Goal: Task Accomplishment & Management: Manage account settings

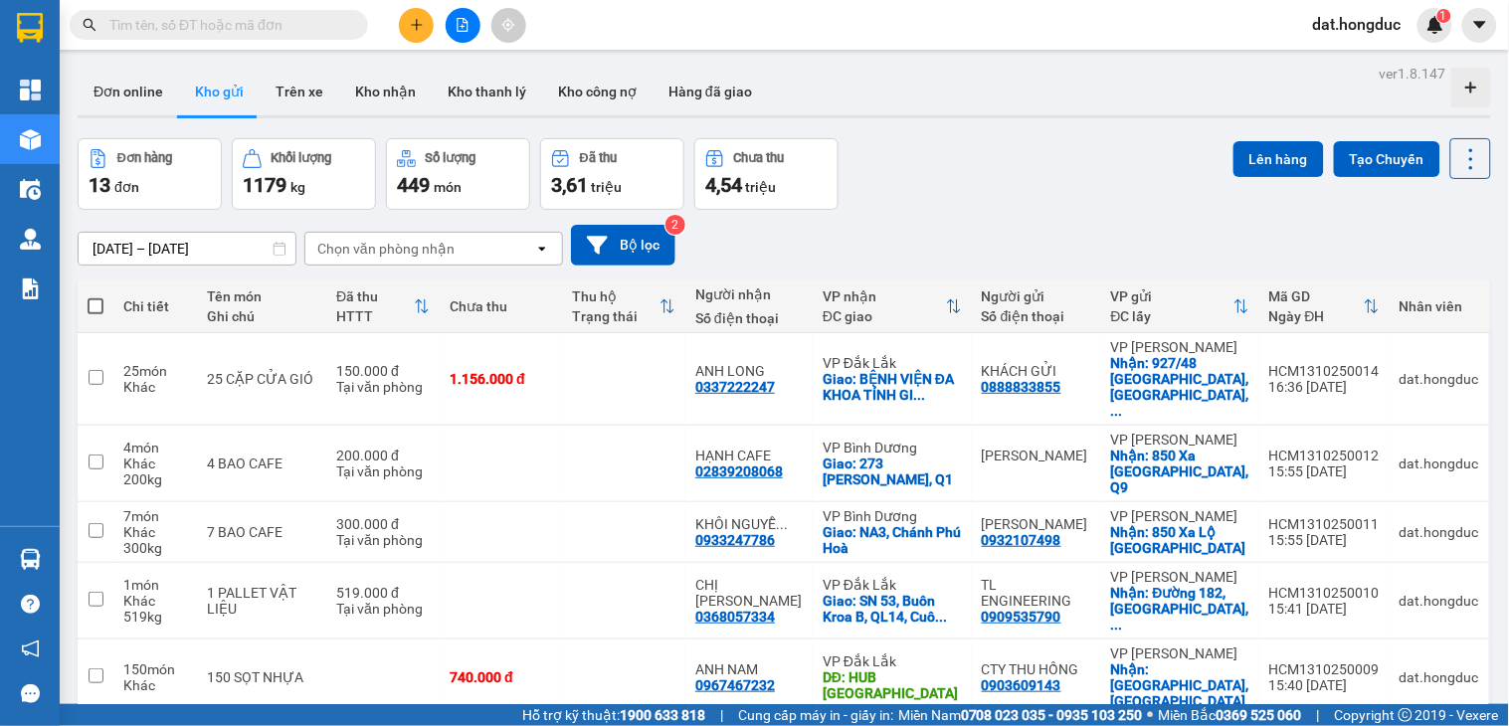
click at [92, 304] on span at bounding box center [96, 306] width 16 height 16
click at [95, 296] on input "checkbox" at bounding box center [95, 296] width 0 height 0
checkbox input "true"
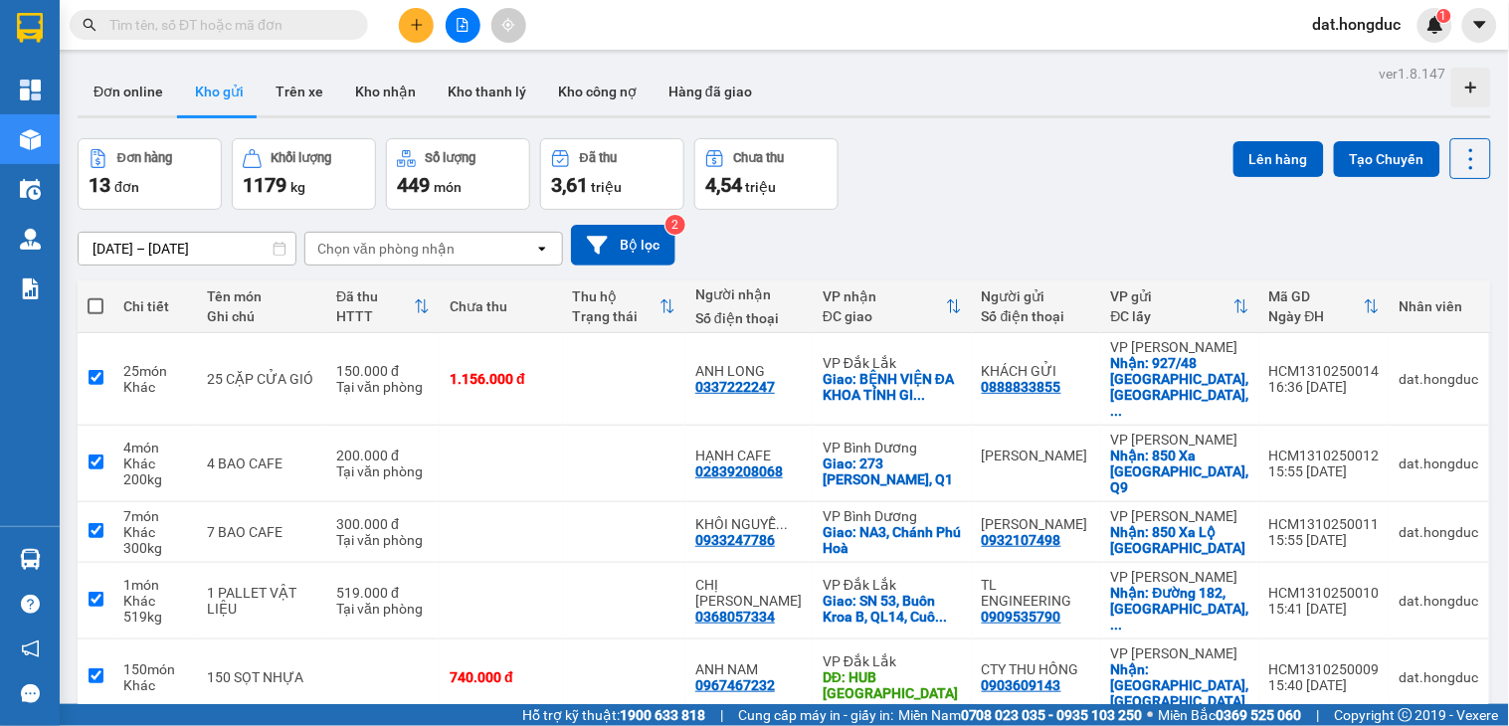
checkbox input "true"
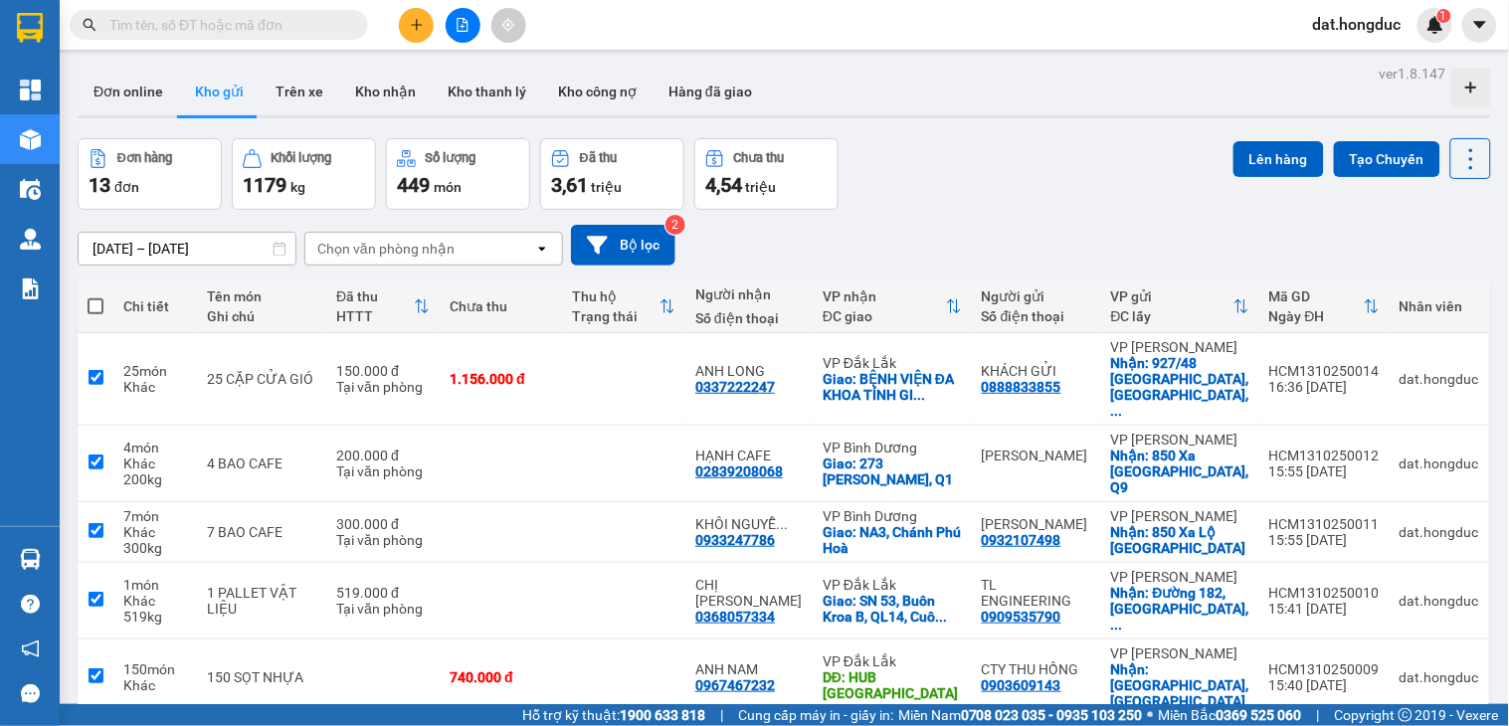
checkbox input "true"
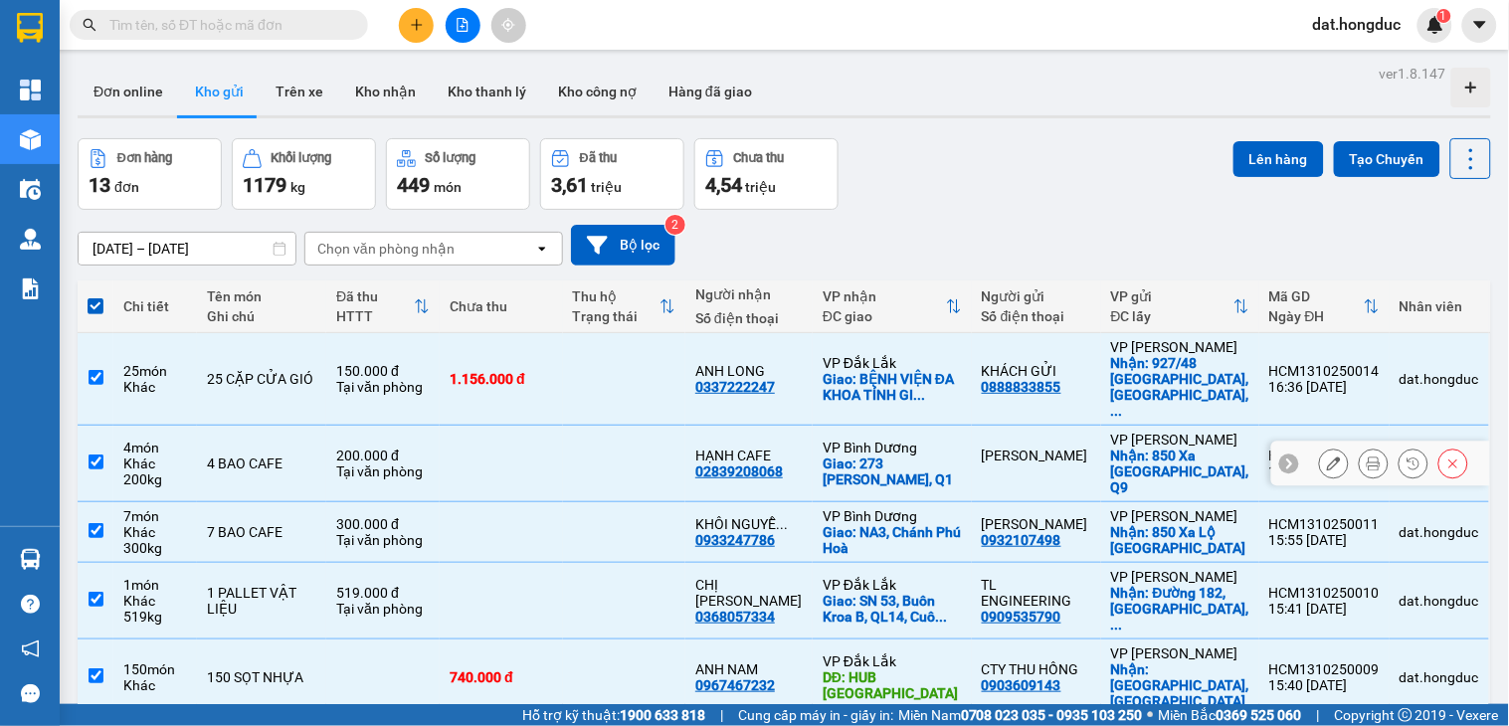
click at [91, 455] on input "checkbox" at bounding box center [96, 462] width 15 height 15
checkbox input "false"
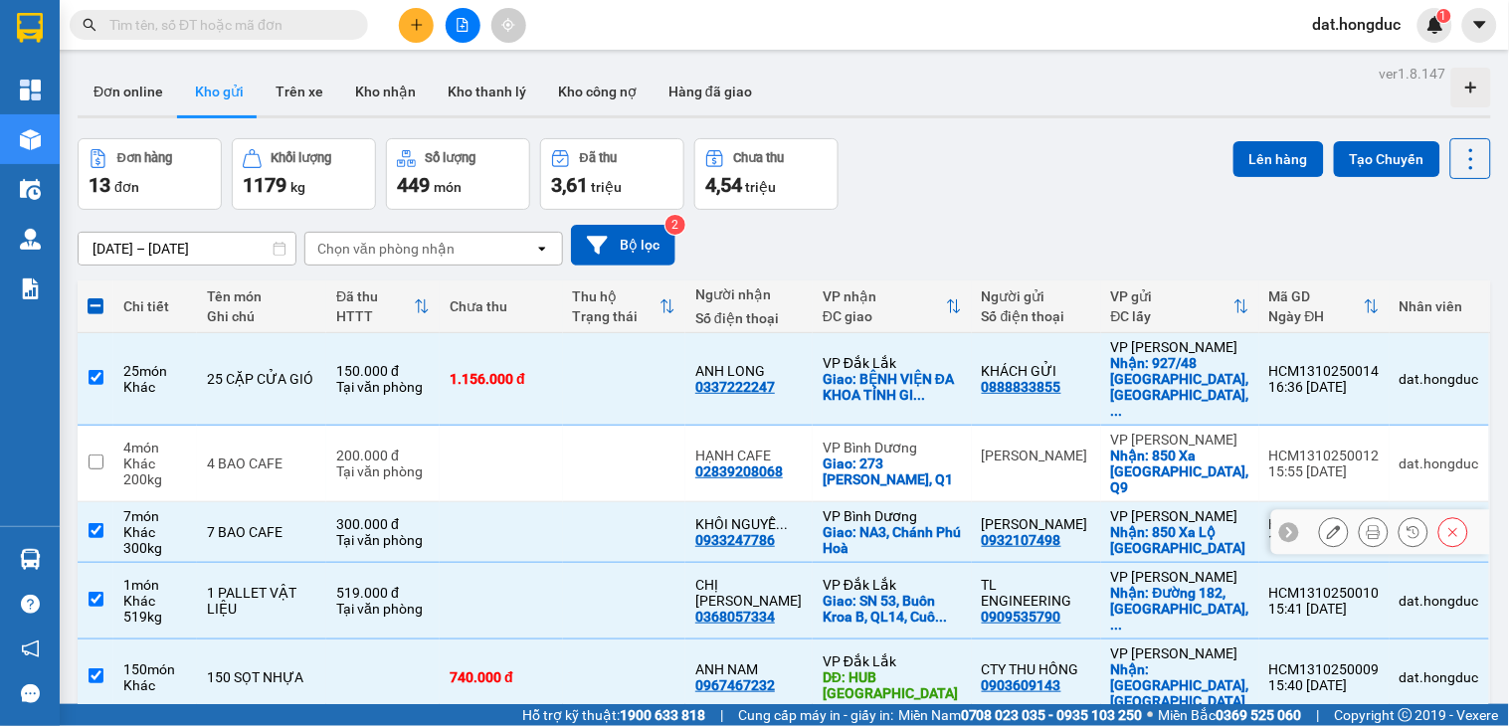
drag, startPoint x: 95, startPoint y: 483, endPoint x: 189, endPoint y: 483, distance: 93.5
click at [97, 523] on input "checkbox" at bounding box center [96, 530] width 15 height 15
checkbox input "false"
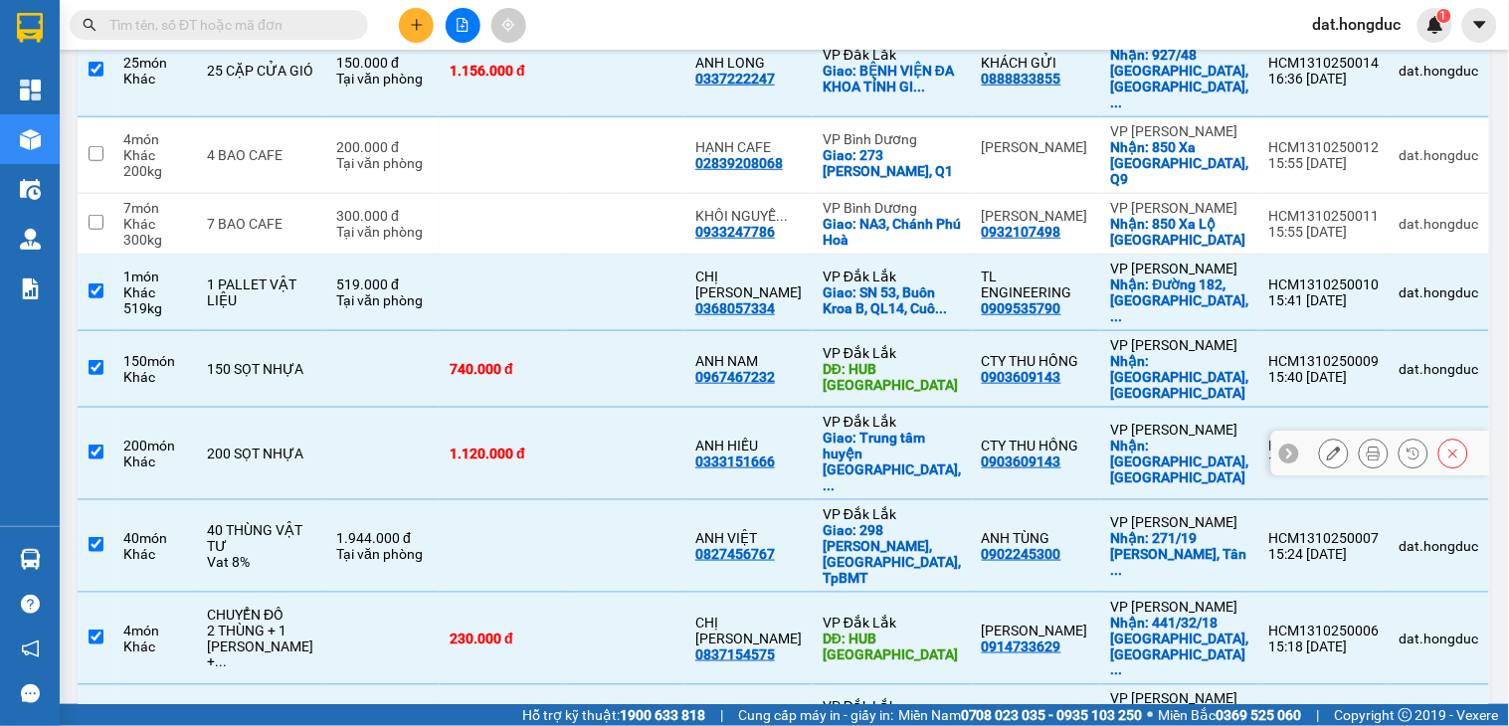
scroll to position [318, 0]
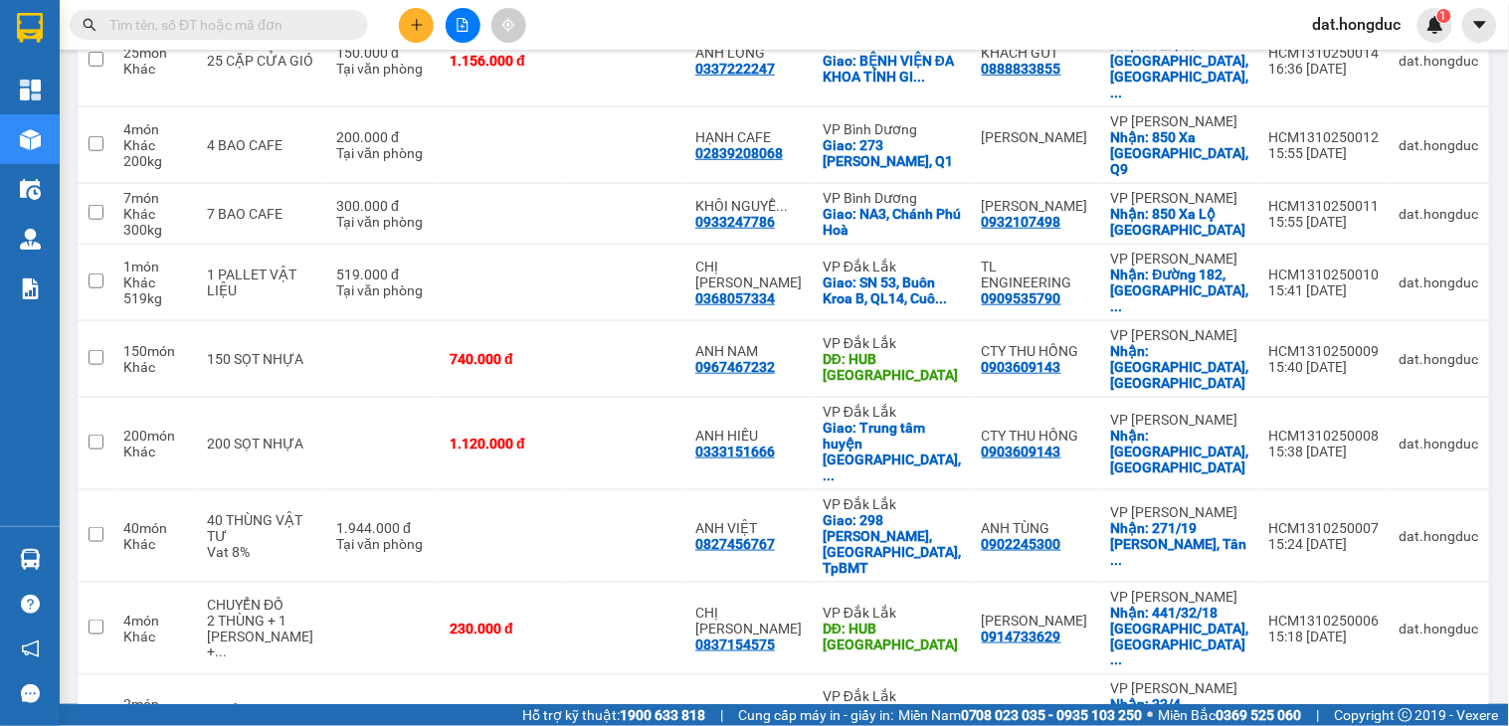
checkbox input "false"
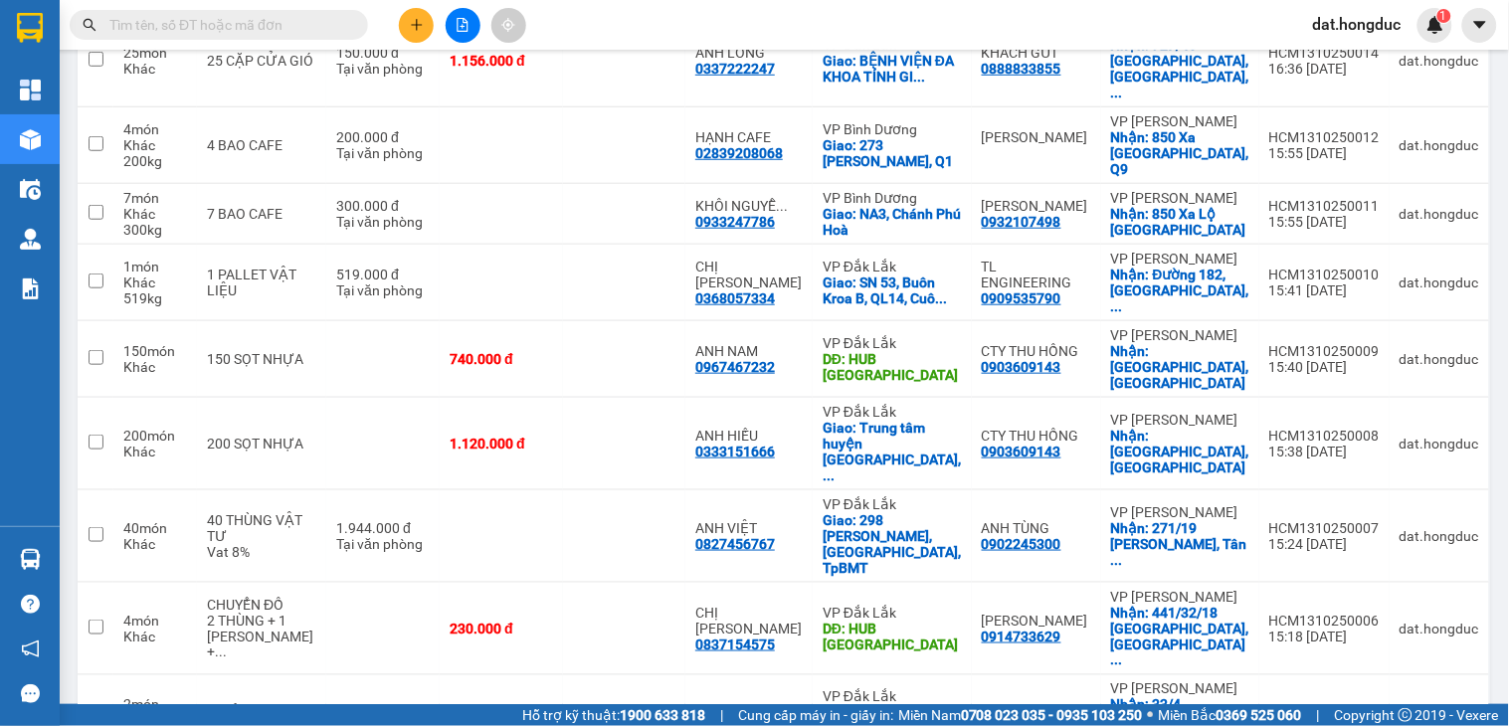
checkbox input "false"
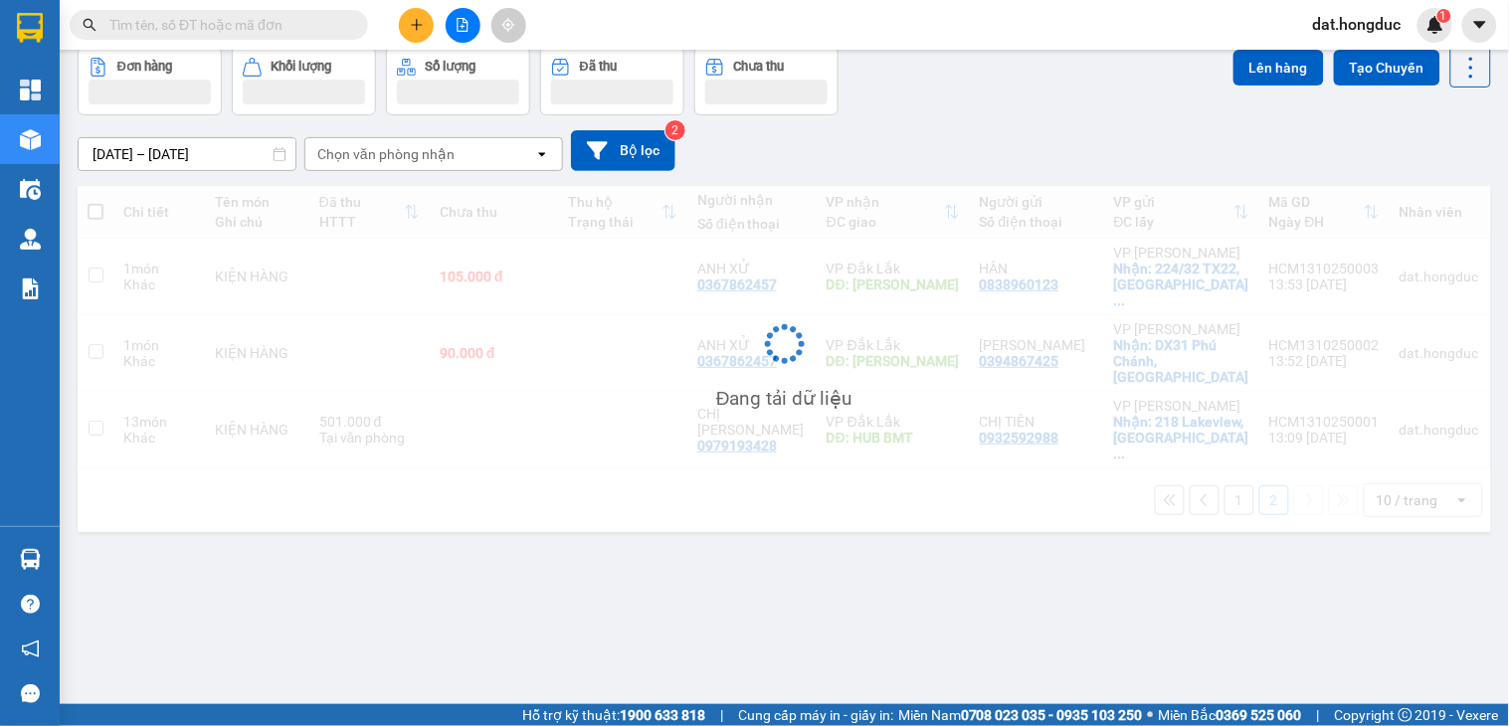
scroll to position [92, 0]
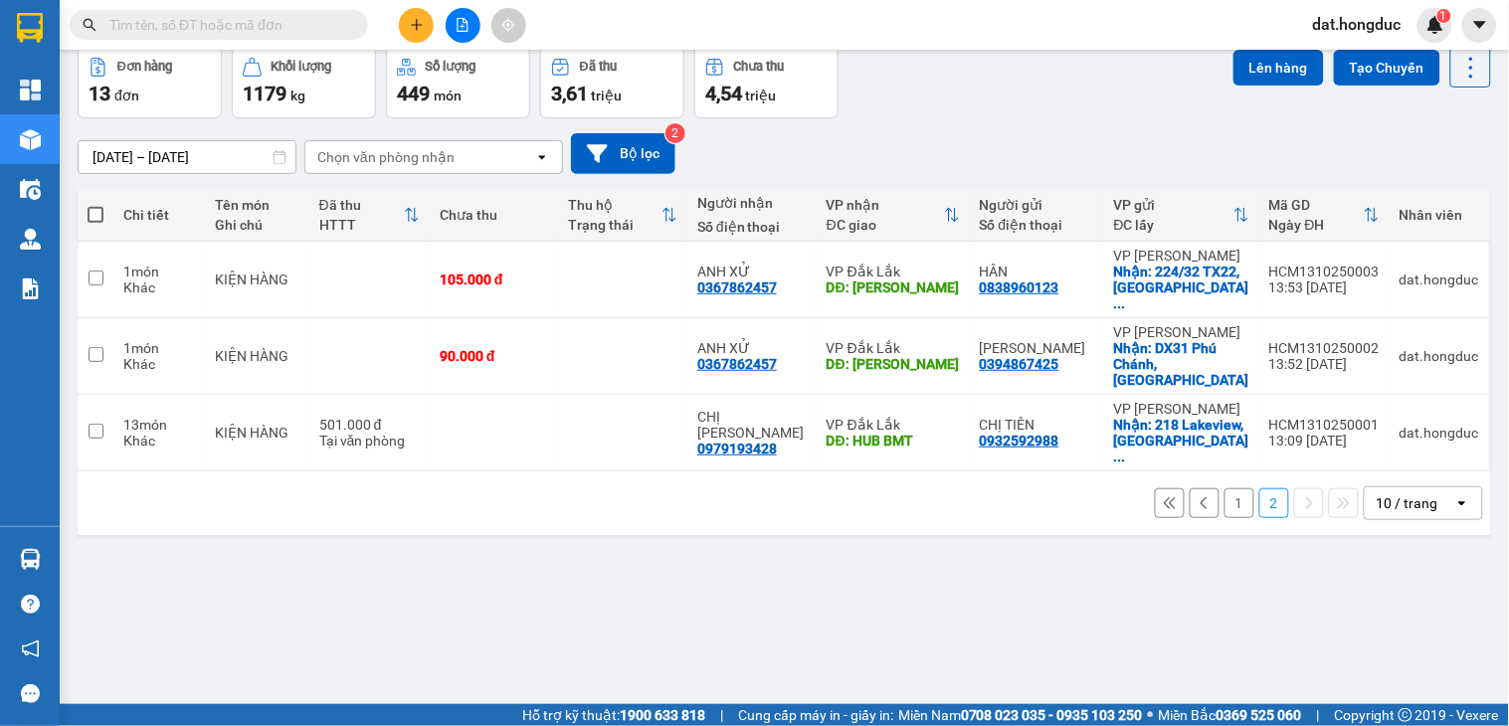
click at [1225, 488] on button "1" at bounding box center [1240, 503] width 30 height 30
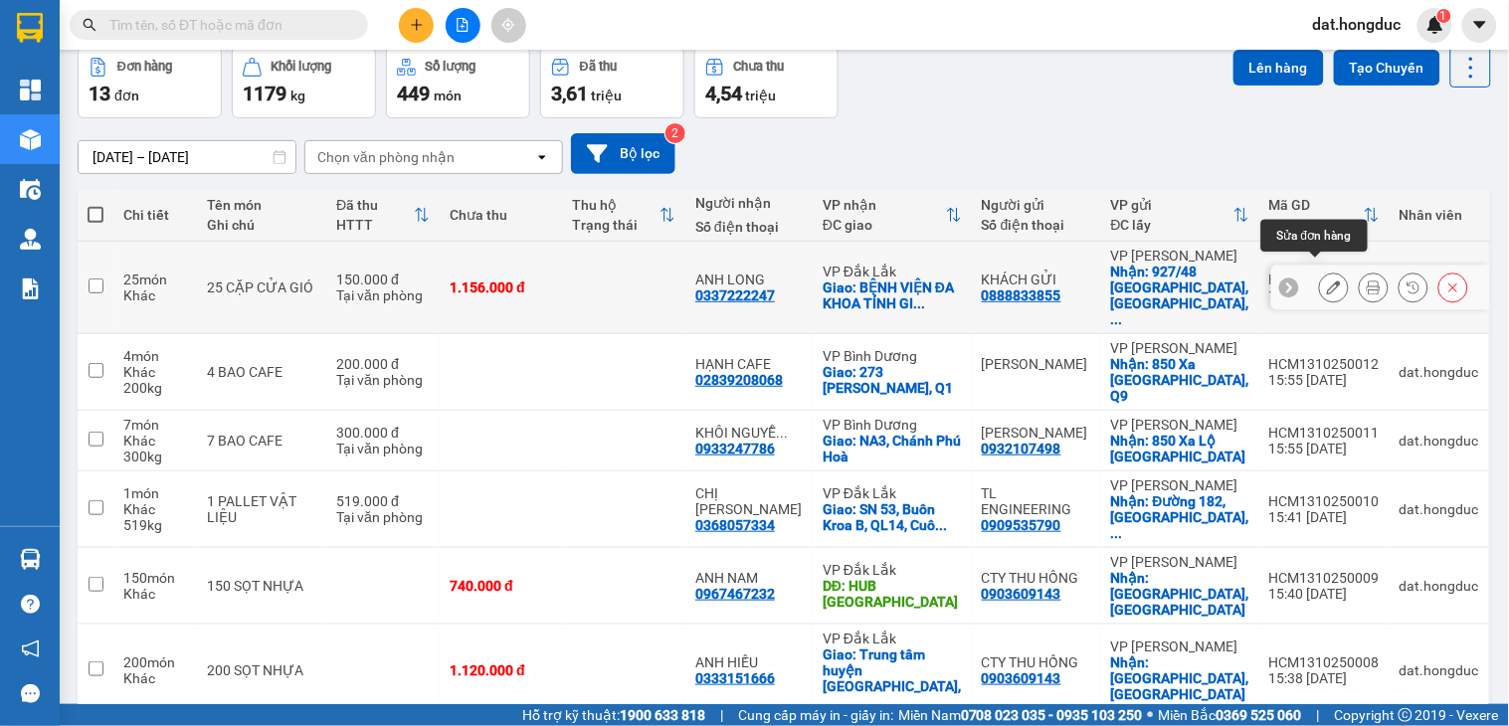
click at [1327, 281] on icon at bounding box center [1334, 288] width 14 height 14
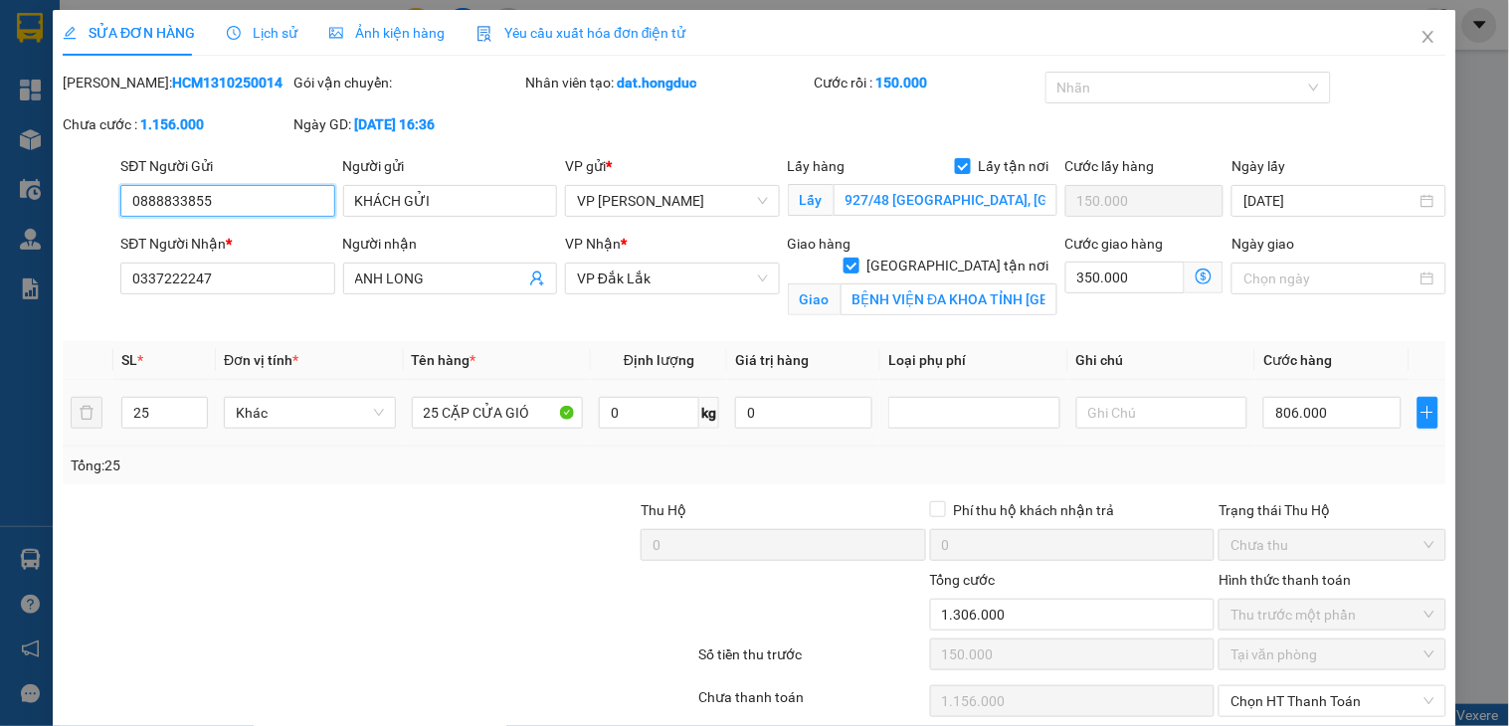
type input "0888833855"
type input "KHÁCH GỬI"
checkbox input "true"
type input "927/48 Tỉnh Lộ 43, Bình Chiểu, Thủ Đức"
type input "150.000"
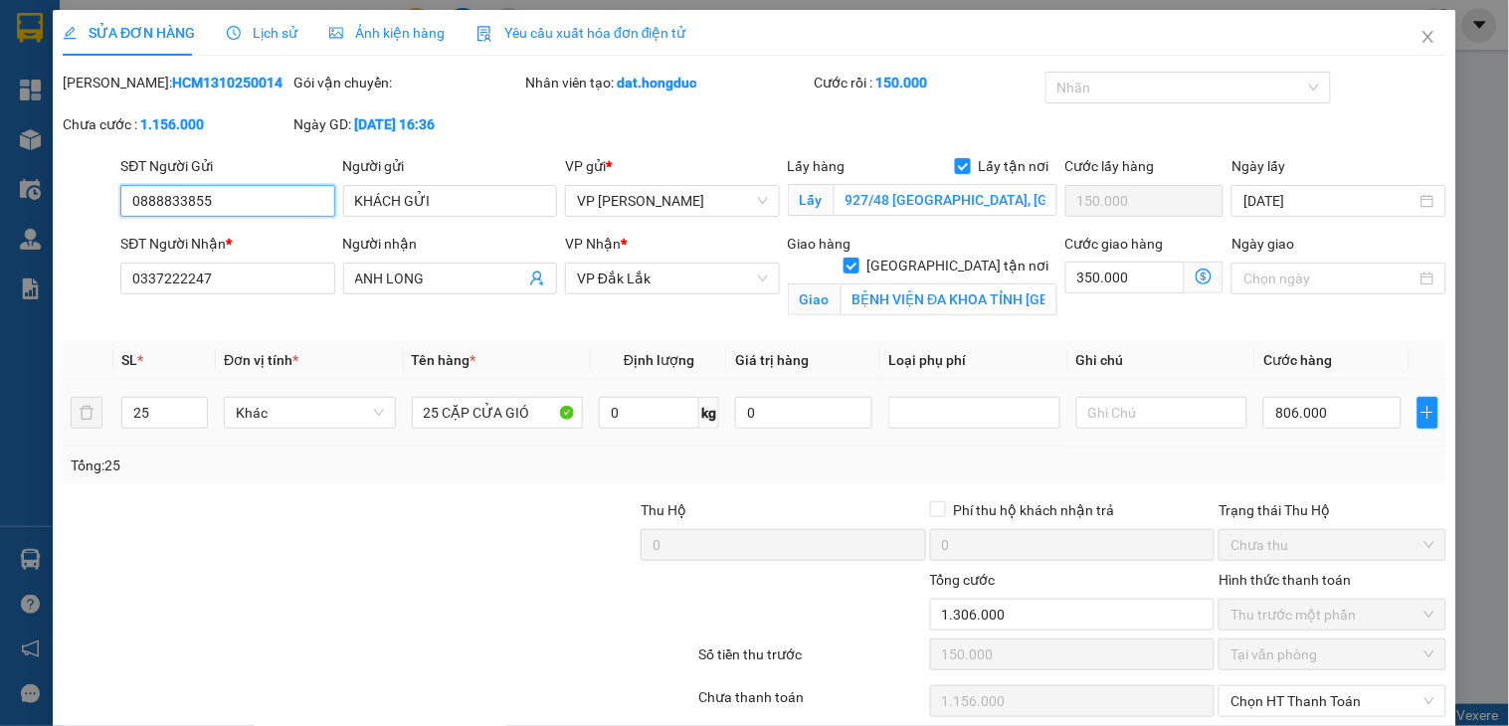
type input "0337222247"
type input "ANH LONG"
checkbox input "true"
type input "BỆNH VIỆN ĐA KHOA TỈNH GIA LAI"
type input "0"
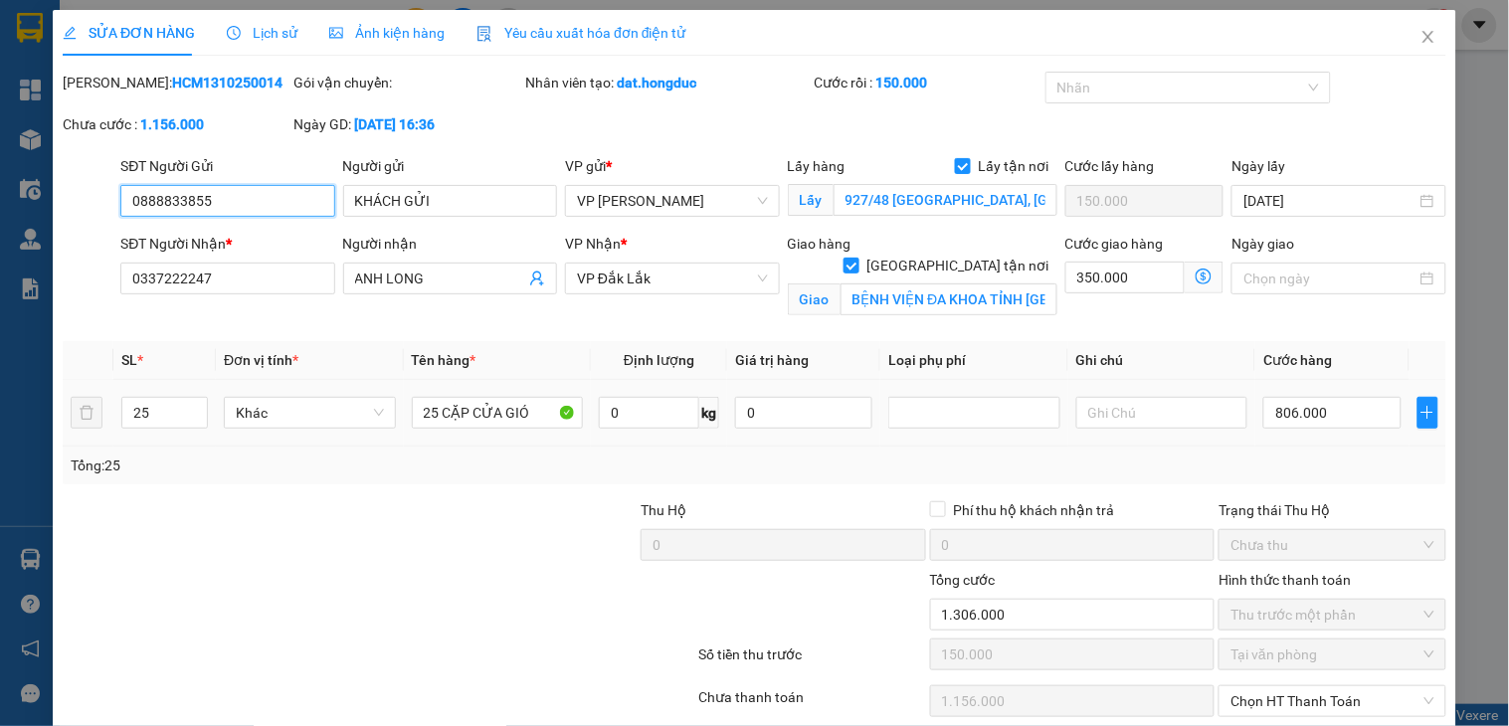
type input "1.306.000"
type input "150.000"
type input "1.156.000"
click at [1102, 414] on input "text" at bounding box center [1162, 413] width 172 height 32
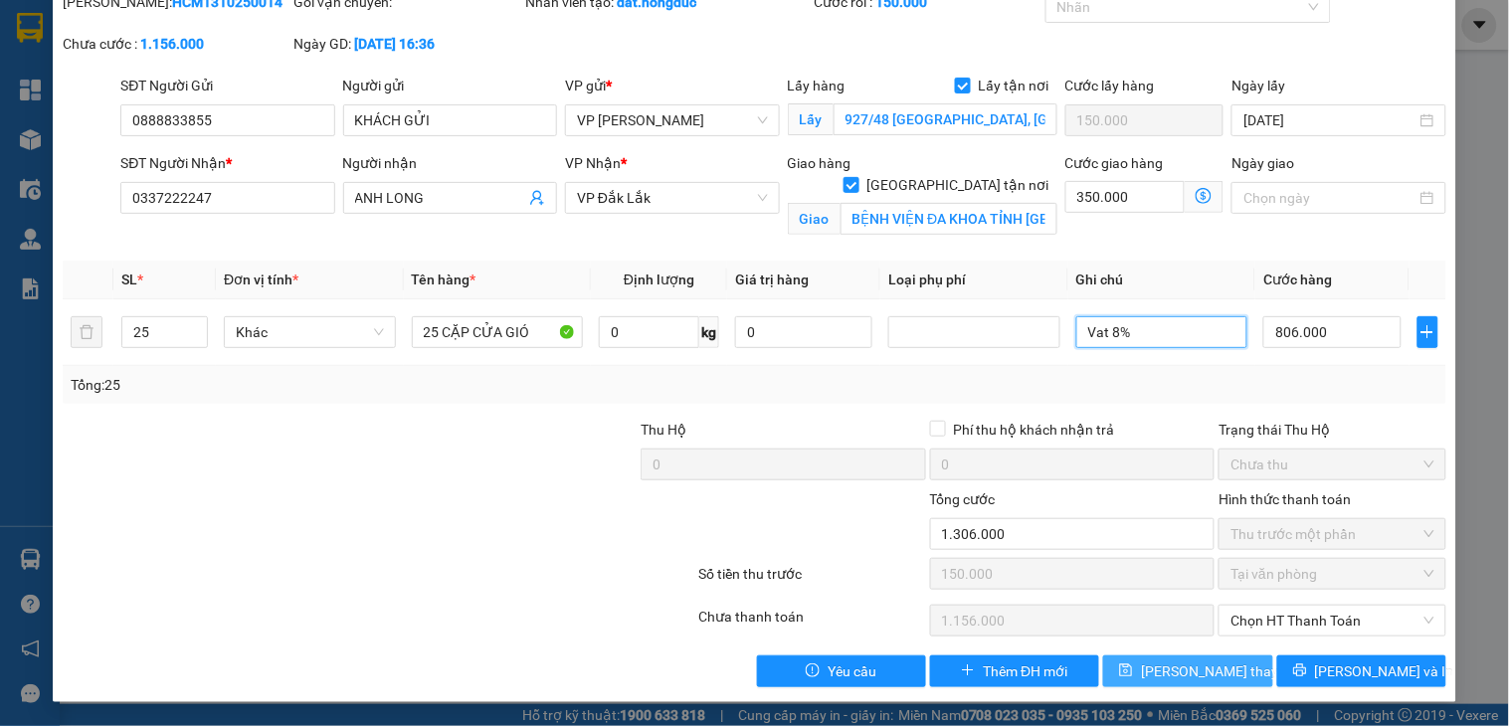
type input "Vat 8%"
click at [1215, 668] on span "Lưu thay đổi" at bounding box center [1220, 672] width 159 height 22
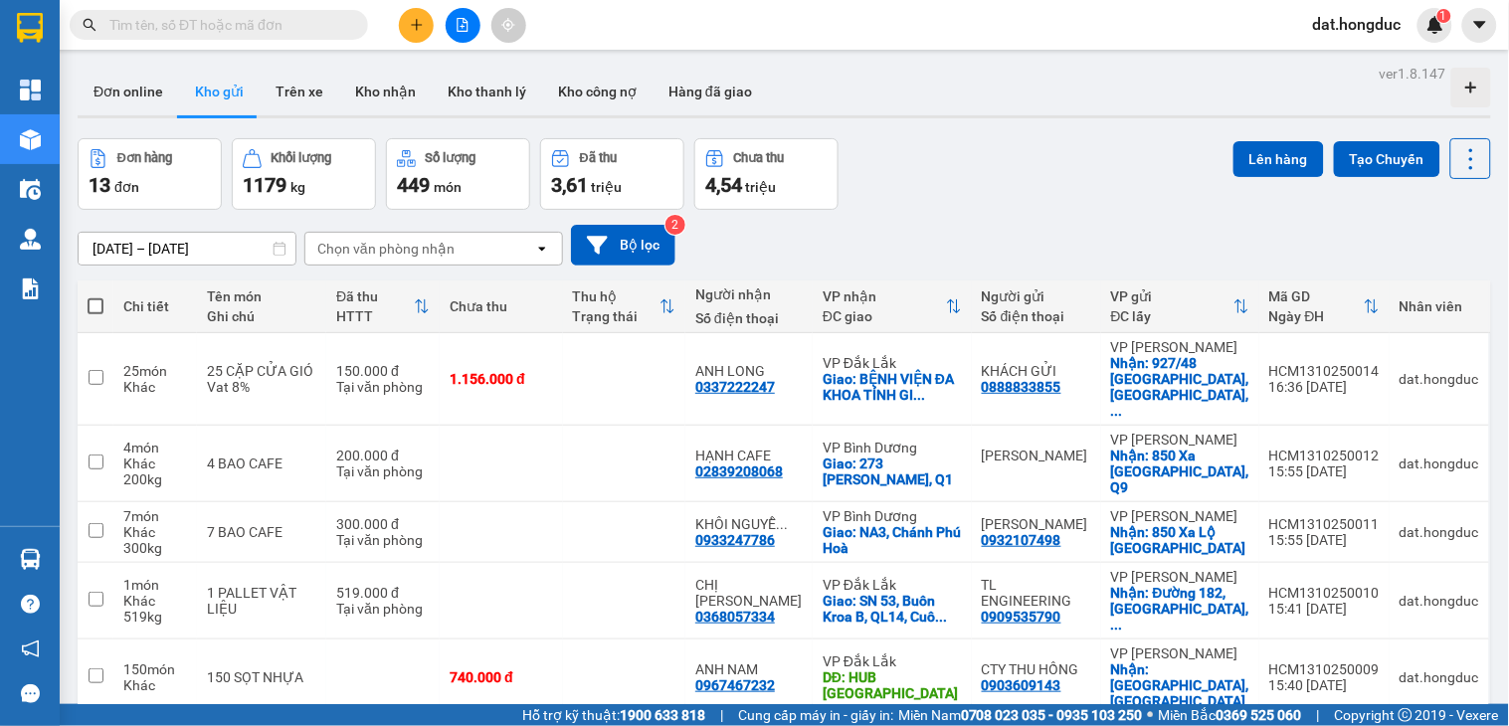
click at [94, 304] on span at bounding box center [96, 306] width 16 height 16
click at [95, 296] on input "checkbox" at bounding box center [95, 296] width 0 height 0
checkbox input "true"
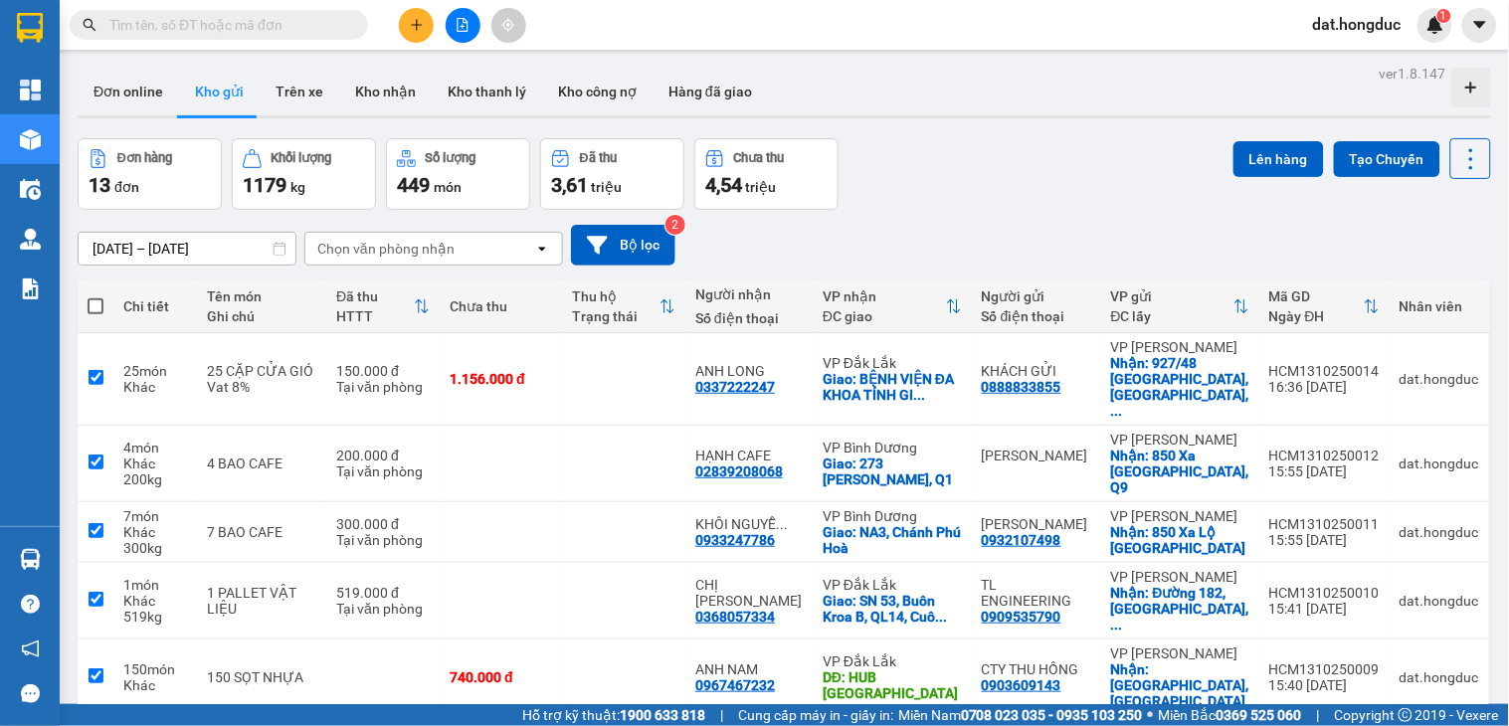
checkbox input "true"
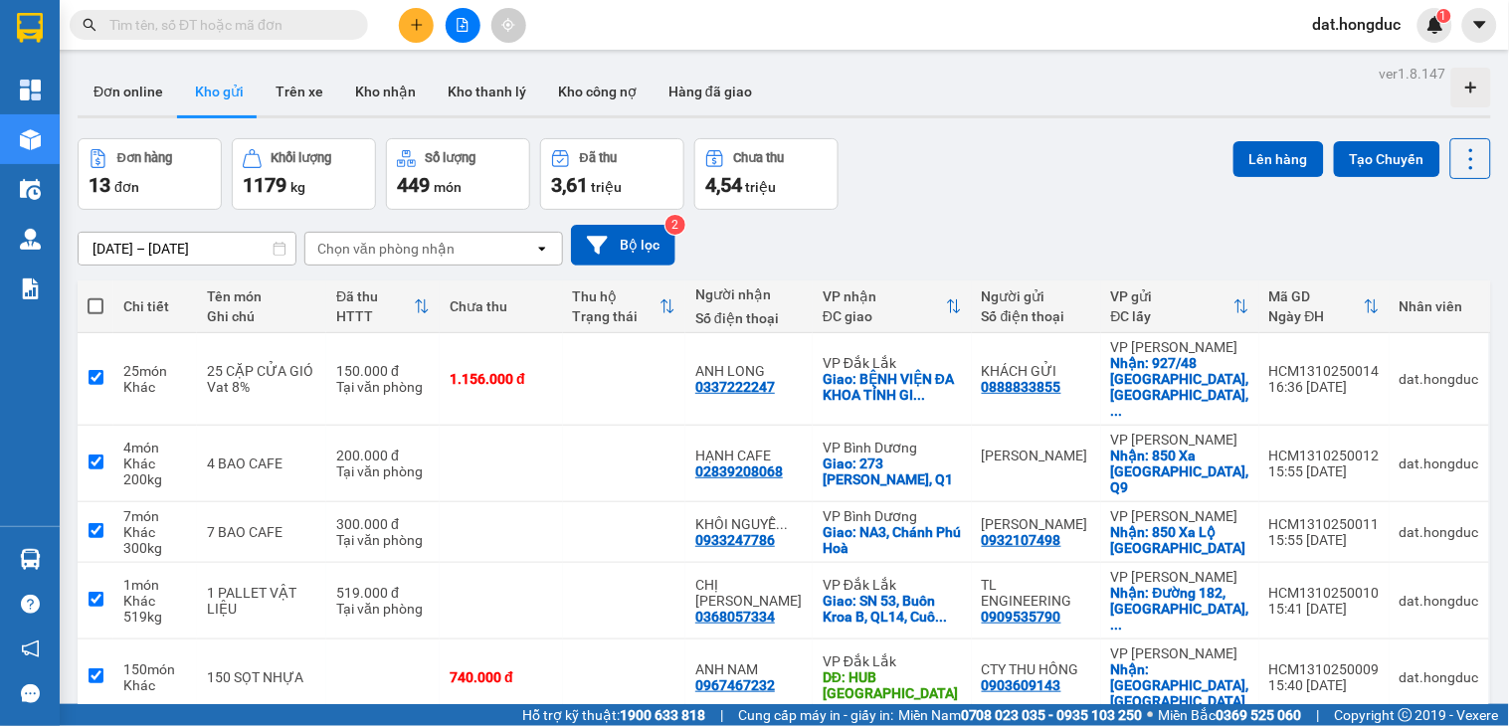
checkbox input "true"
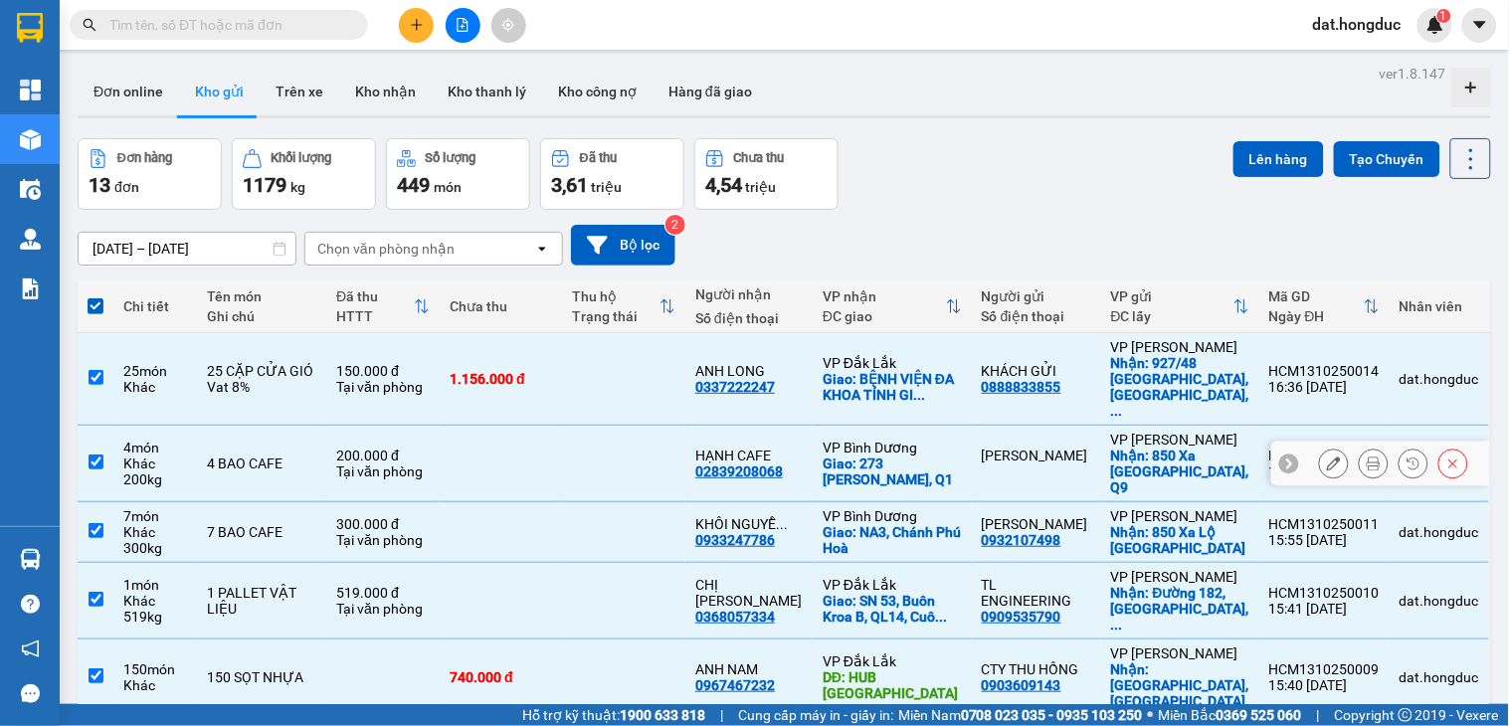
click at [97, 455] on input "checkbox" at bounding box center [96, 462] width 15 height 15
checkbox input "false"
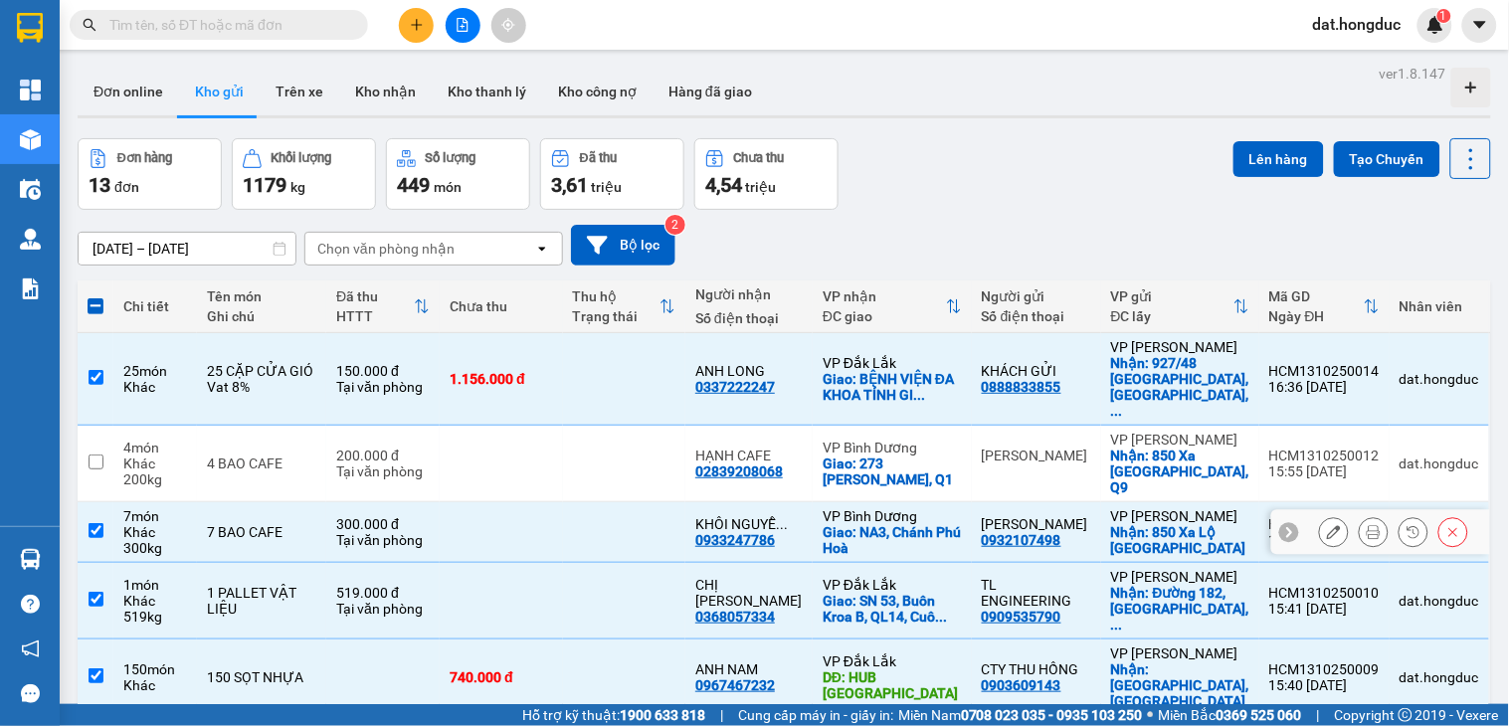
click at [91, 523] on input "checkbox" at bounding box center [96, 530] width 15 height 15
checkbox input "false"
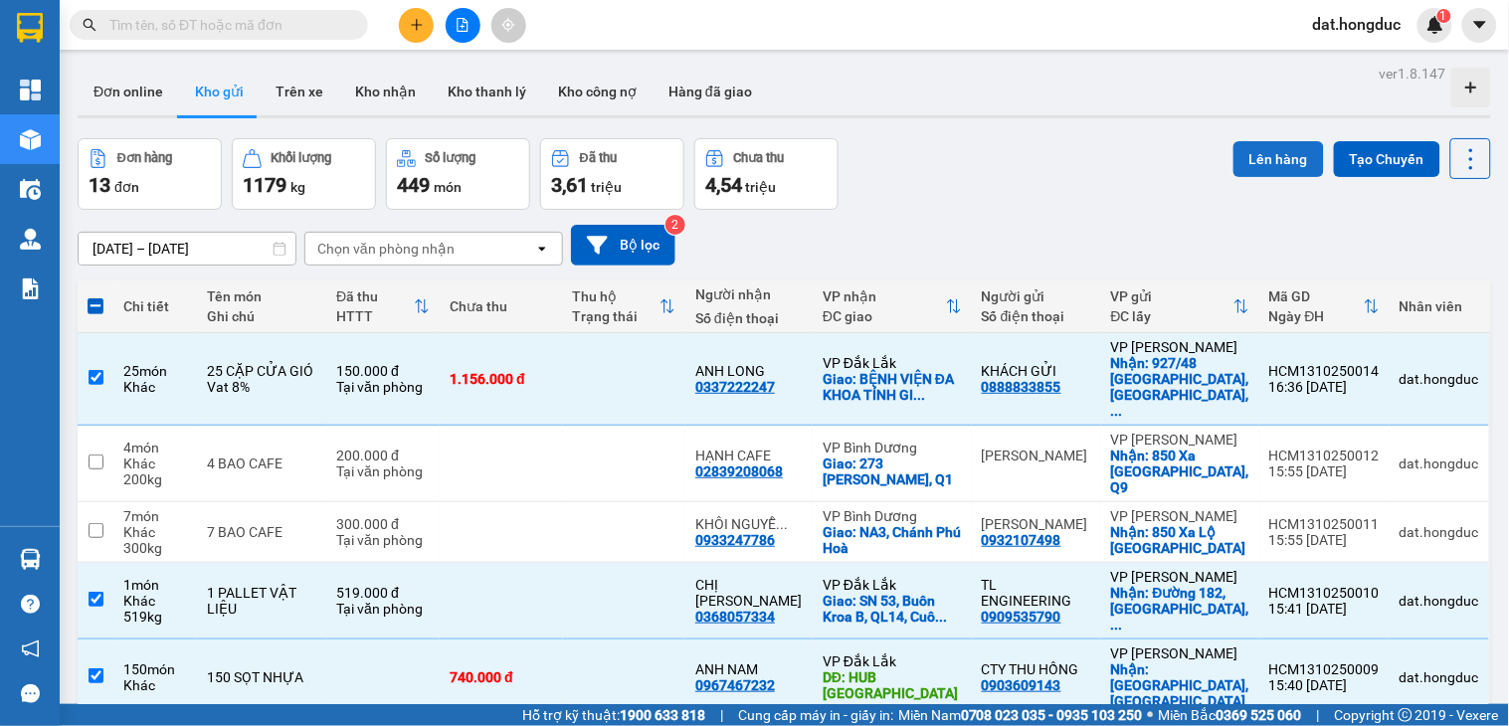
click at [1288, 165] on button "Lên hàng" at bounding box center [1278, 159] width 91 height 36
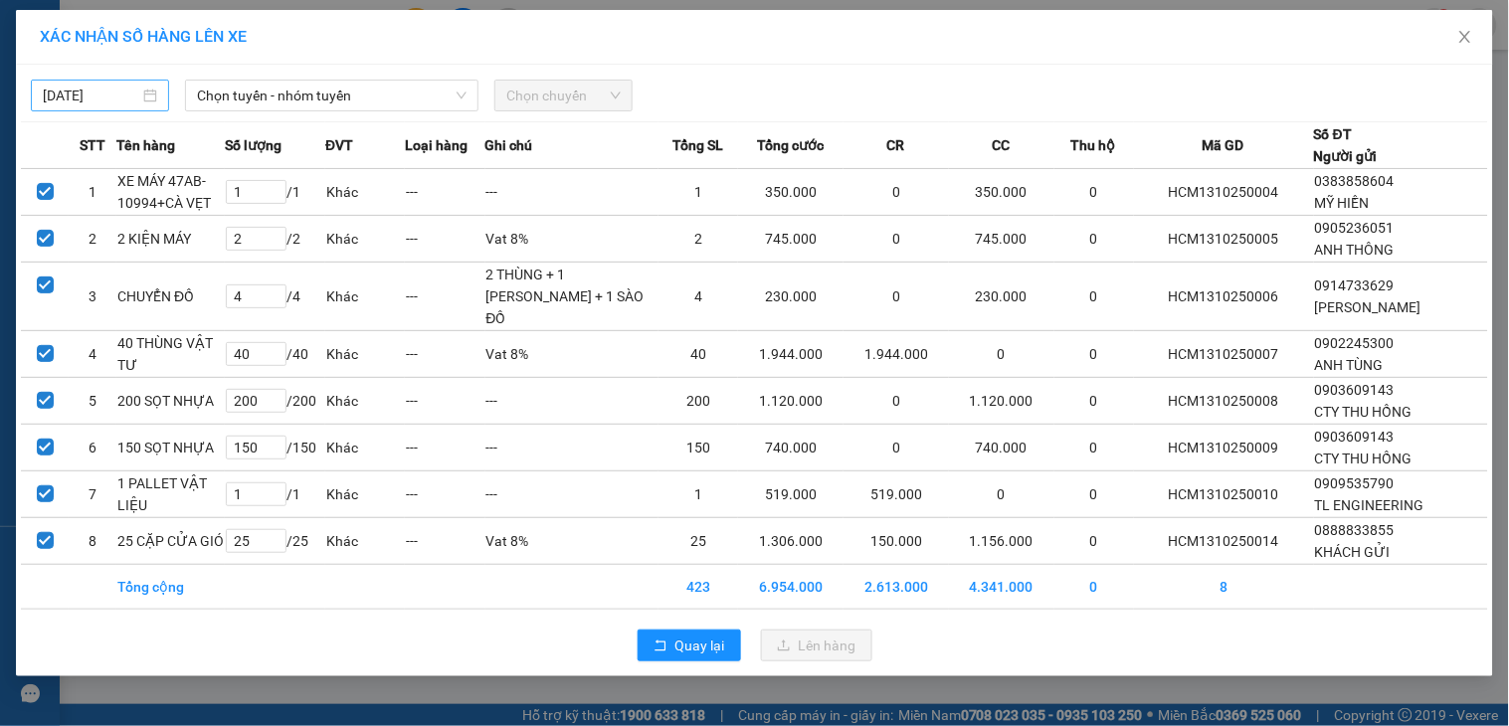
click at [107, 96] on body "Kết quả tìm kiếm ( 0 ) Bộ lọc No Data dat.hongduc 1 Tổng Quan Kho hàng mới Điều…" at bounding box center [754, 363] width 1509 height 726
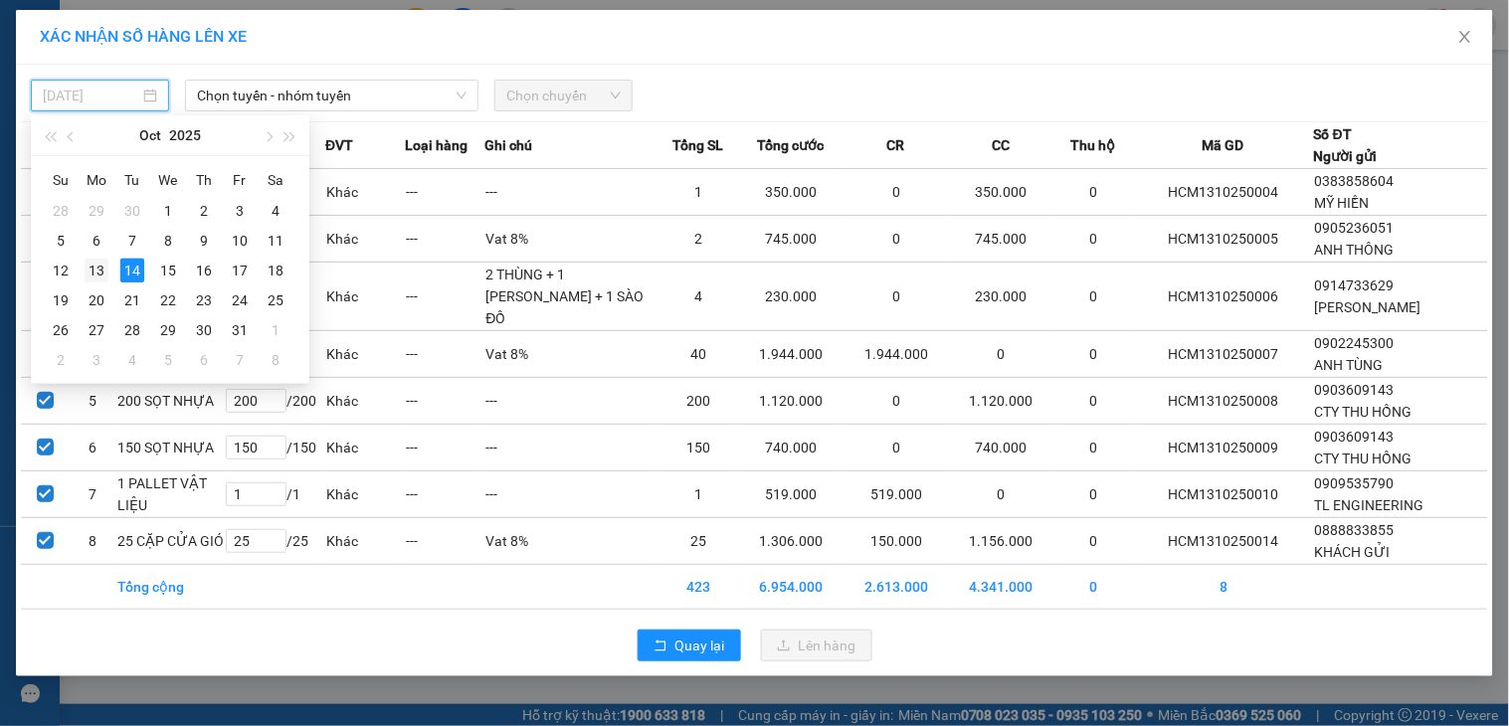
click at [95, 273] on div "13" at bounding box center [97, 271] width 24 height 24
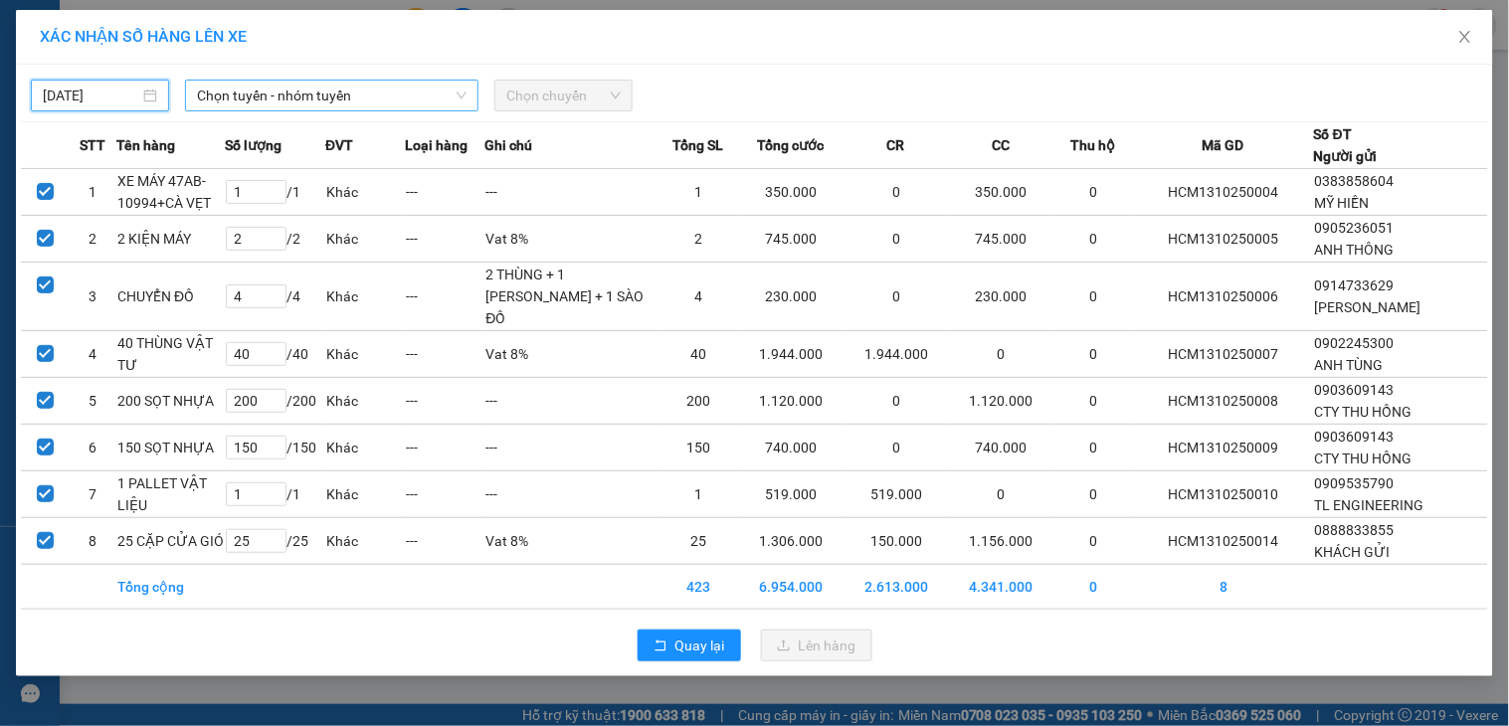
click at [305, 87] on span "Chọn tuyến - nhóm tuyến" at bounding box center [332, 96] width 270 height 30
type input "13/10/2025"
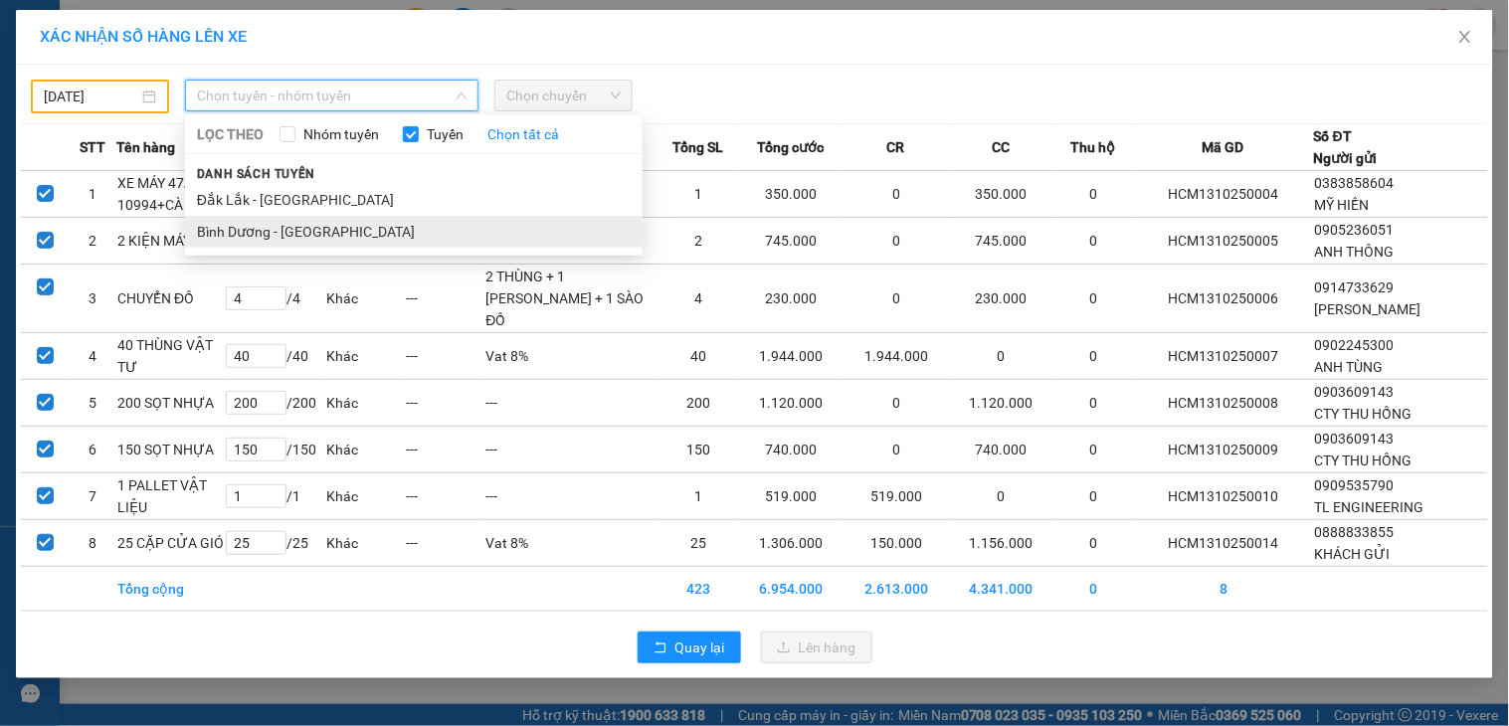
click at [313, 226] on li "Bình Dương - Đắk Lắk" at bounding box center [414, 232] width 458 height 32
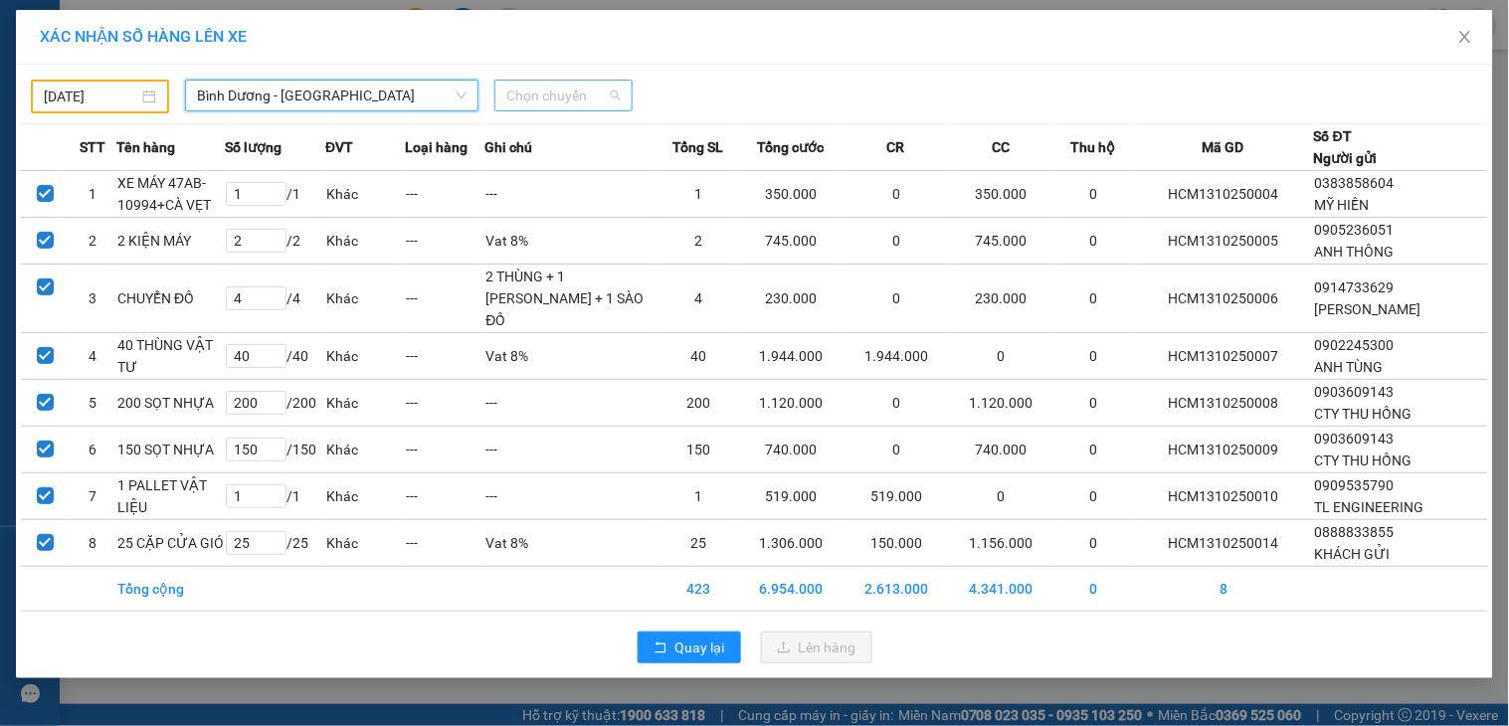
click at [558, 90] on span "Chọn chuyến" at bounding box center [563, 96] width 114 height 30
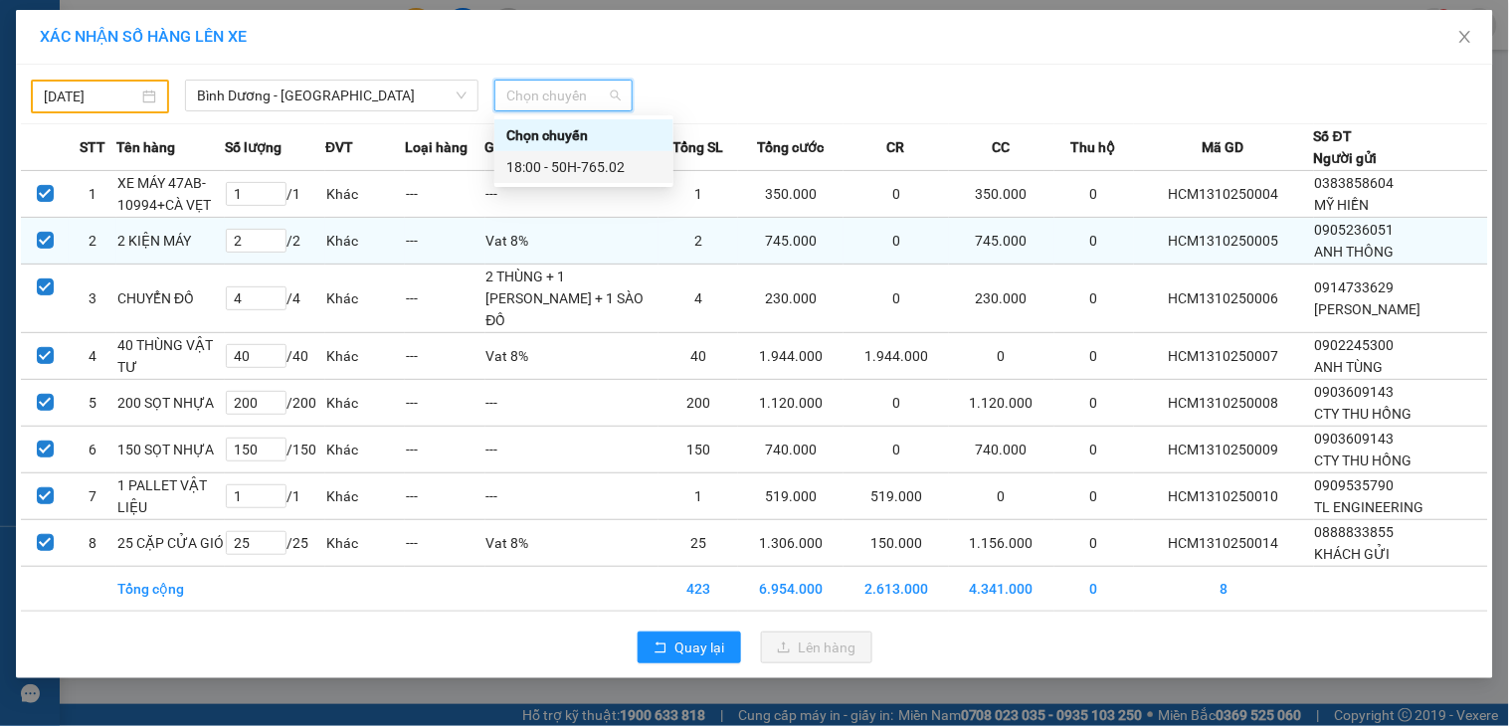
drag, startPoint x: 585, startPoint y: 160, endPoint x: 657, endPoint y: 260, distance: 122.6
click at [585, 161] on div "18:00 - 50H-765.02" at bounding box center [583, 167] width 155 height 22
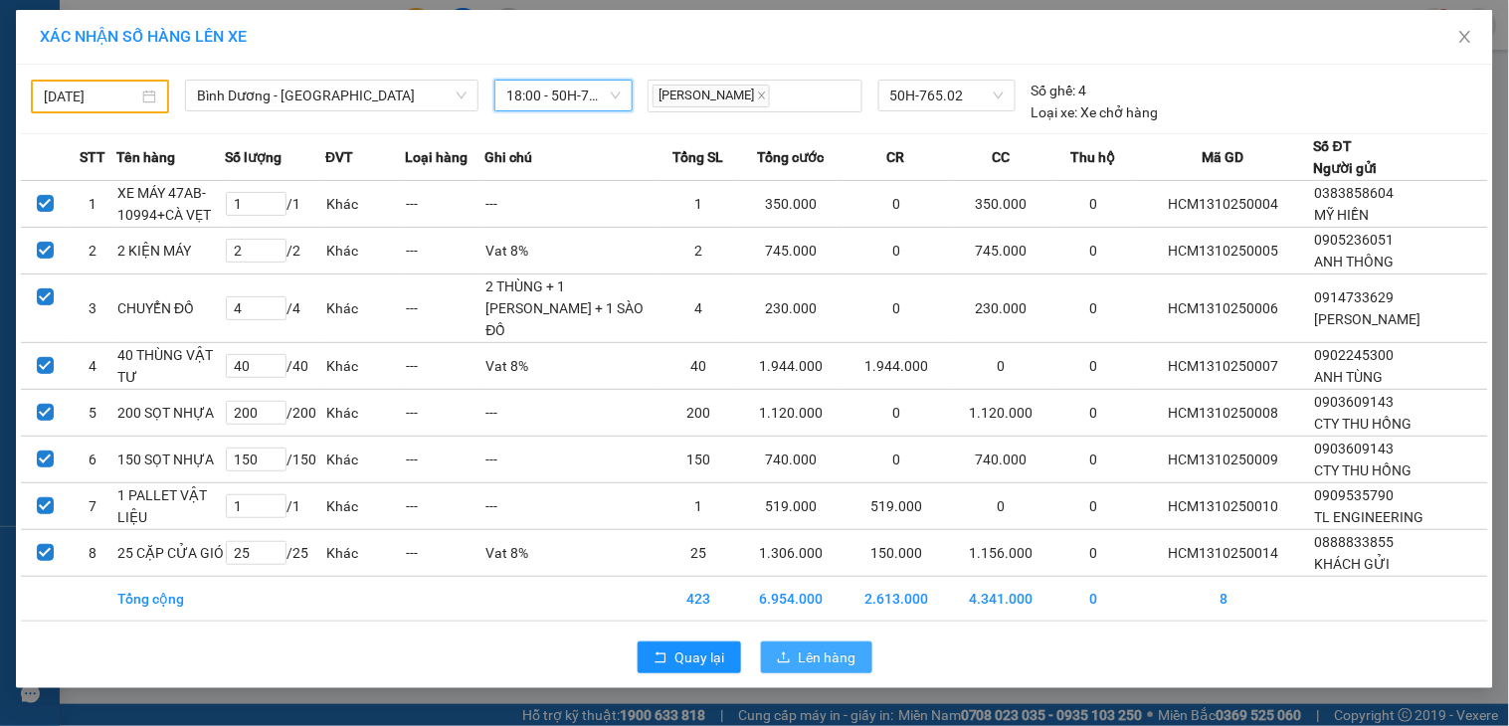
click at [813, 658] on span "Lên hàng" at bounding box center [828, 658] width 58 height 22
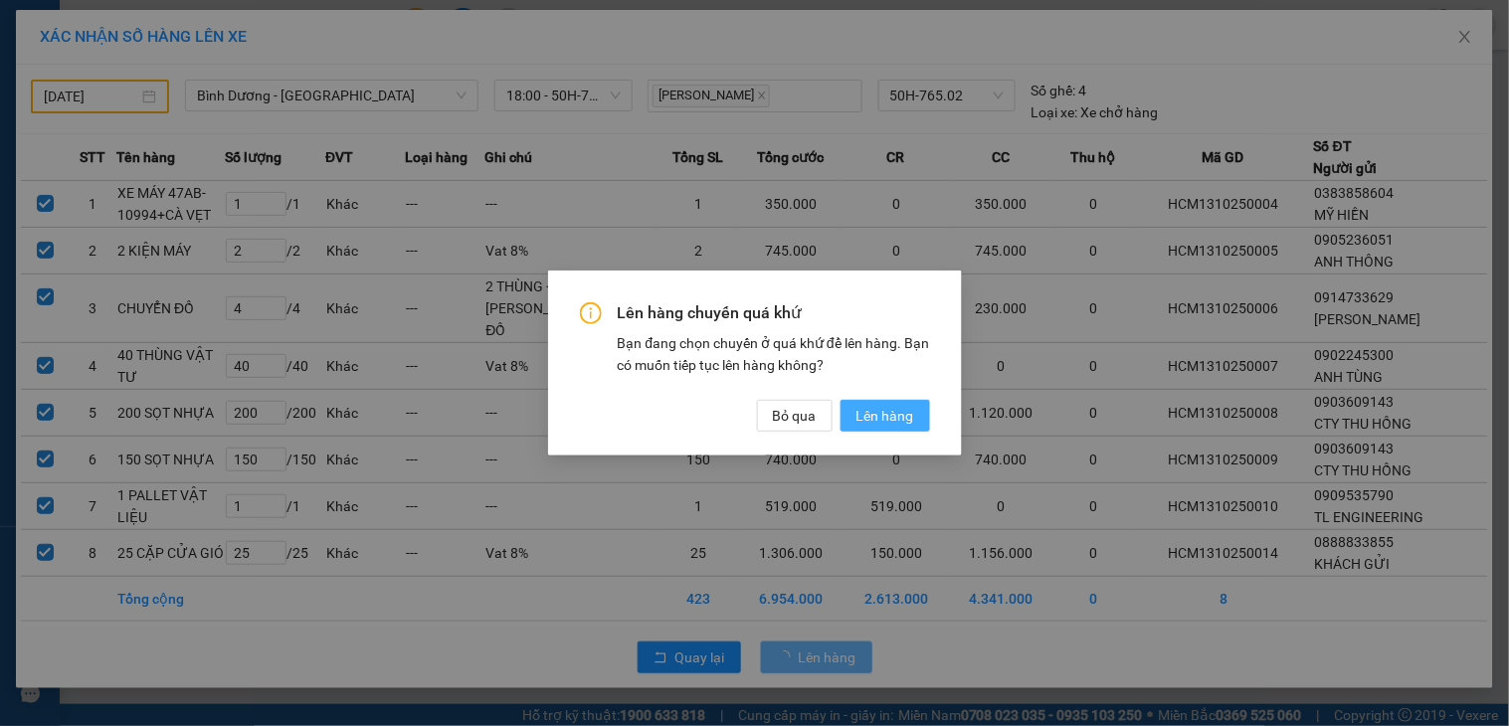
click at [893, 422] on span "Lên hàng" at bounding box center [885, 416] width 58 height 22
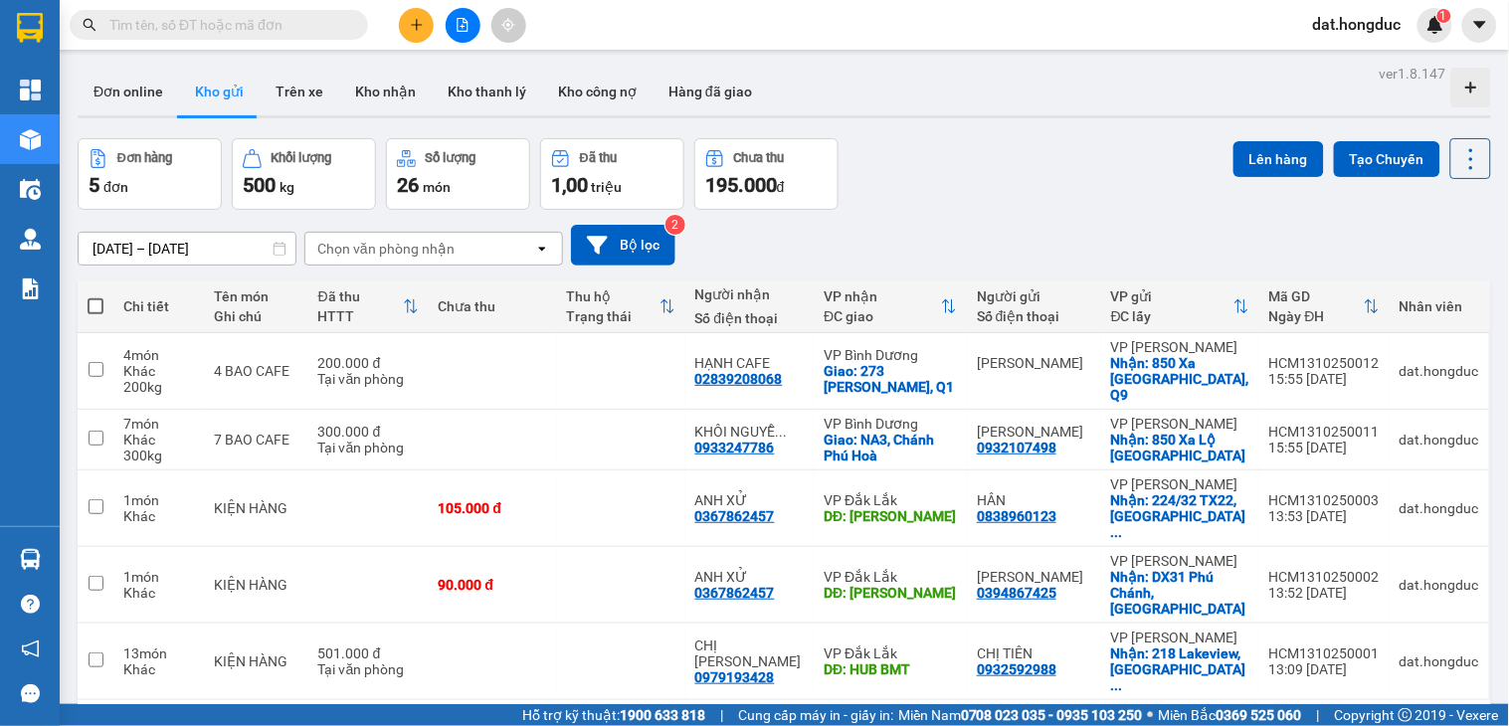
click at [93, 306] on span at bounding box center [96, 306] width 16 height 16
click at [95, 296] on input "checkbox" at bounding box center [95, 296] width 0 height 0
checkbox input "true"
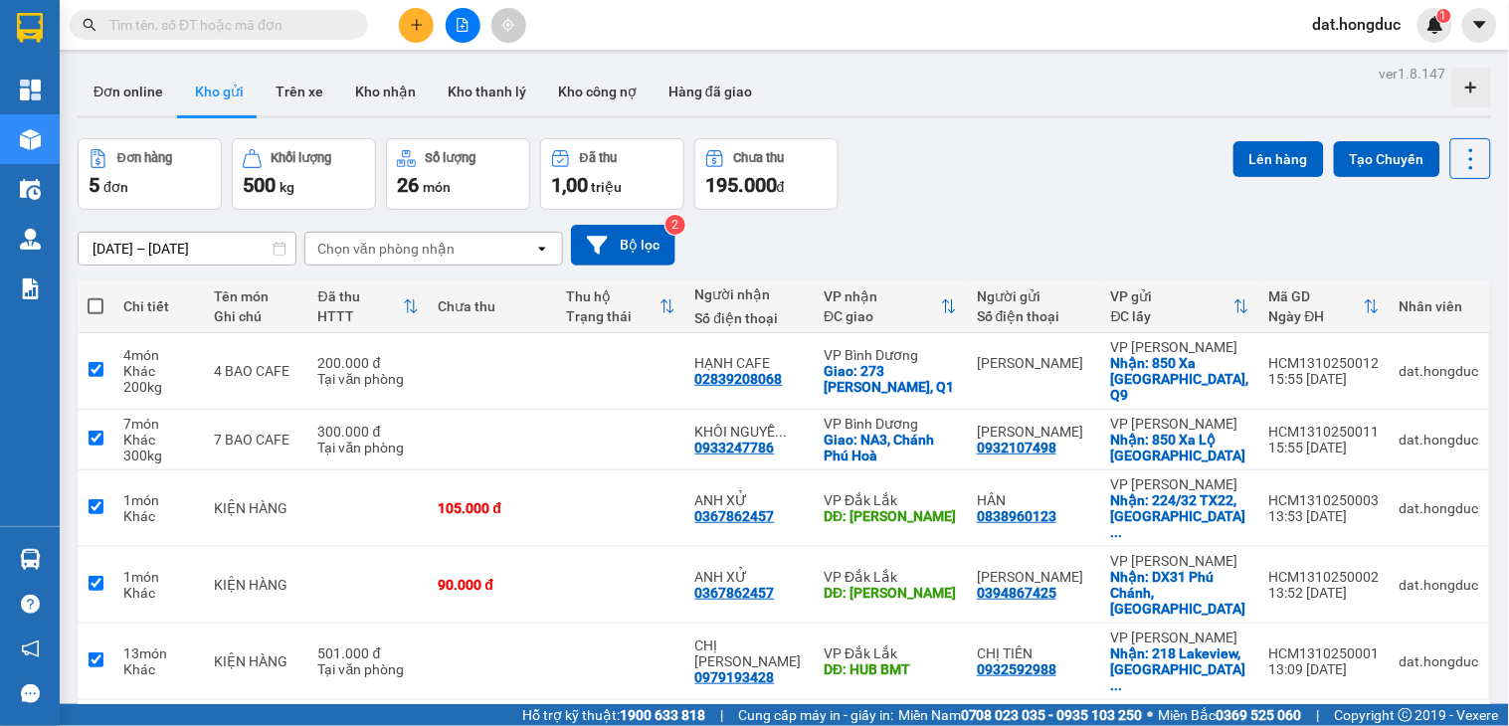
checkbox input "true"
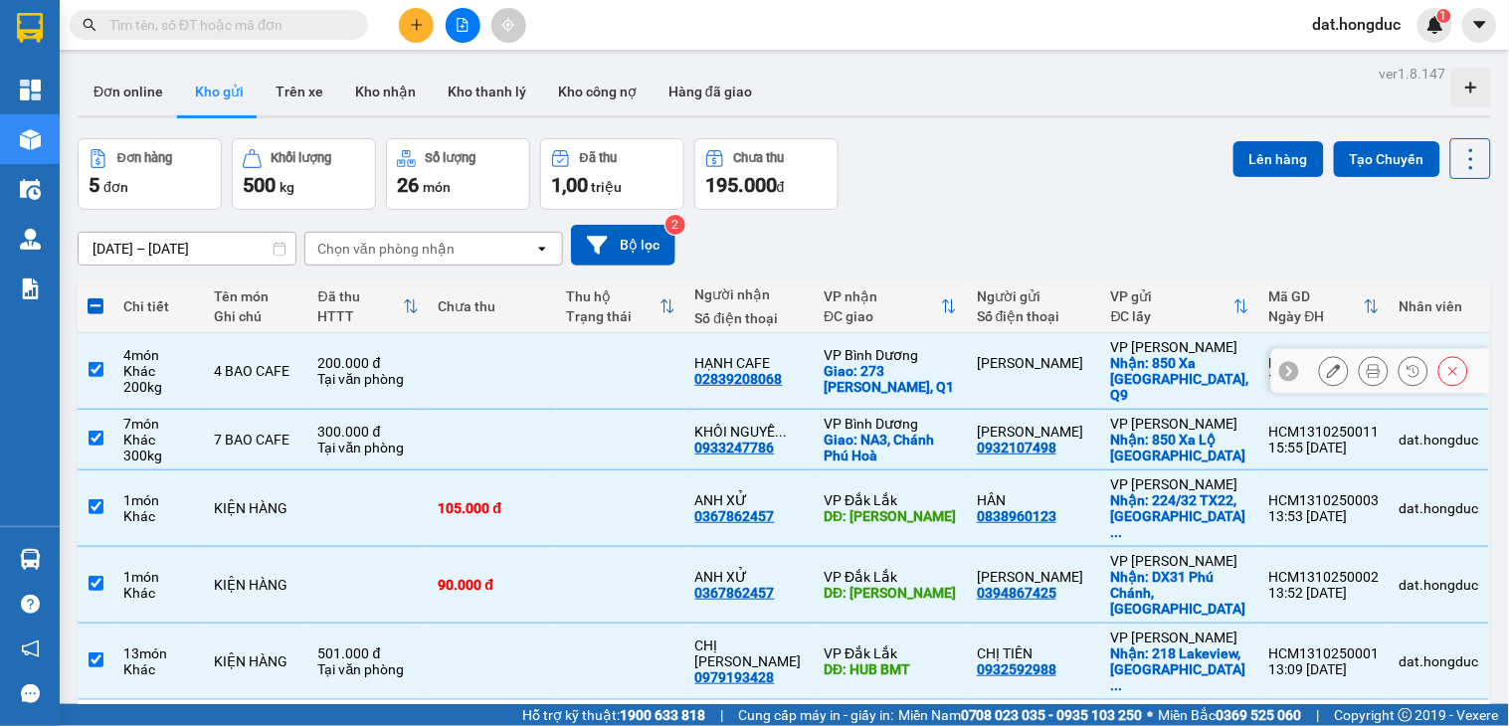
click at [96, 362] on input "checkbox" at bounding box center [96, 369] width 15 height 15
checkbox input "false"
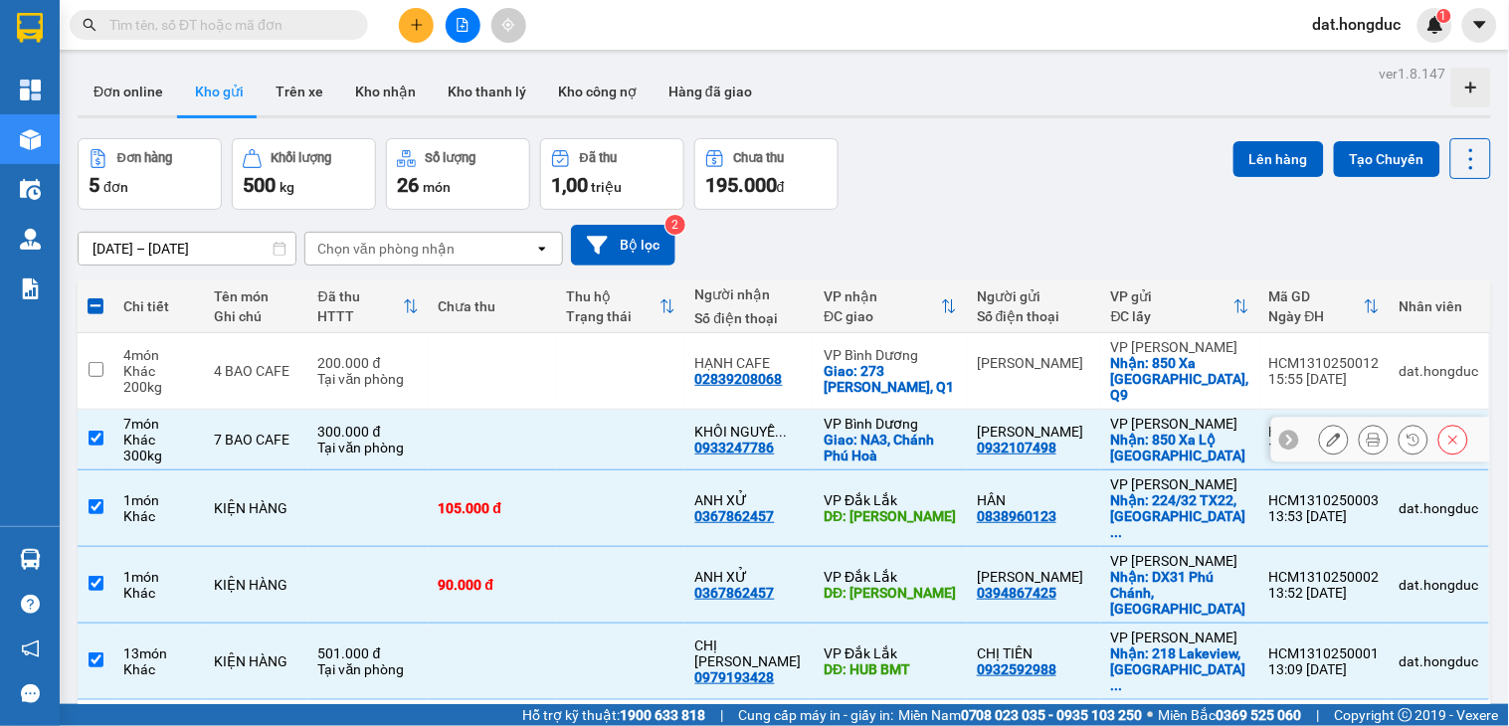
click at [91, 431] on input "checkbox" at bounding box center [96, 438] width 15 height 15
checkbox input "false"
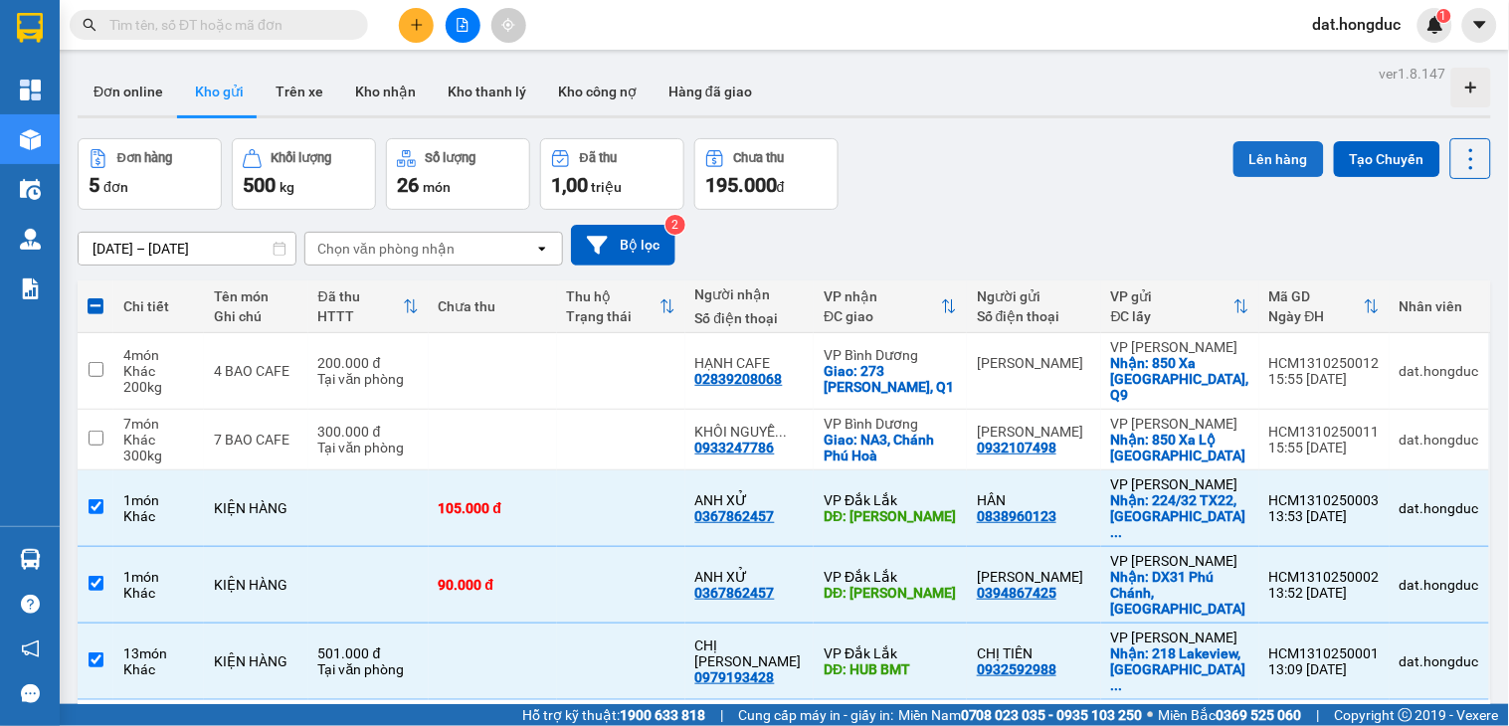
click at [1263, 153] on button "Lên hàng" at bounding box center [1278, 159] width 91 height 36
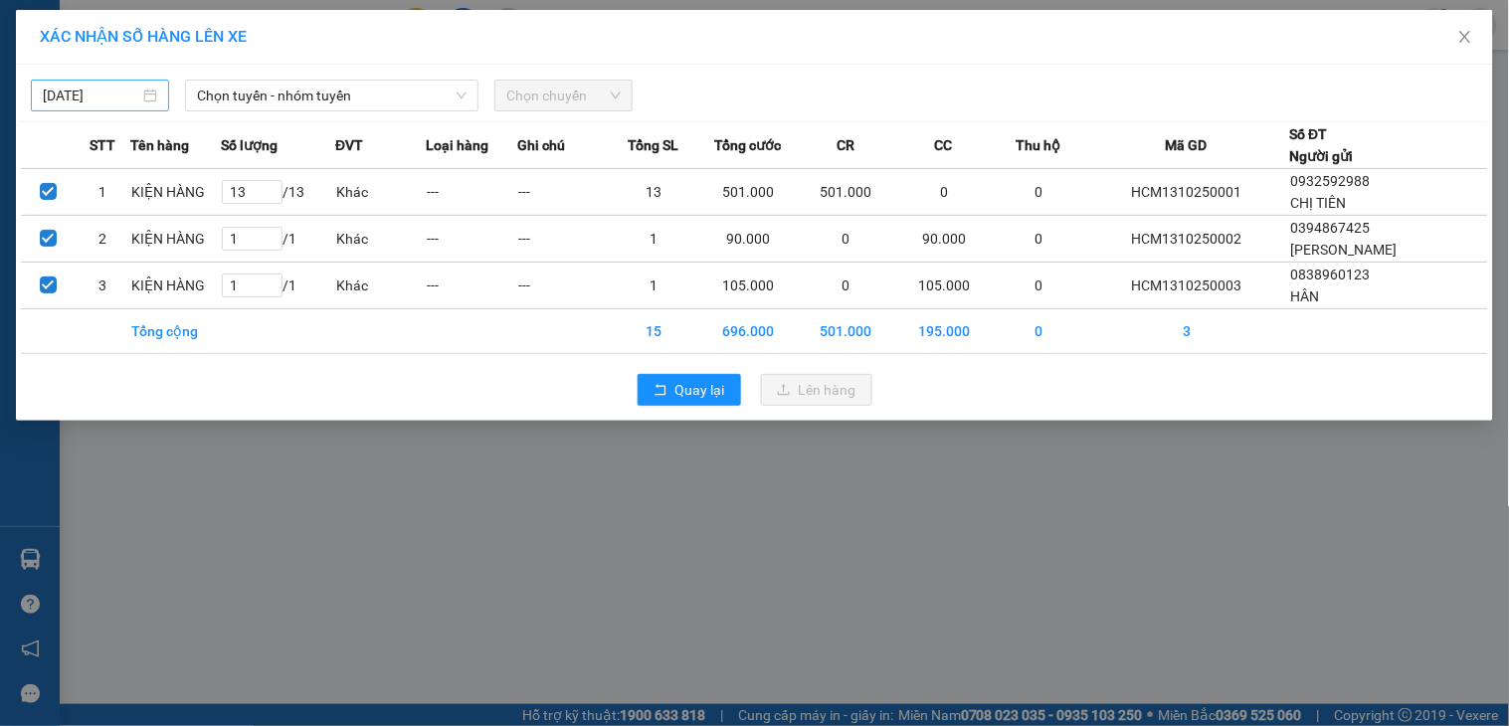
click at [127, 86] on body "Kết quả tìm kiếm ( 0 ) Bộ lọc No Data dat.hongduc 1 Tổng Quan Kho hàng mới Điều…" at bounding box center [754, 363] width 1509 height 726
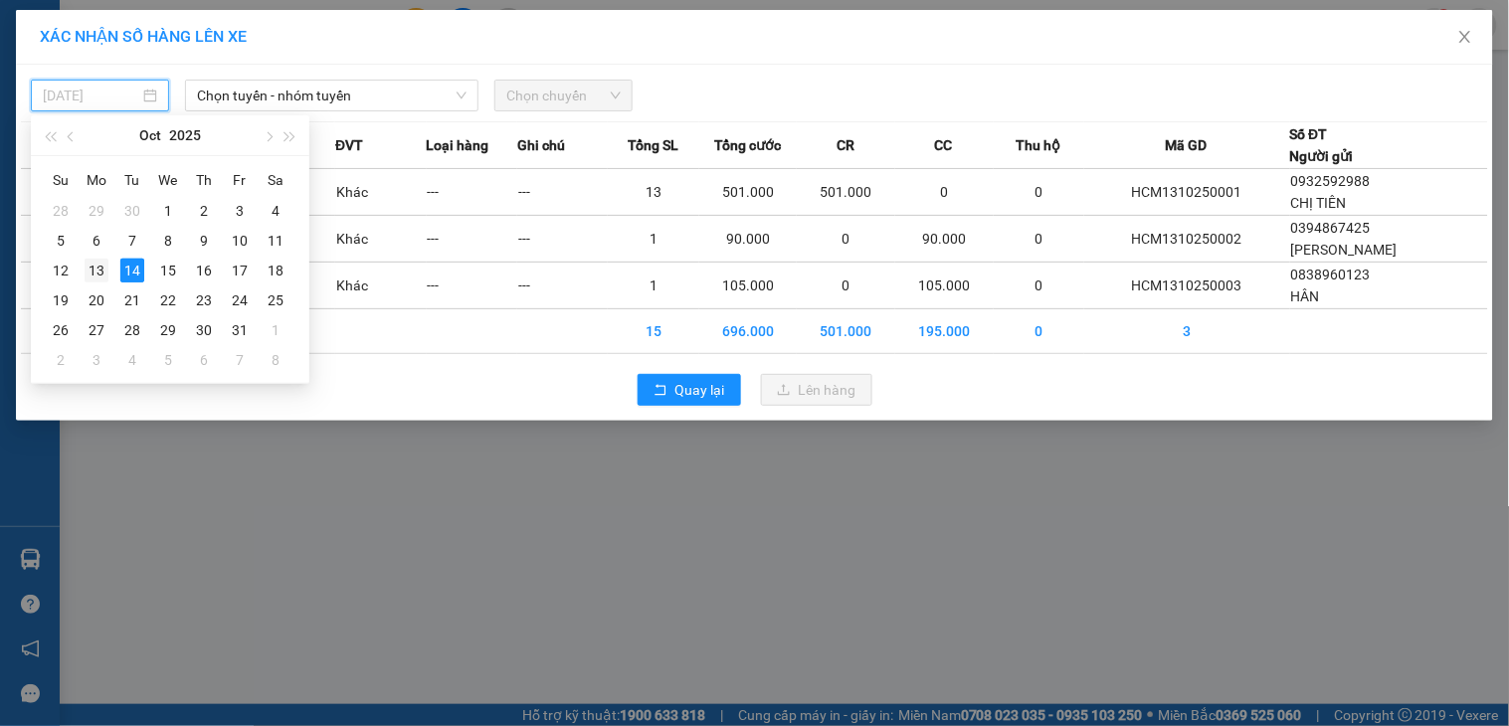
click at [96, 276] on div "13" at bounding box center [97, 271] width 24 height 24
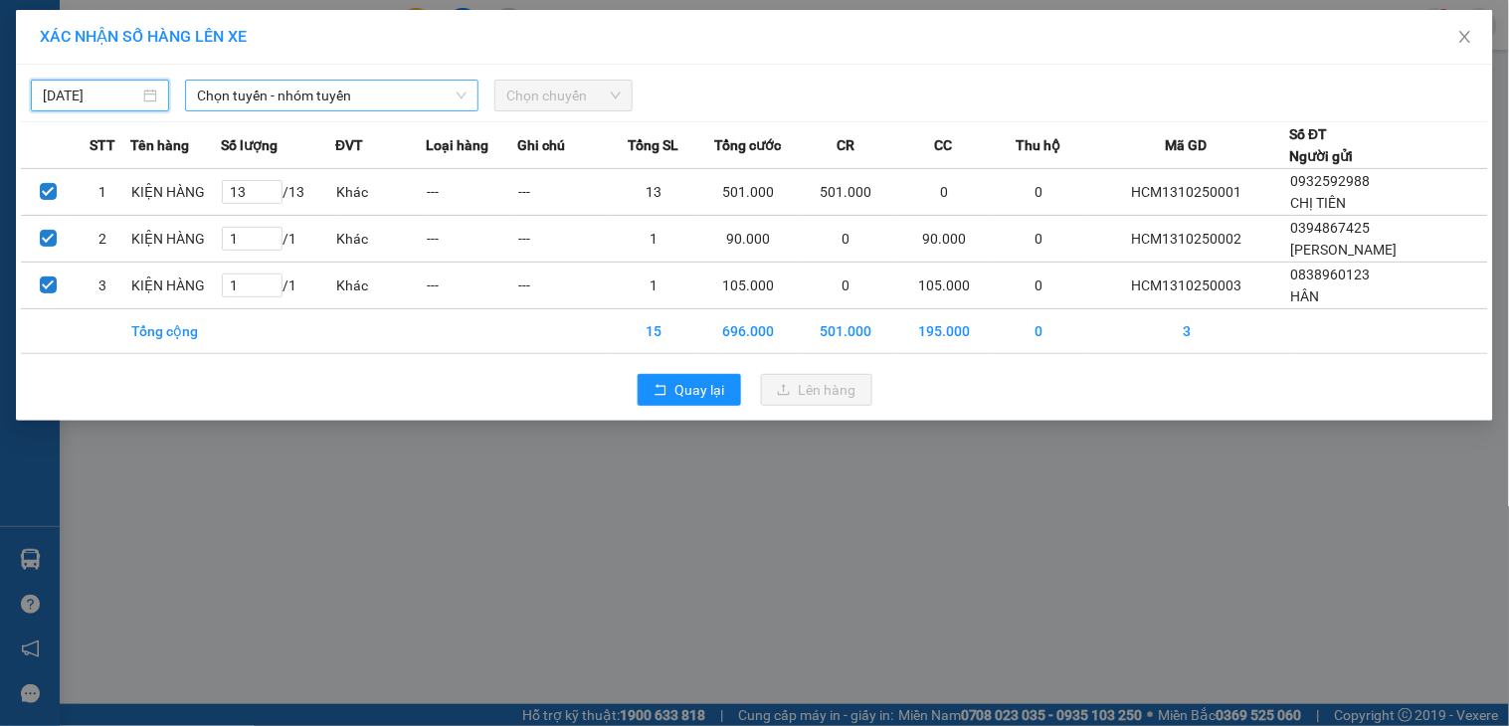
type input "13/10/2025"
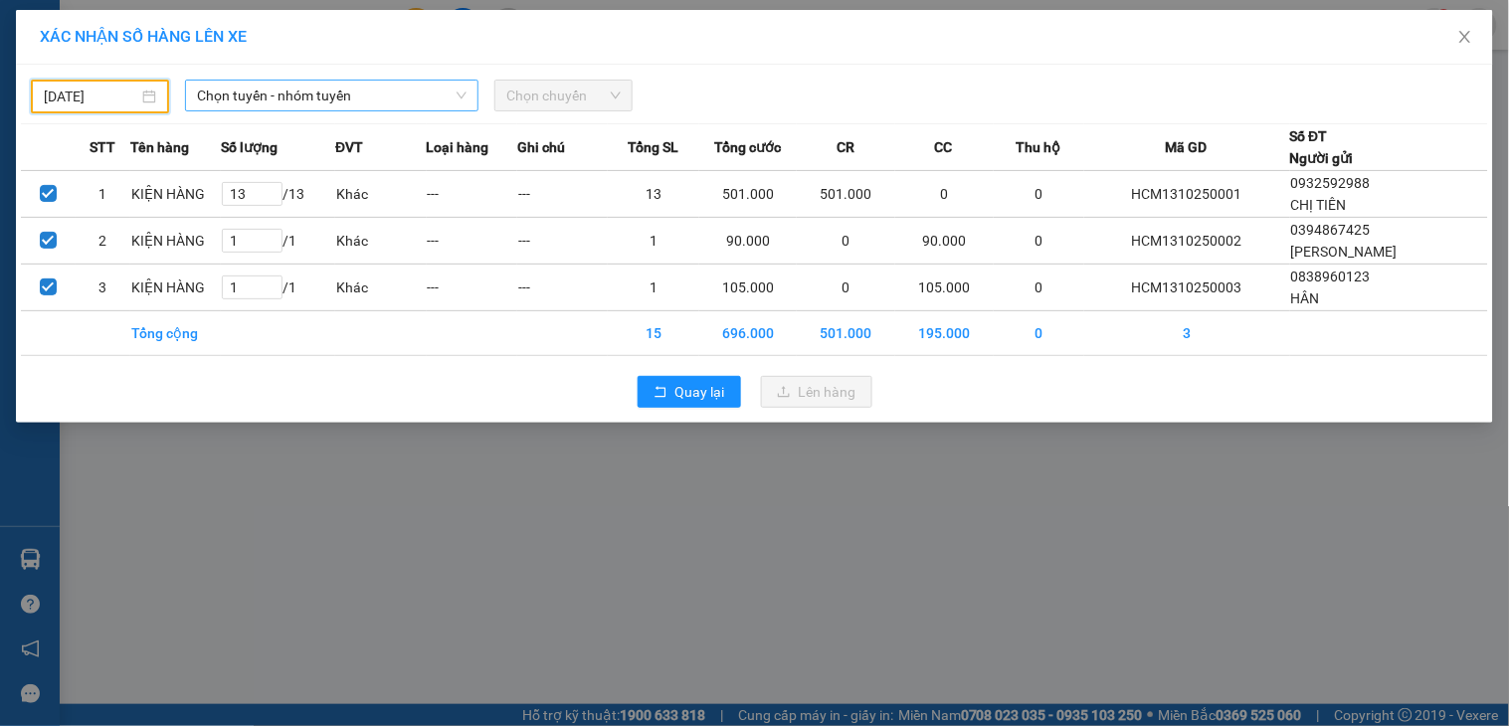
click at [280, 97] on span "Chọn tuyến - nhóm tuyến" at bounding box center [332, 96] width 270 height 30
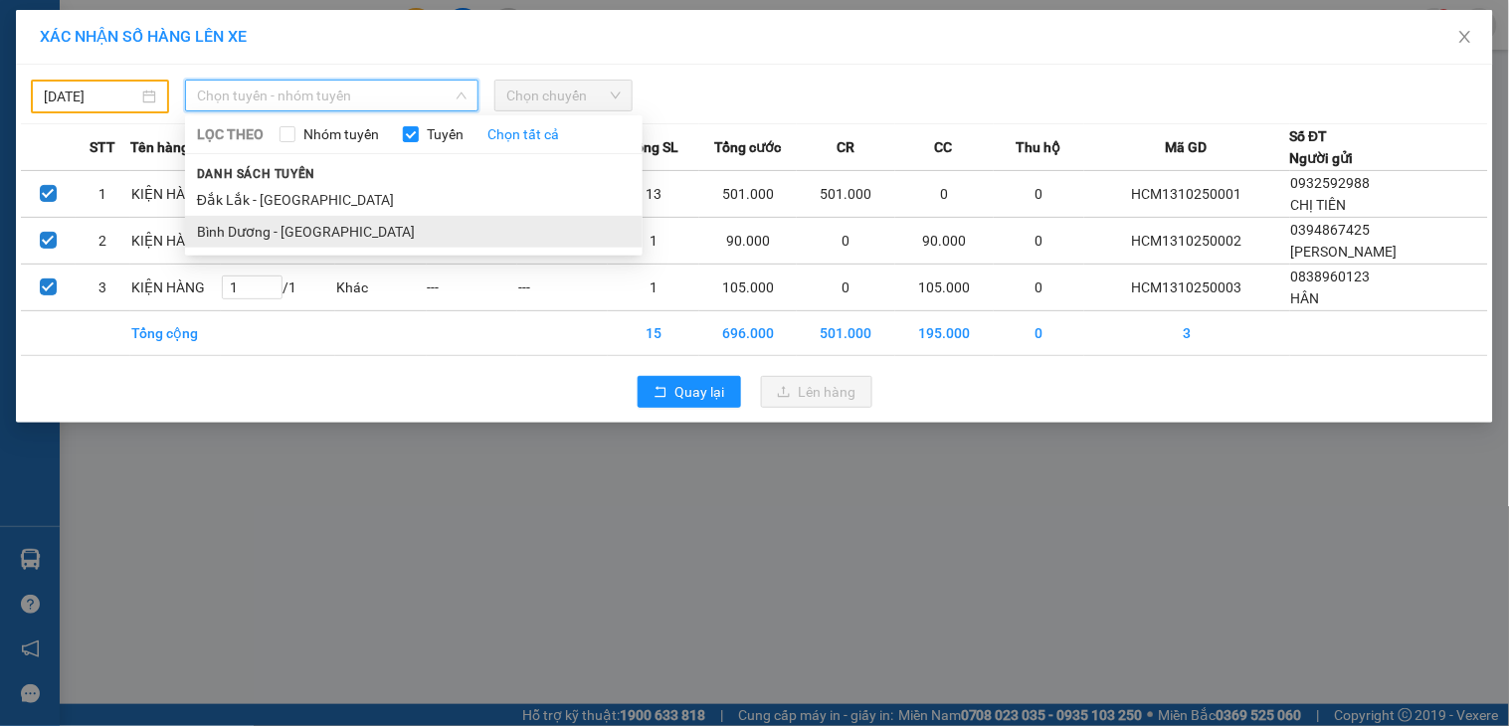
click at [265, 235] on li "Bình Dương - Đắk Lắk" at bounding box center [414, 232] width 458 height 32
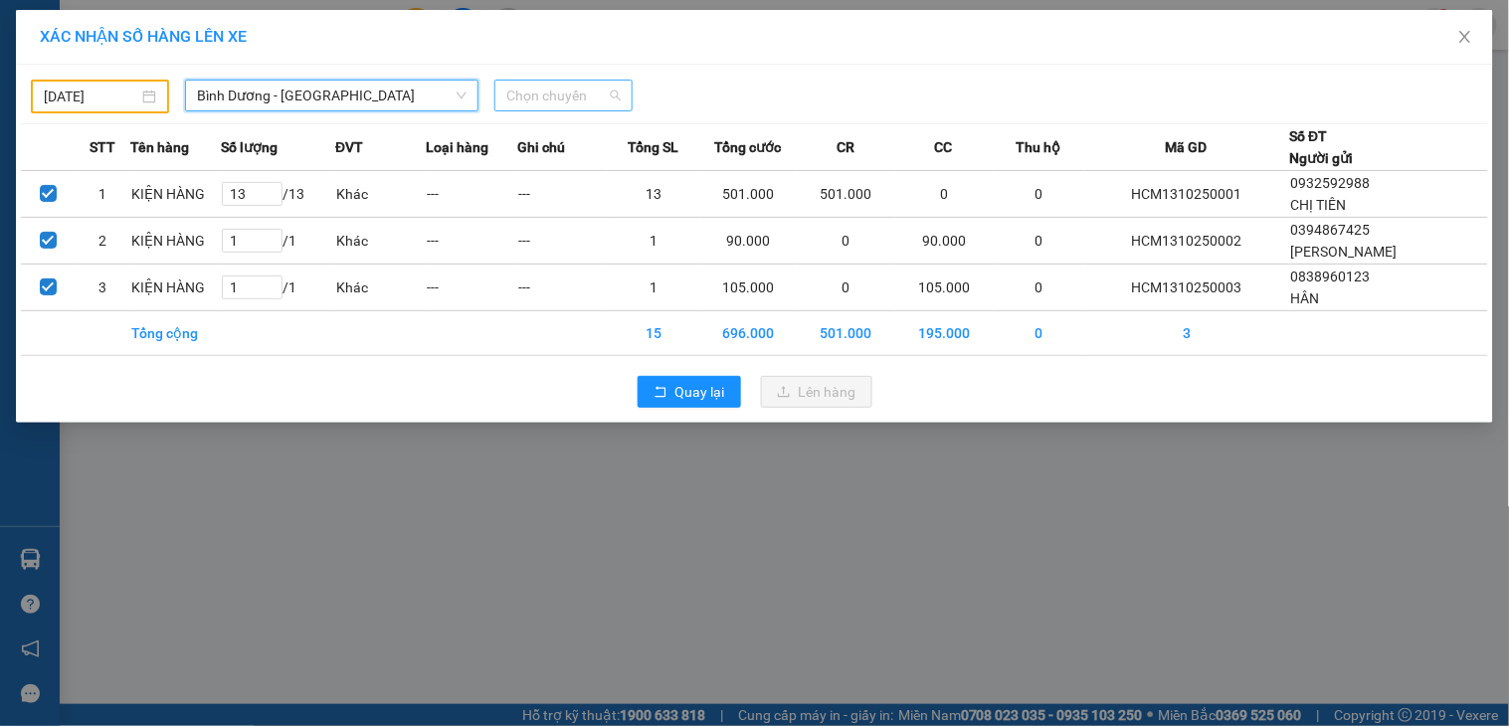
click at [575, 91] on span "Chọn chuyến" at bounding box center [563, 96] width 114 height 30
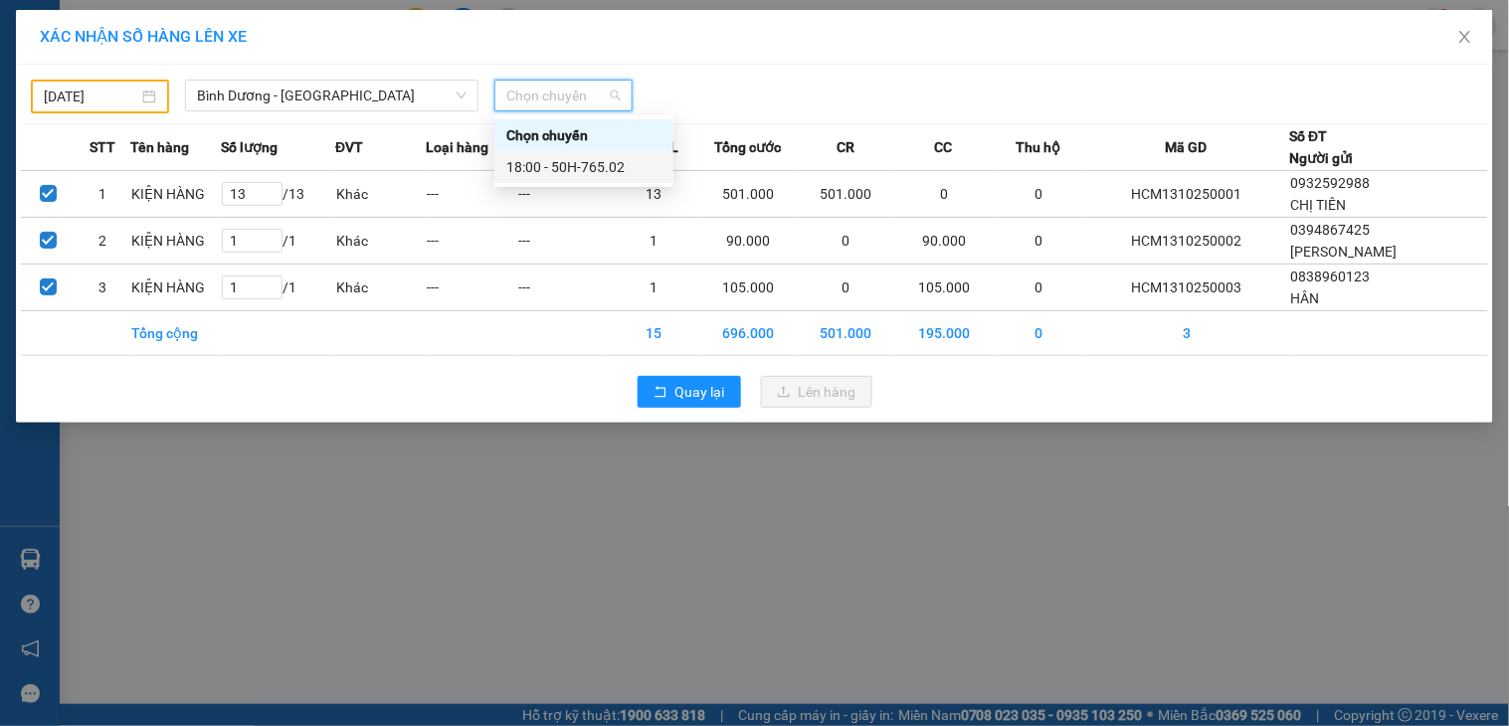
click at [588, 171] on div "18:00 - 50H-765.02" at bounding box center [583, 167] width 155 height 22
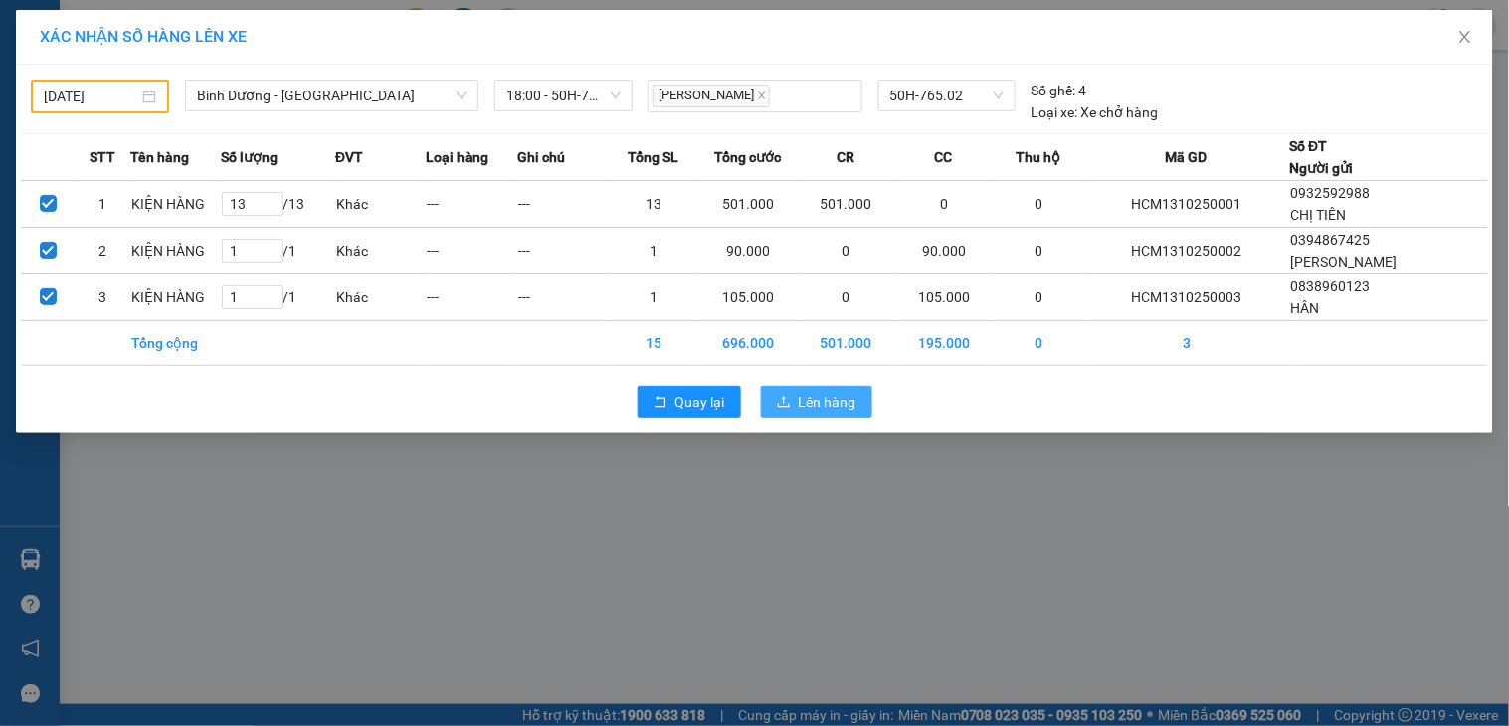
click at [836, 398] on span "Lên hàng" at bounding box center [828, 402] width 58 height 22
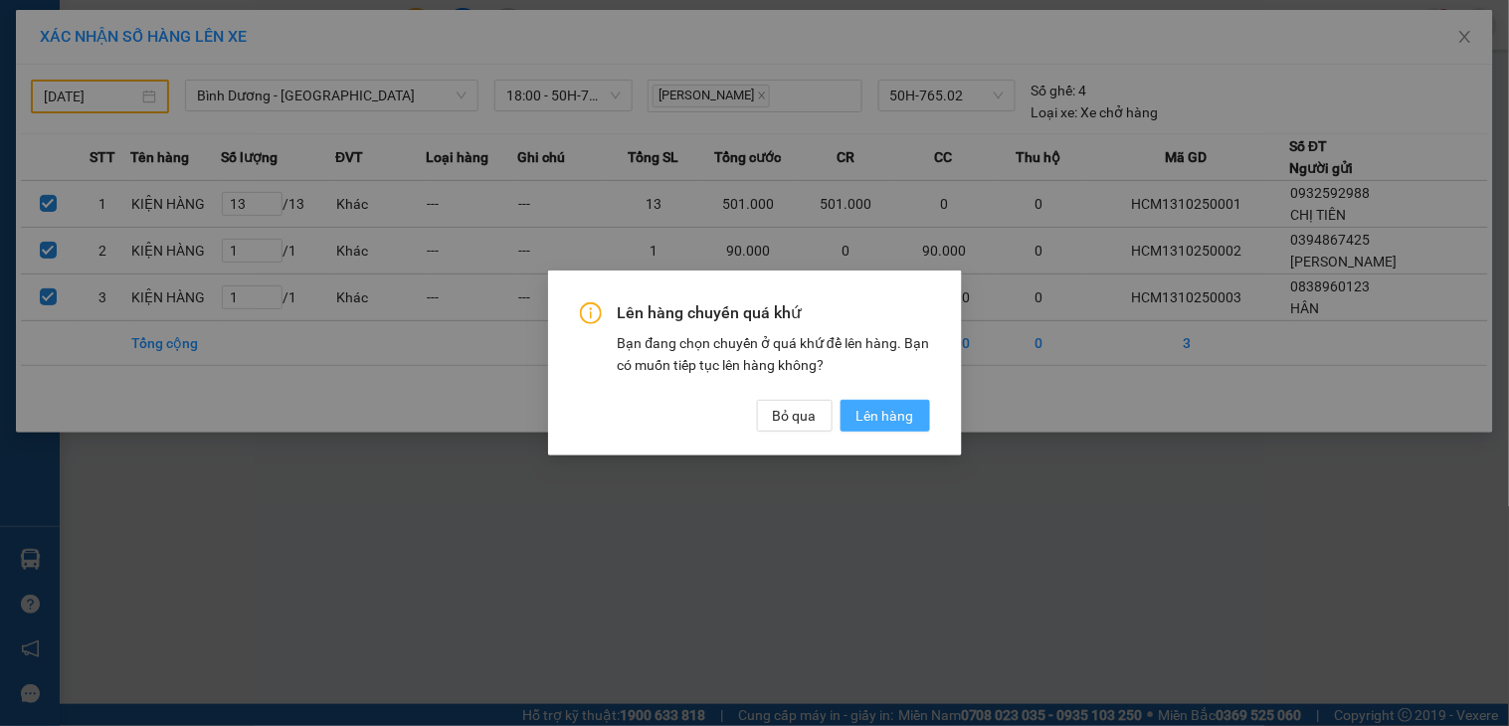
click at [871, 409] on span "Lên hàng" at bounding box center [885, 416] width 58 height 22
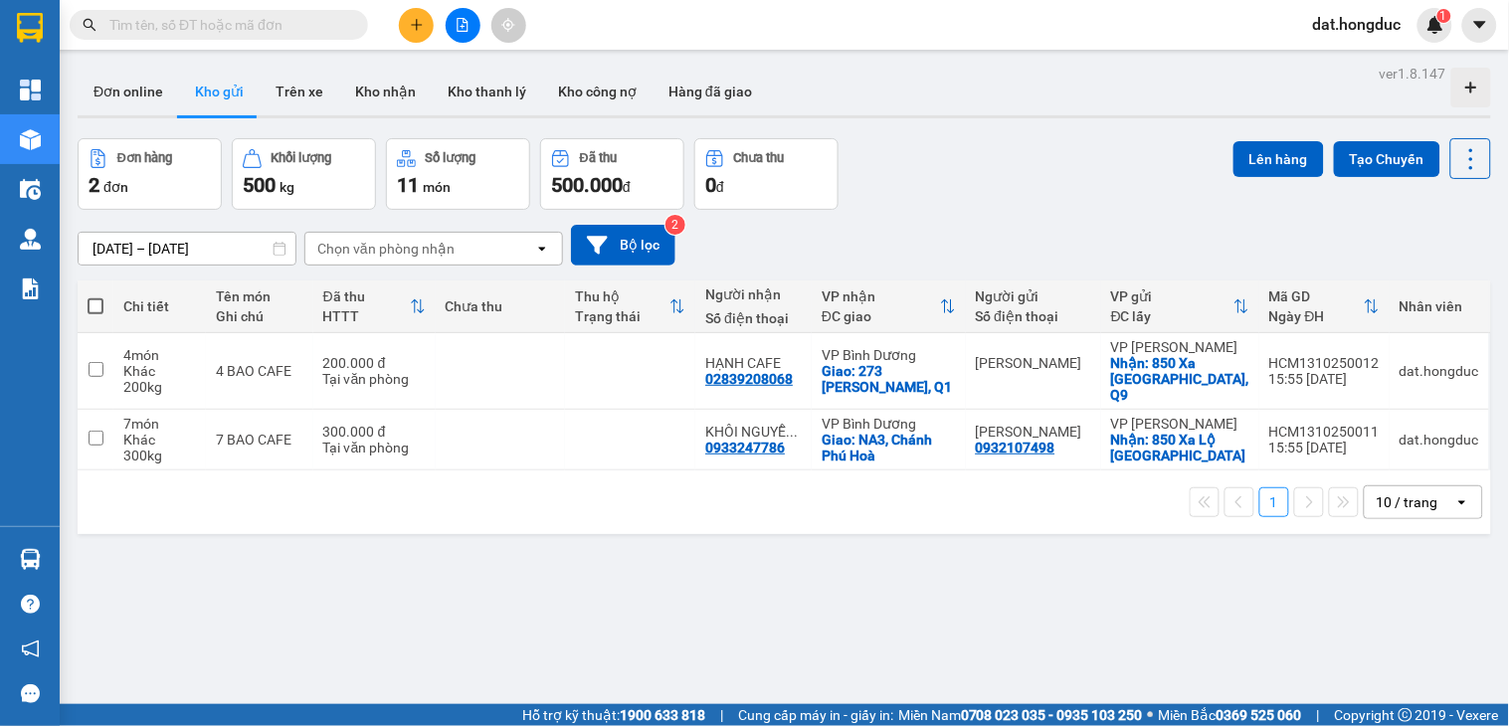
click at [302, 32] on input "text" at bounding box center [226, 25] width 235 height 22
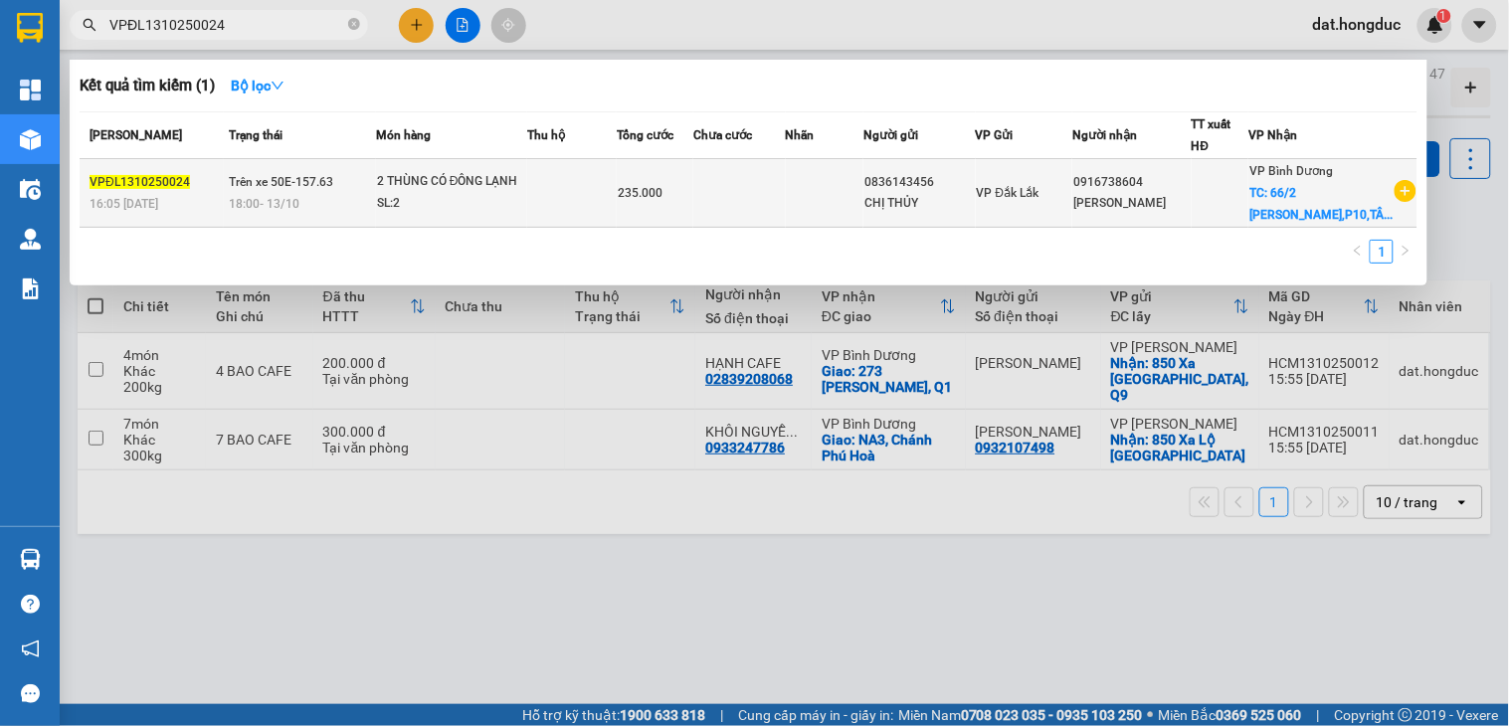
type input "VPĐL1310250024"
click at [375, 215] on div "18:00 - 13/10" at bounding box center [302, 204] width 146 height 22
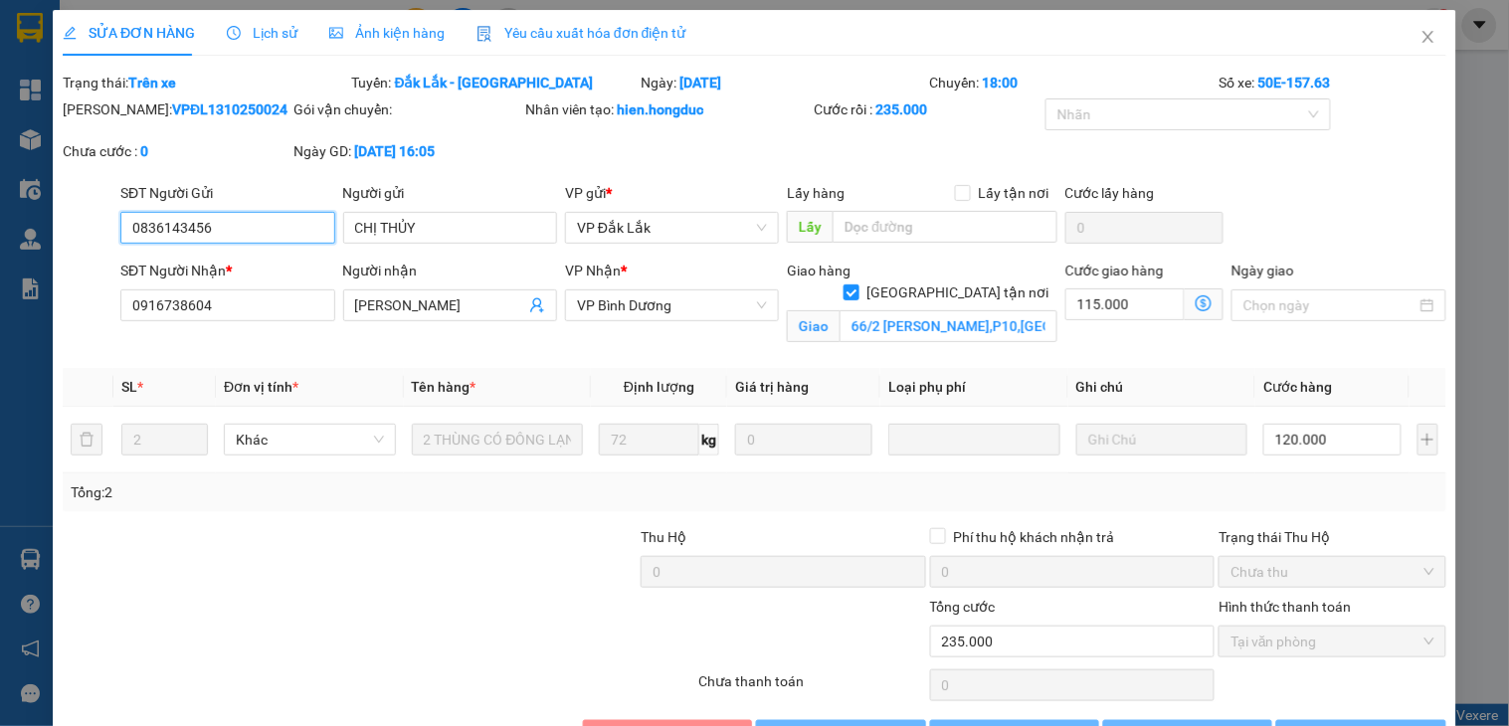
type input "0836143456"
type input "CHỊ THỦY"
type input "0916738604"
type input "KIM NGÂN"
checkbox input "true"
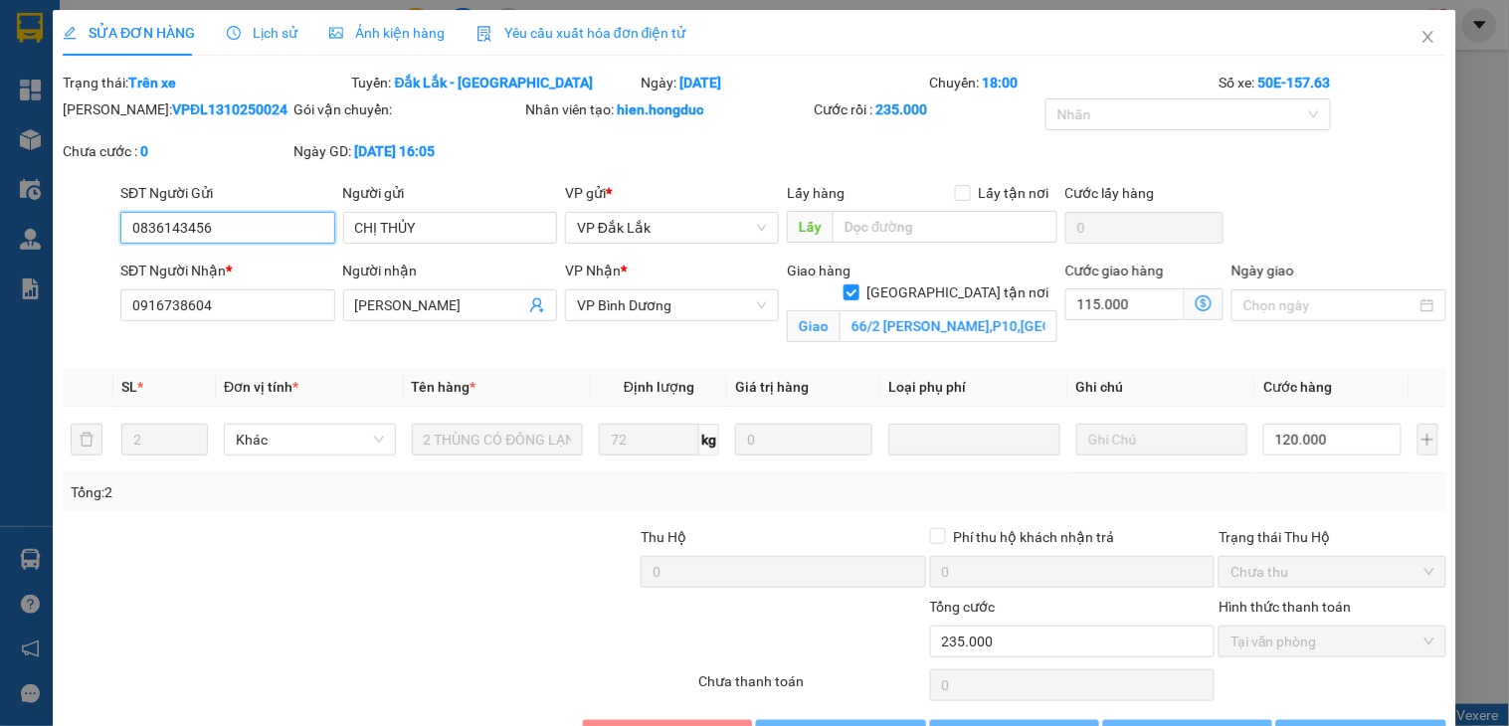
type input "66/2 TRẦN VĂN QUANG,P10,TÂN BÌNH"
type input "0"
type input "235.000"
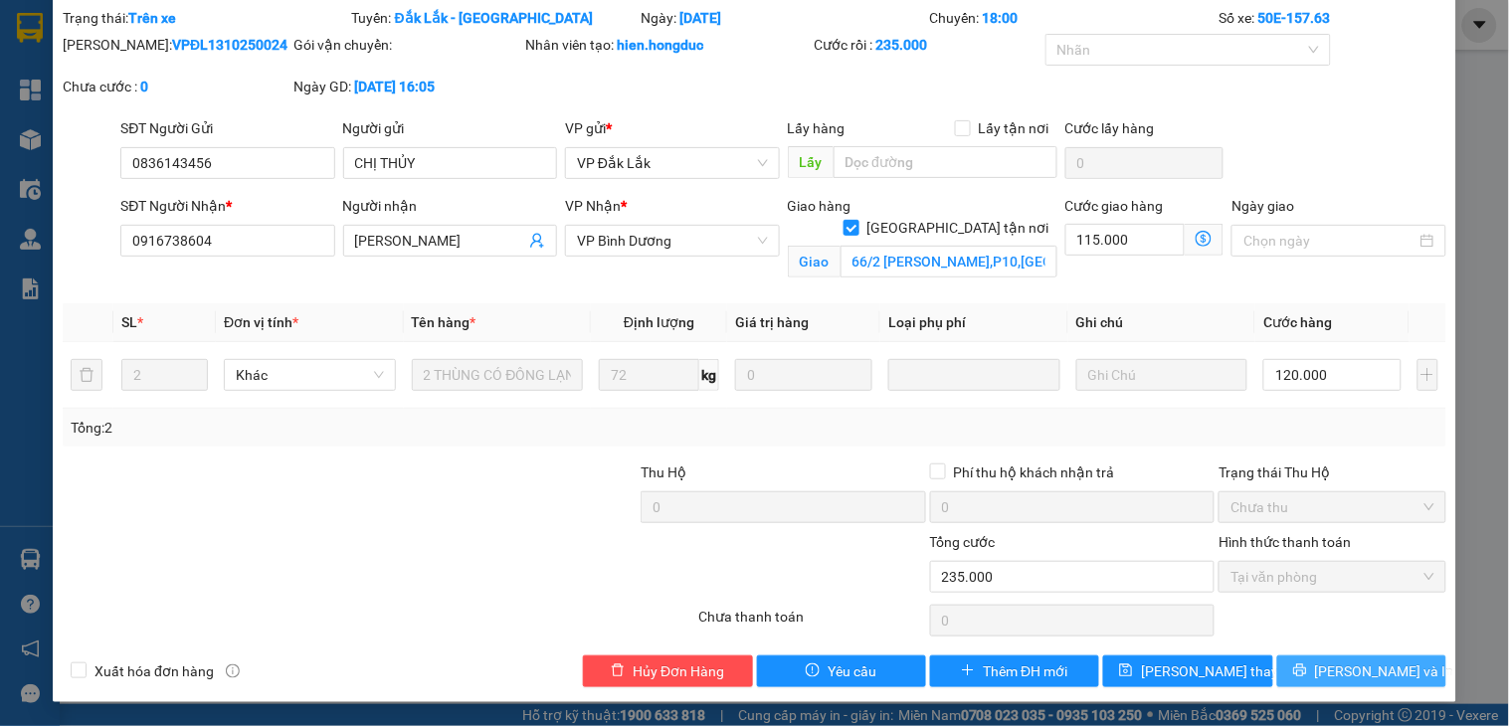
click at [1369, 676] on span "Lưu và In" at bounding box center [1384, 672] width 139 height 22
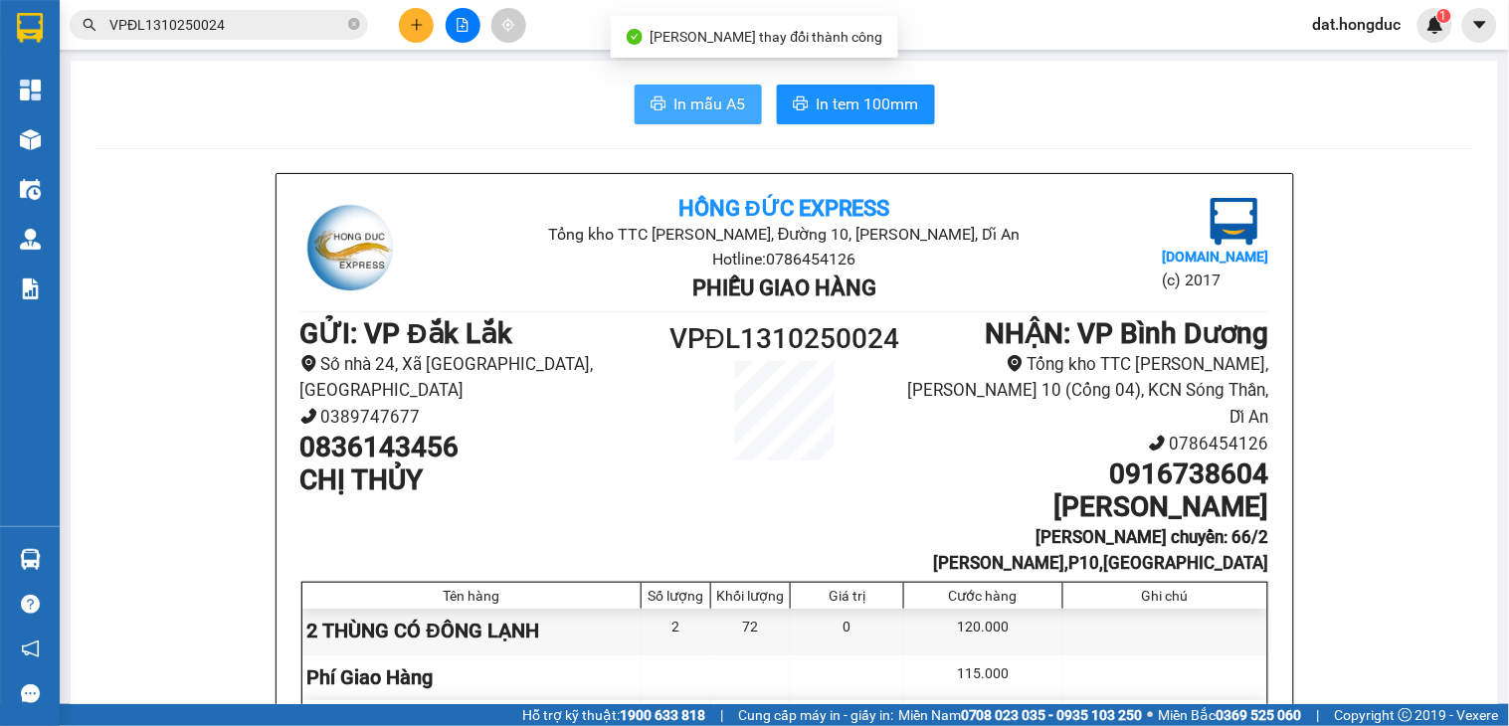
click at [713, 96] on span "In mẫu A5" at bounding box center [710, 104] width 72 height 25
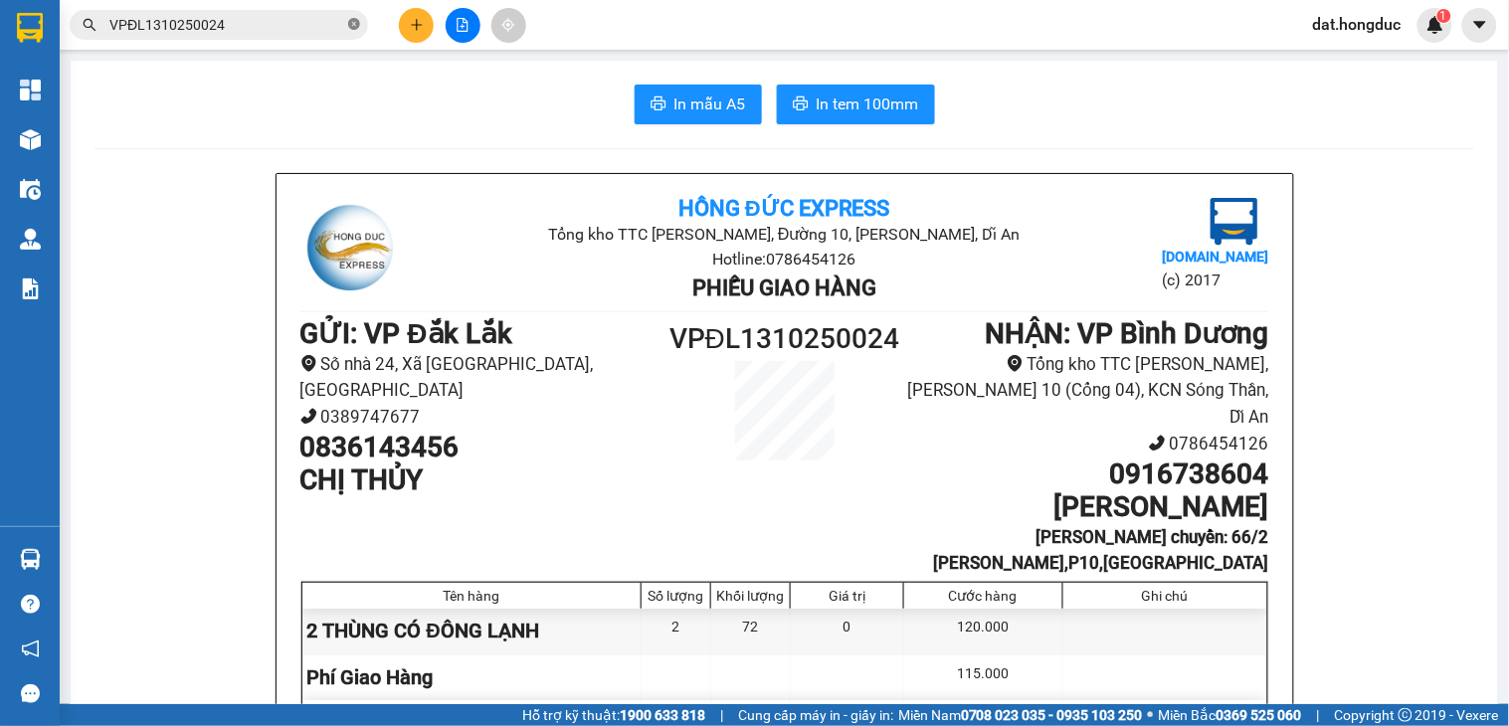
click at [348, 26] on icon "close-circle" at bounding box center [354, 24] width 12 height 12
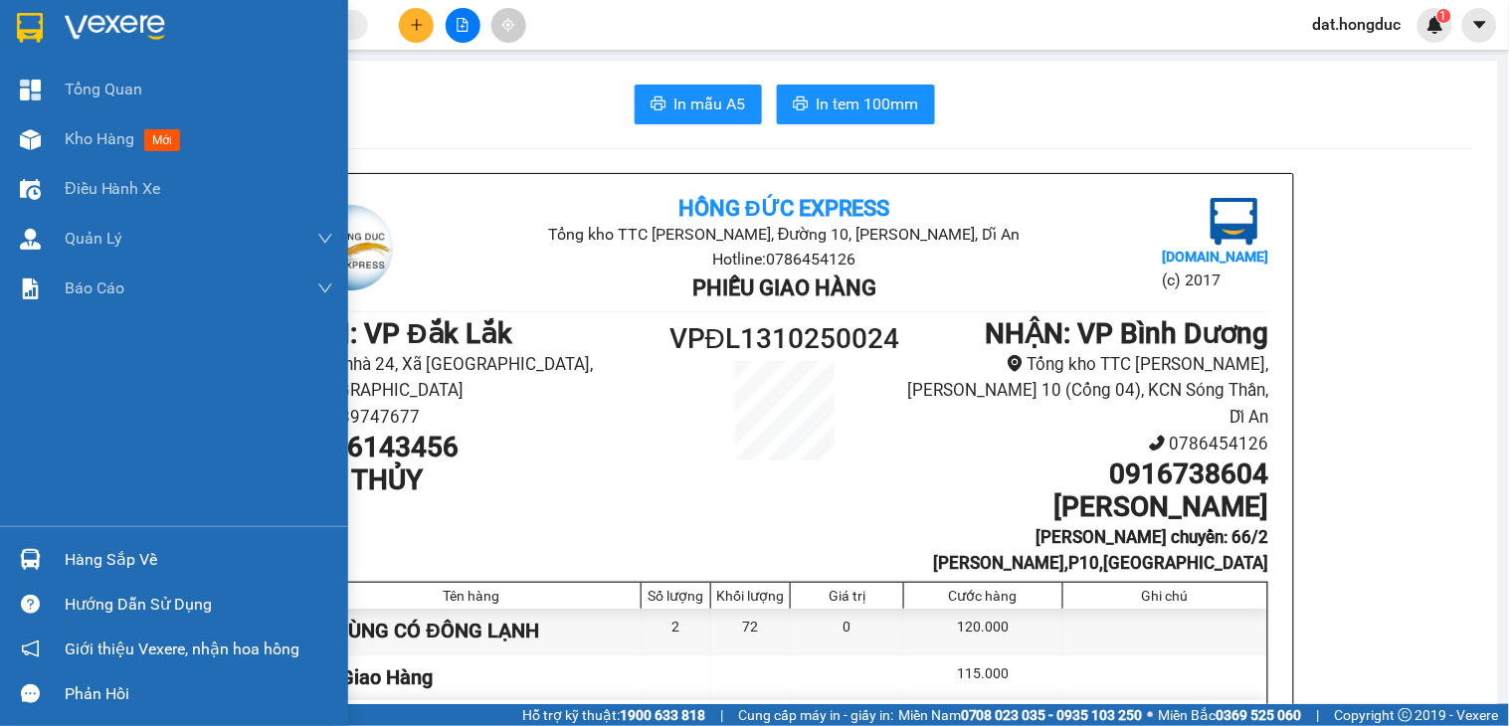
drag, startPoint x: 87, startPoint y: 142, endPoint x: 721, endPoint y: 10, distance: 648.3
click at [87, 142] on span "Kho hàng" at bounding box center [100, 138] width 70 height 19
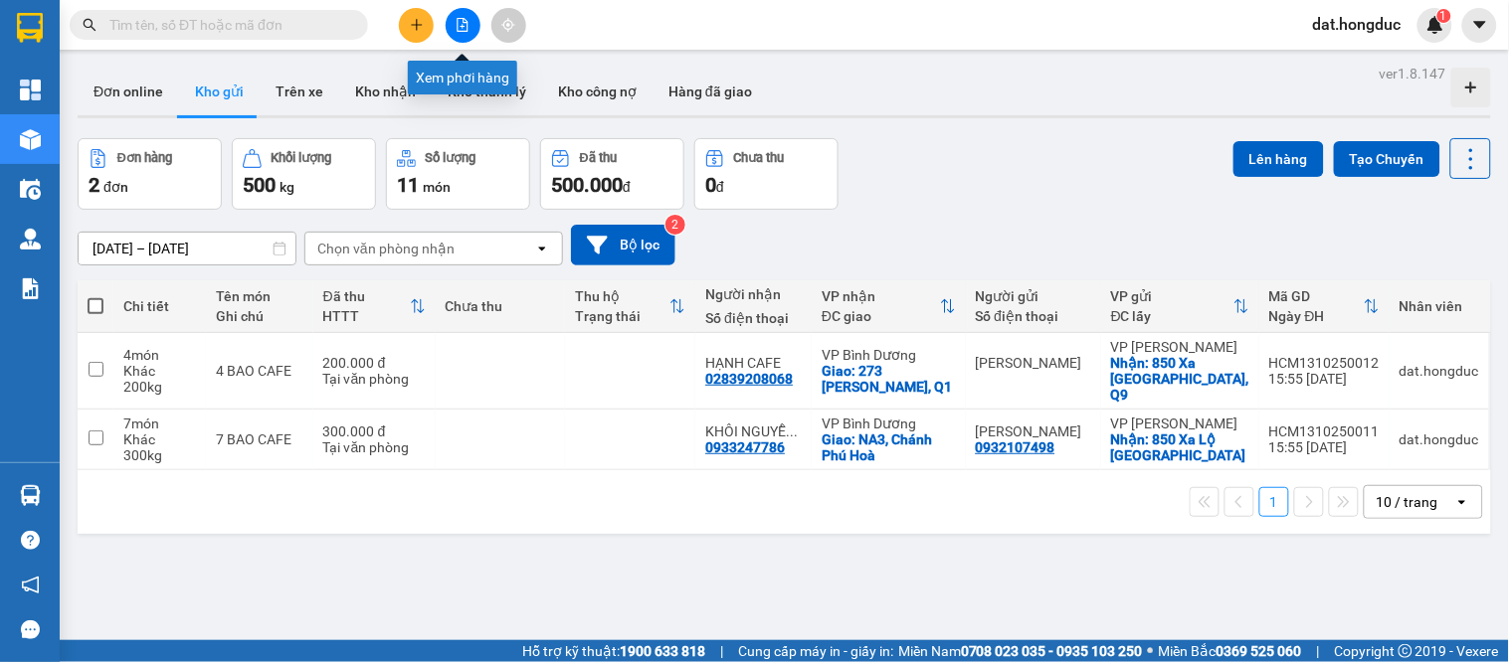
click at [463, 16] on button at bounding box center [463, 25] width 35 height 35
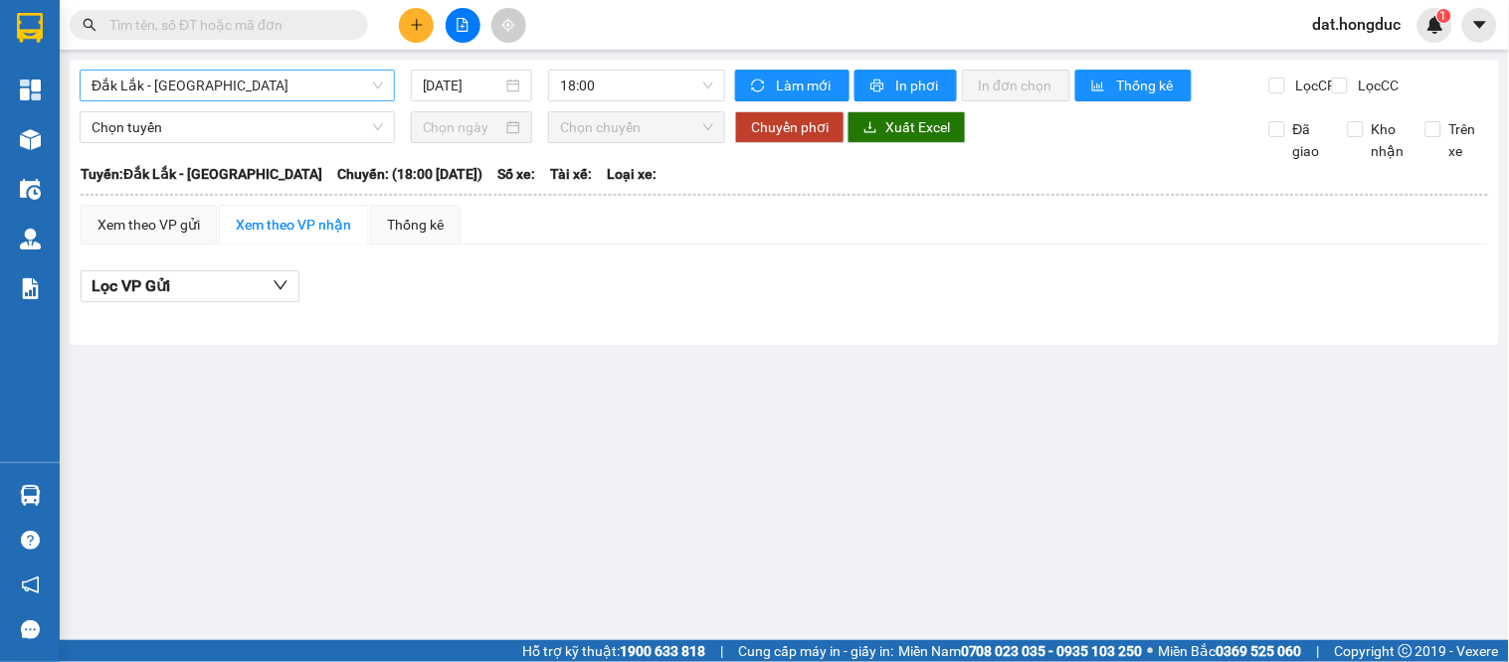
click at [217, 81] on span "Đắk Lắk - Bình Dương" at bounding box center [237, 86] width 291 height 30
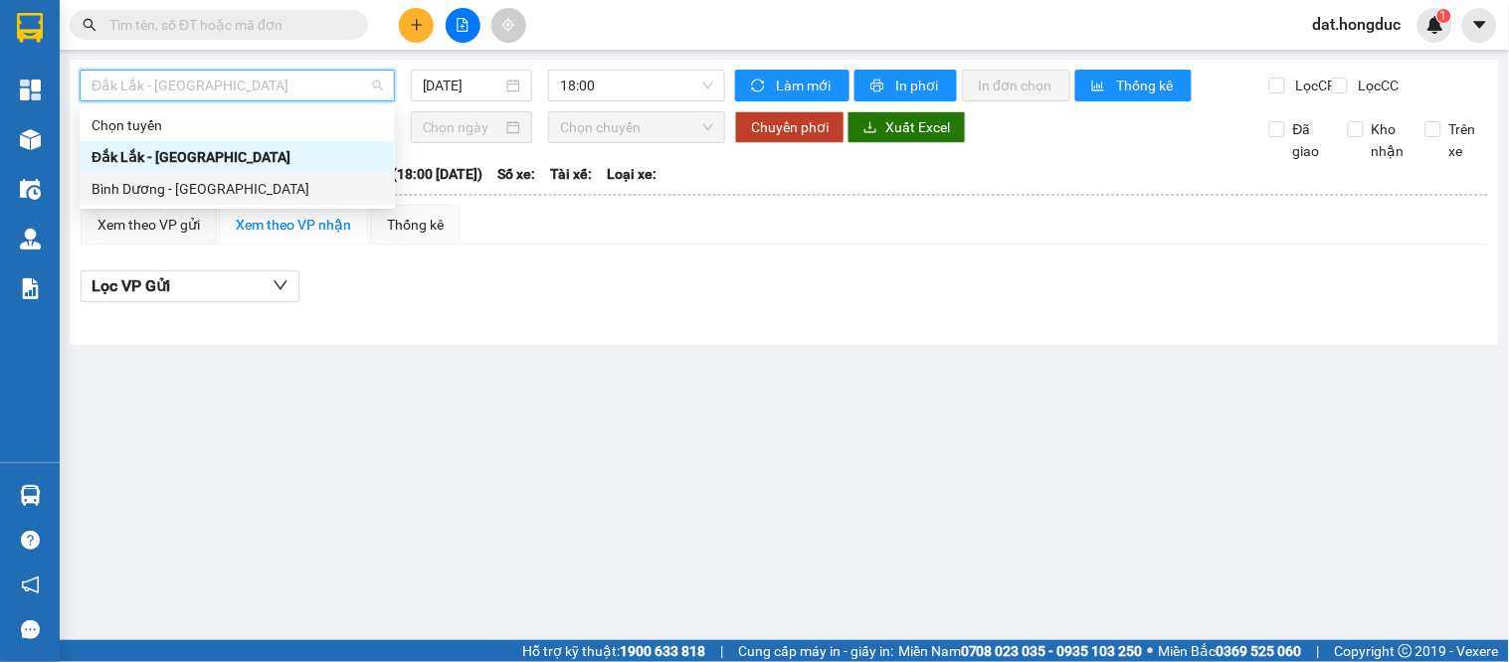
click at [175, 183] on div "Bình Dương - Đắk Lắk" at bounding box center [237, 189] width 291 height 22
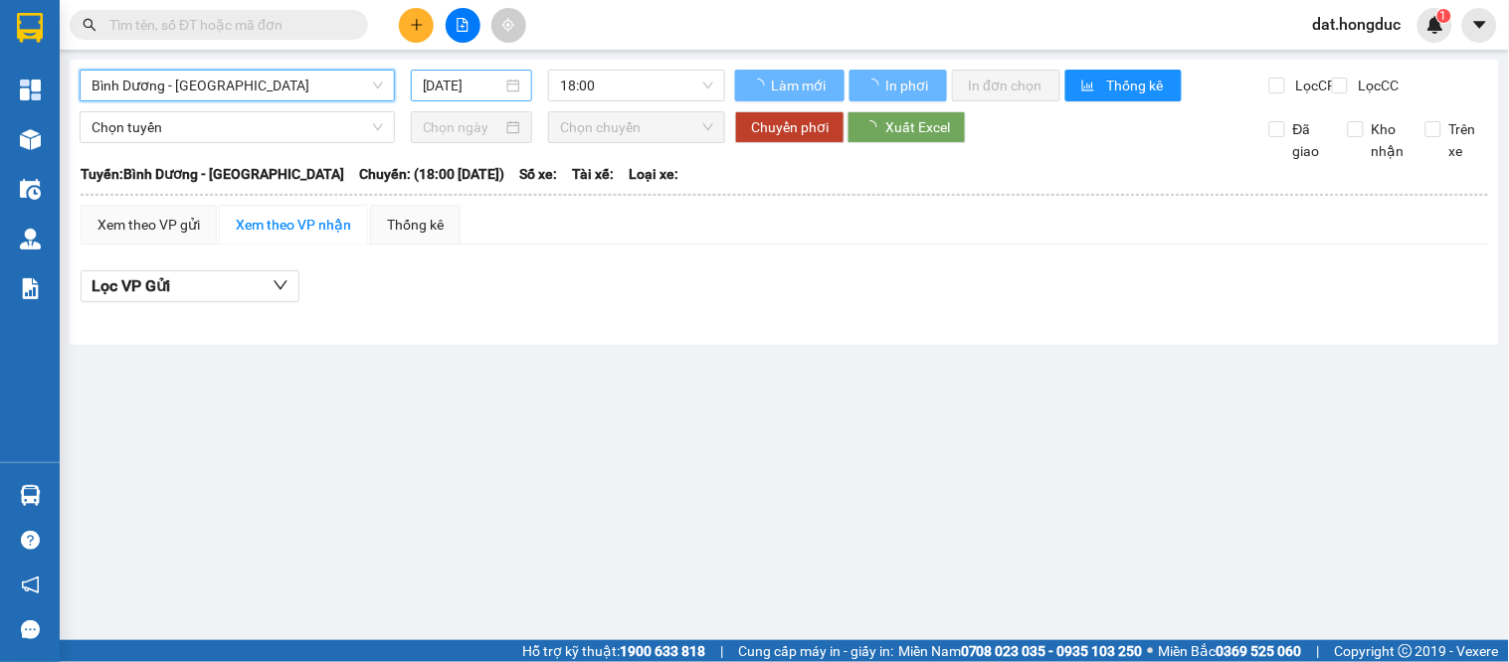
click at [481, 78] on input "14/10/2025" at bounding box center [463, 86] width 81 height 22
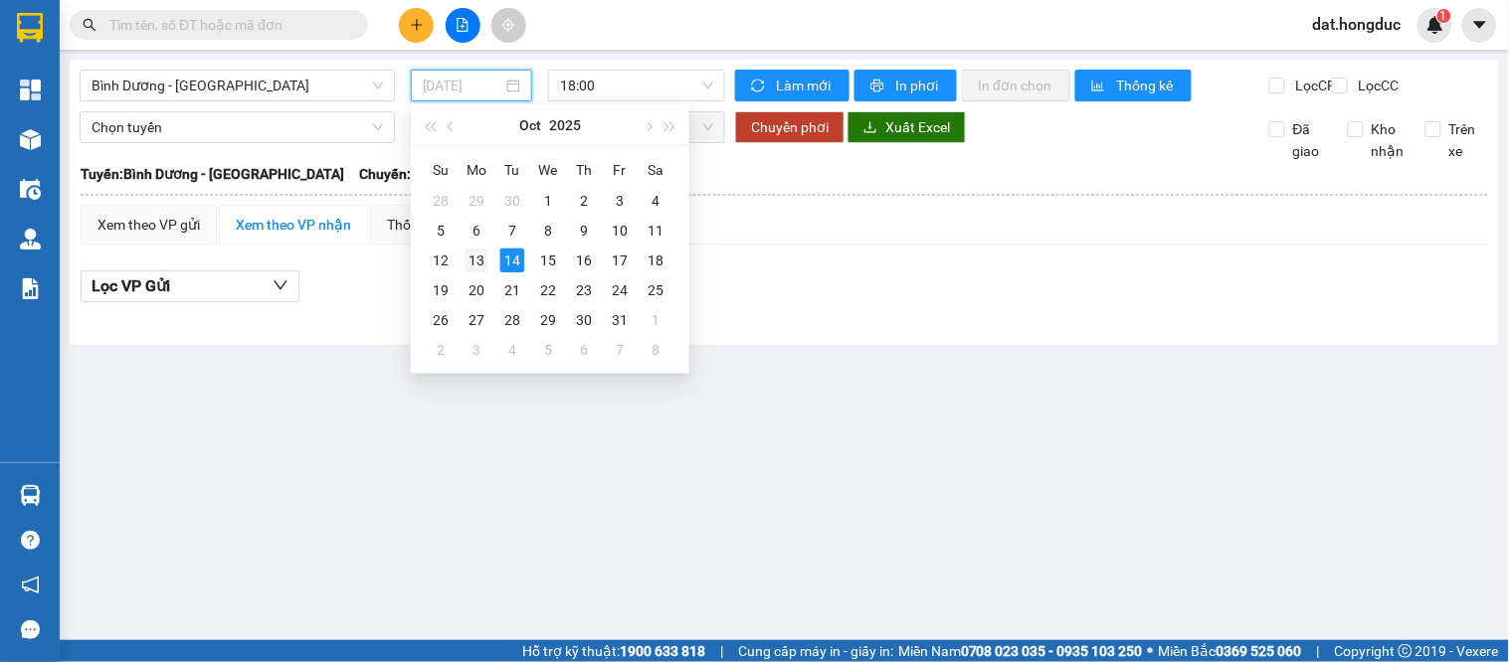
click at [479, 261] on div "13" at bounding box center [477, 261] width 24 height 24
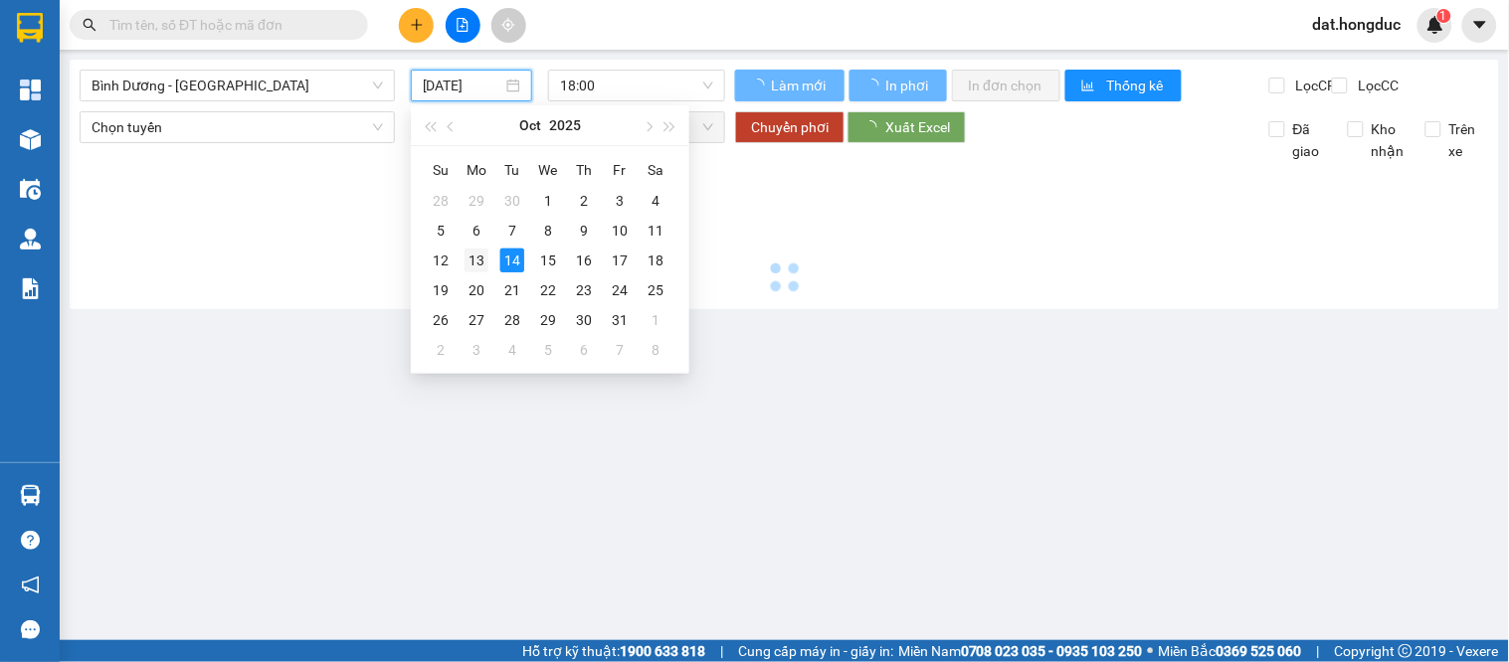
type input "13/10/2025"
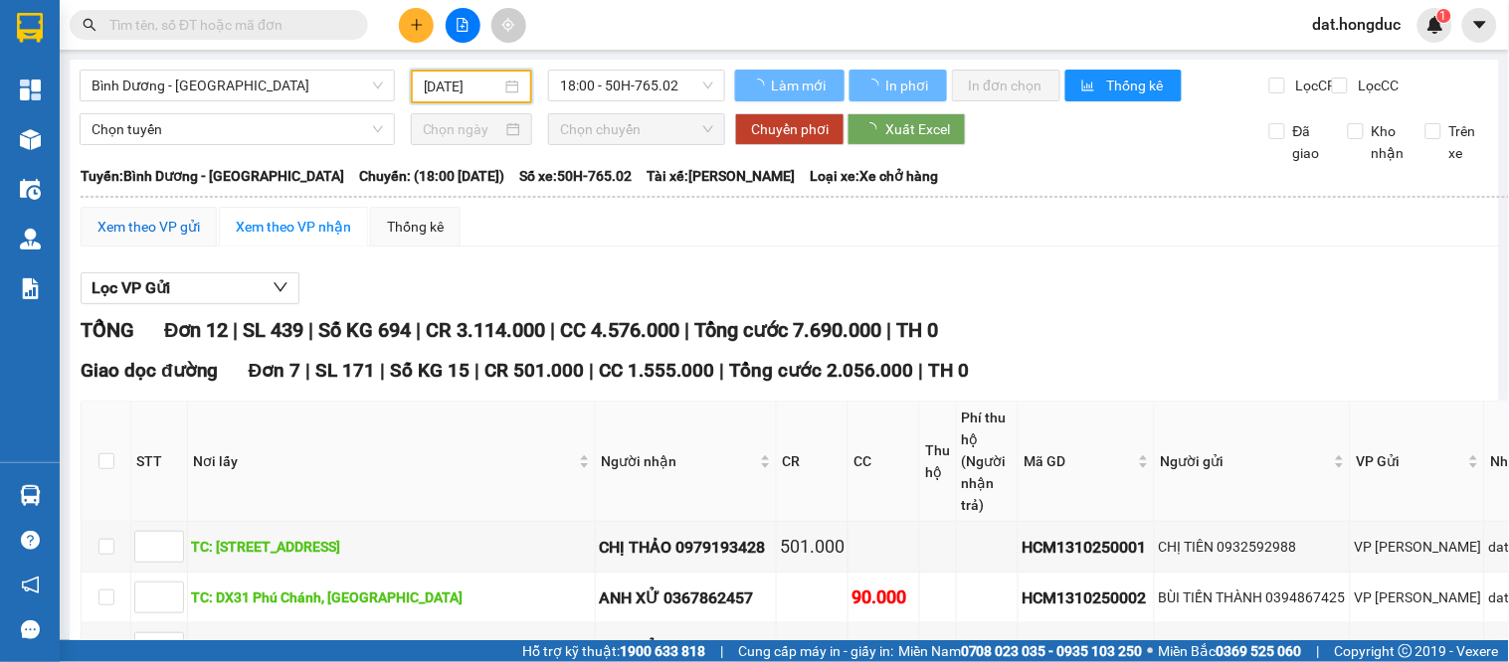
click at [116, 233] on div "Xem theo VP gửi" at bounding box center [148, 227] width 102 height 22
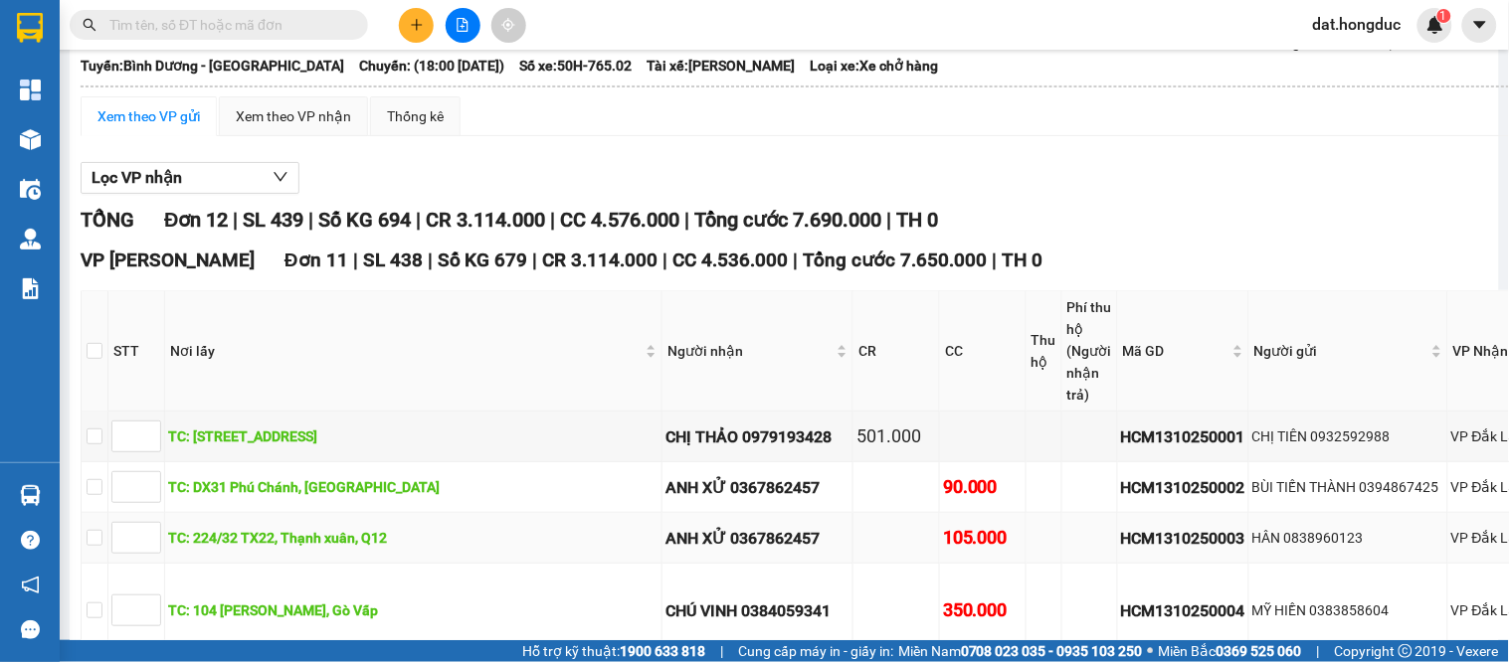
scroll to position [331, 0]
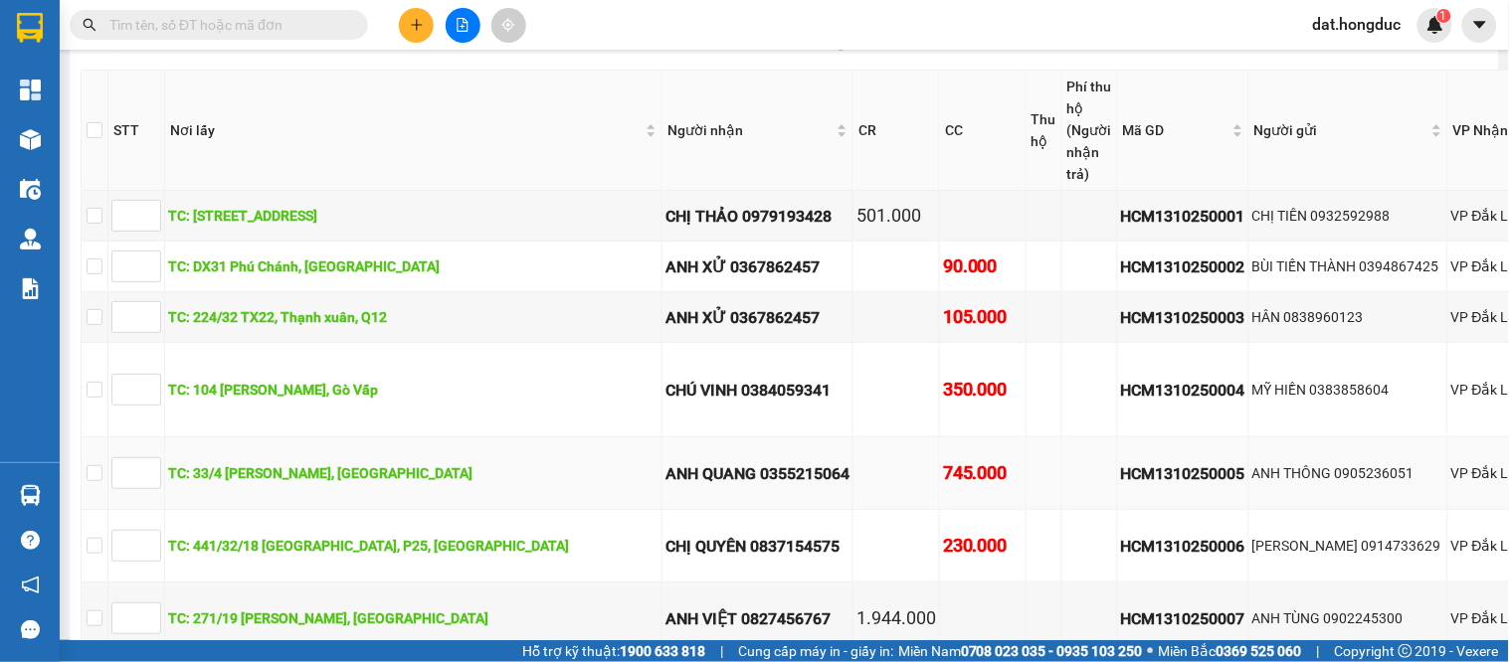
click at [1121, 486] on div "HCM1310250005" at bounding box center [1183, 474] width 124 height 25
copy div "HCM1310250005"
click at [273, 24] on input "text" at bounding box center [226, 25] width 235 height 22
paste input "HCM1310250005"
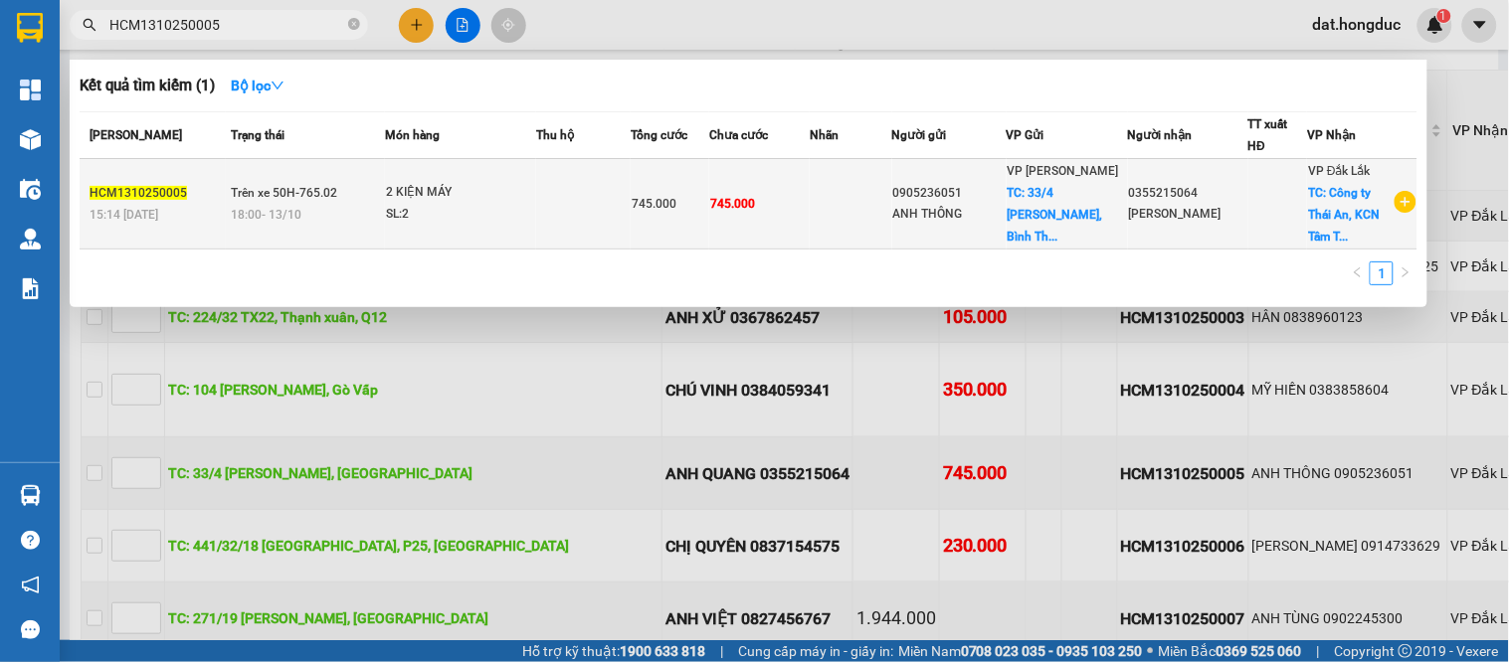
type input "HCM1310250005"
click at [122, 206] on span "15:14 - 13/10" at bounding box center [124, 214] width 69 height 16
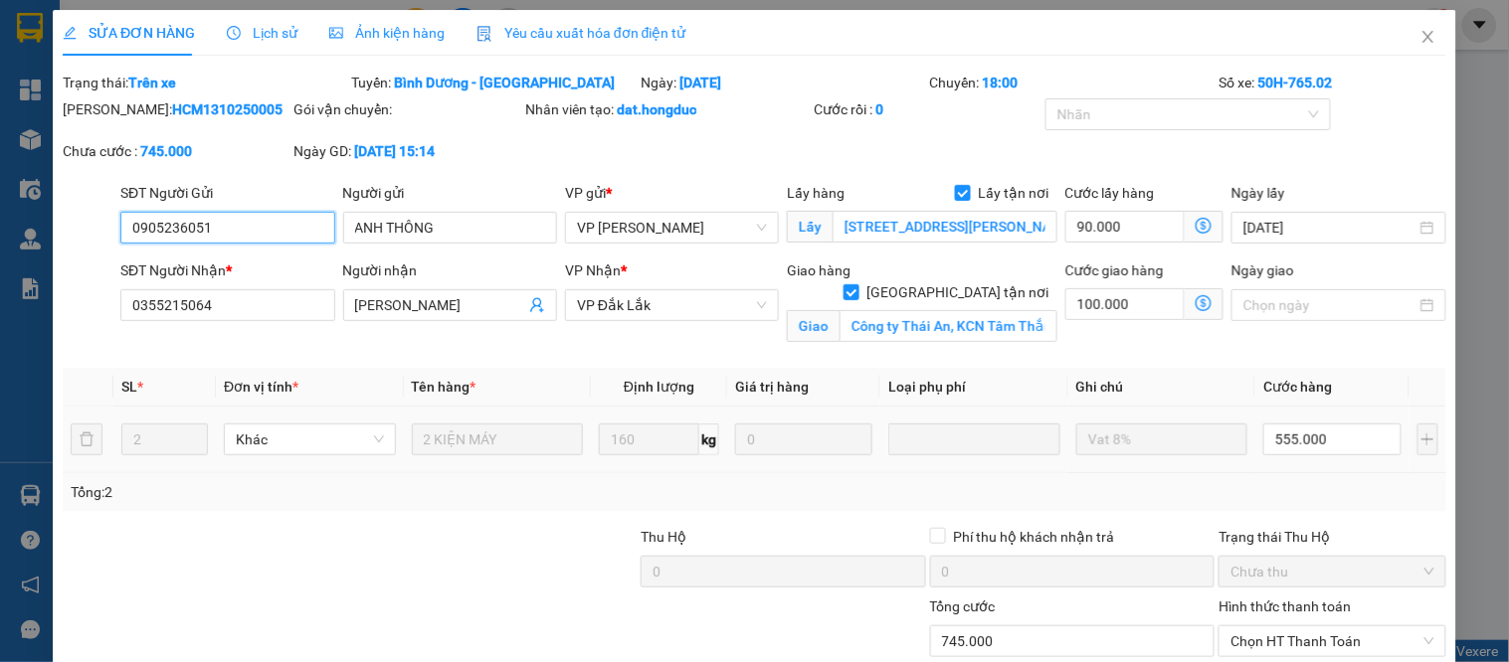
type input "0905236051"
type input "ANH THÔNG"
checkbox input "true"
type input "33/4 Bùi Đình Túy, Bình Thạnh"
type input "0355215064"
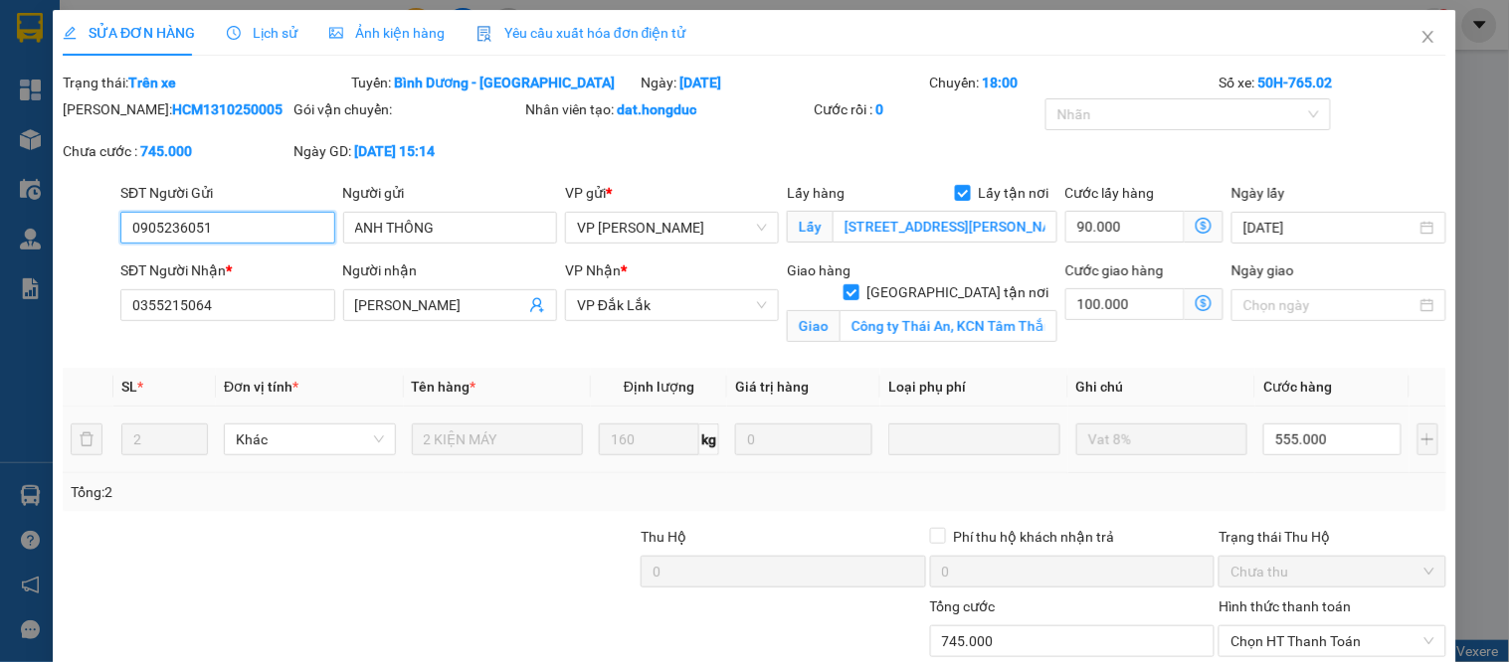
type input "ANH QUANG"
checkbox input "true"
type input "Công ty Thái An, KCN Tâm Thắng,Tâm Thắng, Cư Jut"
type input "0"
type input "745.000"
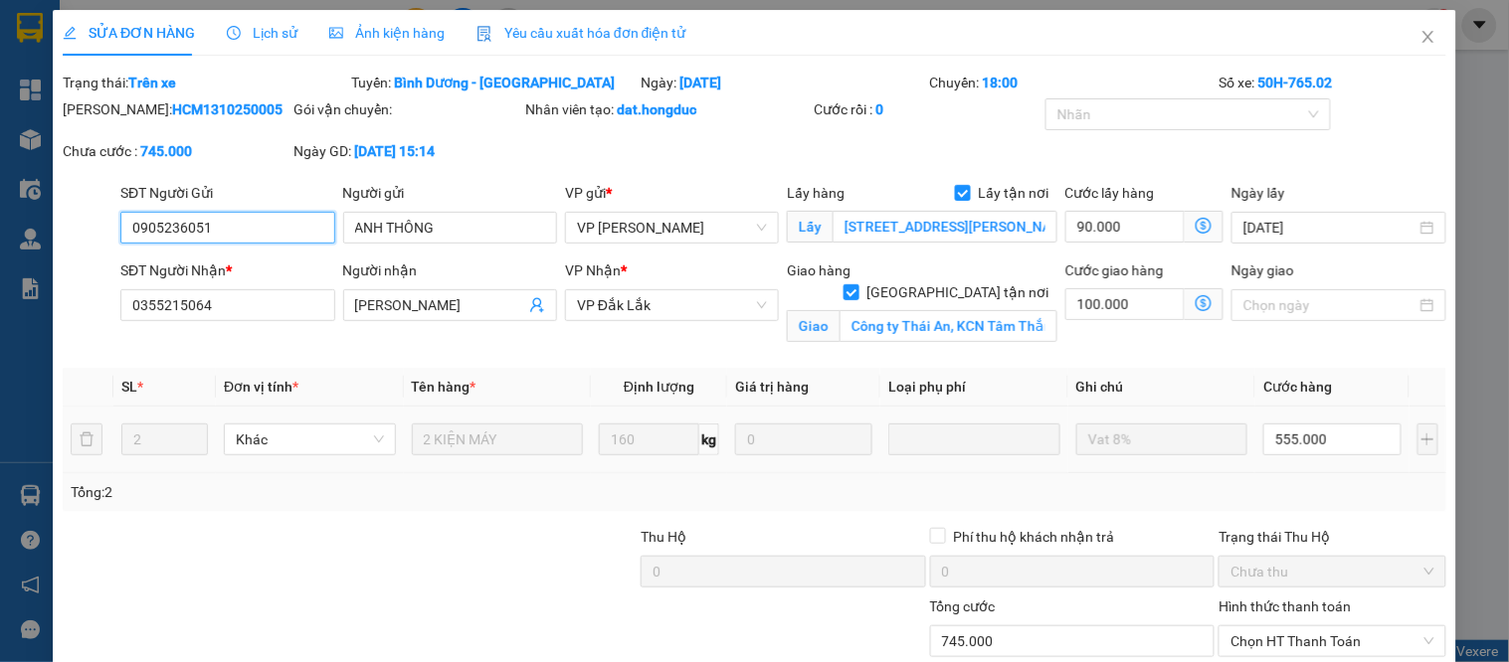
type input "745.000"
click at [1170, 438] on input "Vat 8%" at bounding box center [1162, 440] width 172 height 32
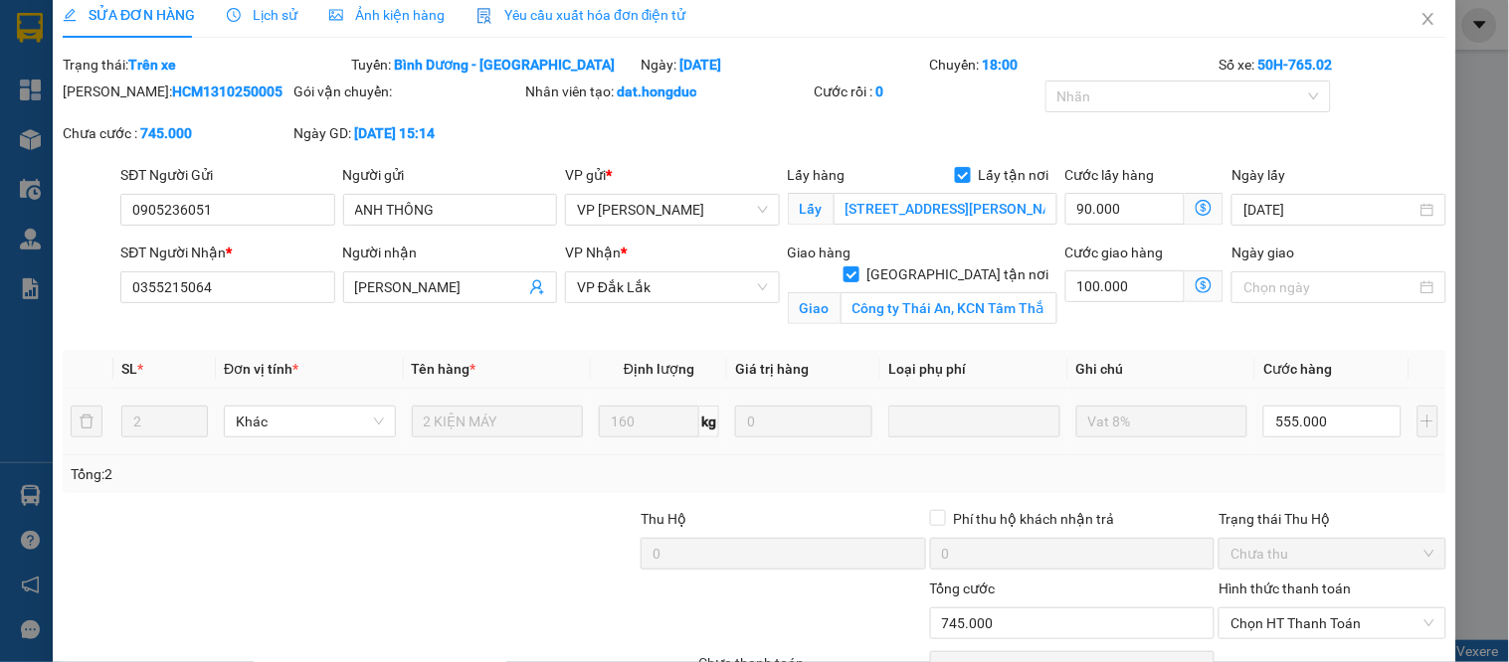
scroll to position [17, 0]
click at [1420, 25] on icon "close" at bounding box center [1428, 20] width 16 height 16
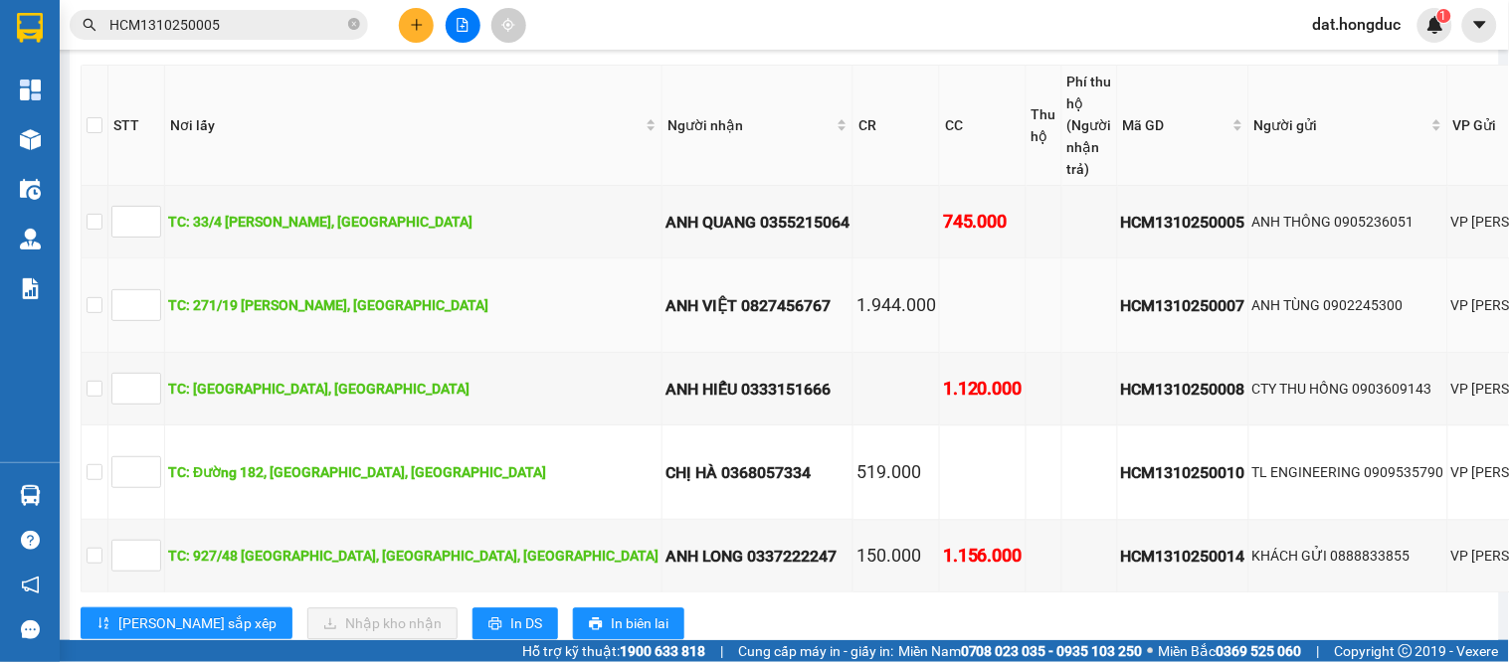
scroll to position [1105, 0]
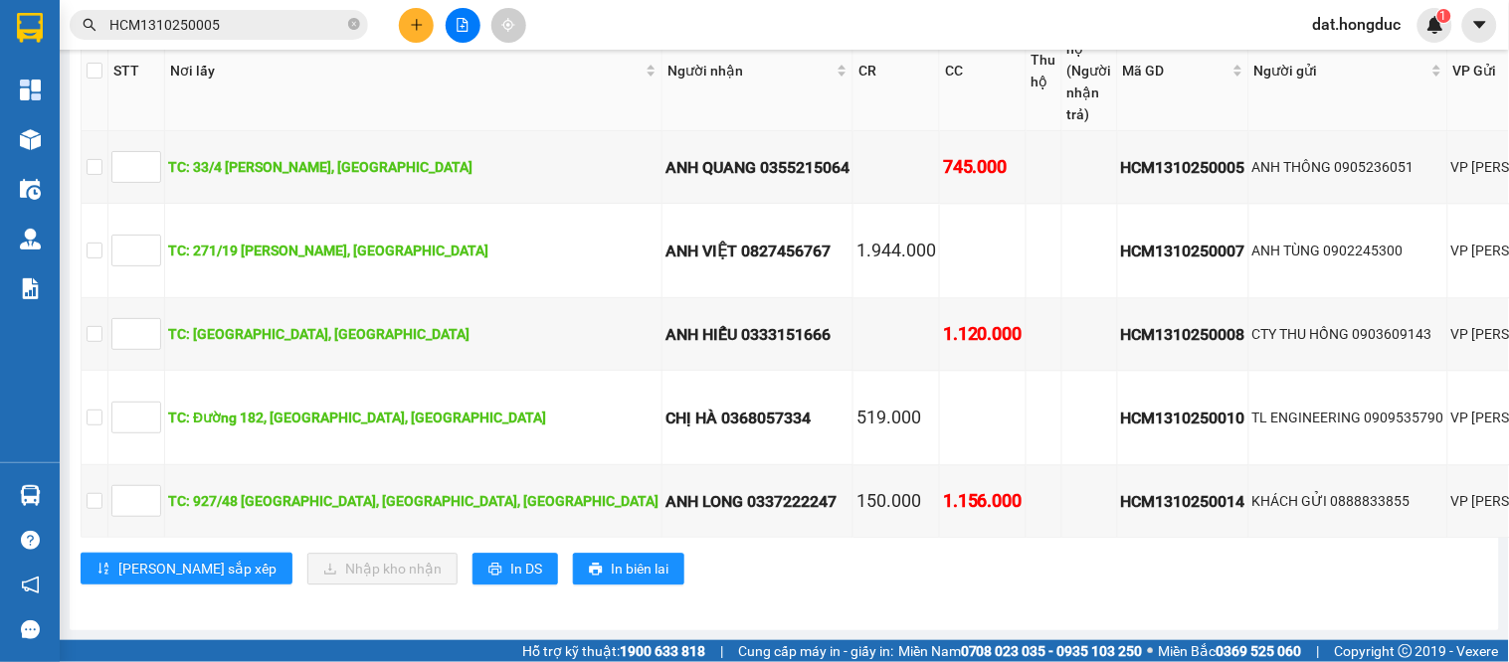
click at [254, 12] on span "HCM1310250005" at bounding box center [219, 25] width 298 height 30
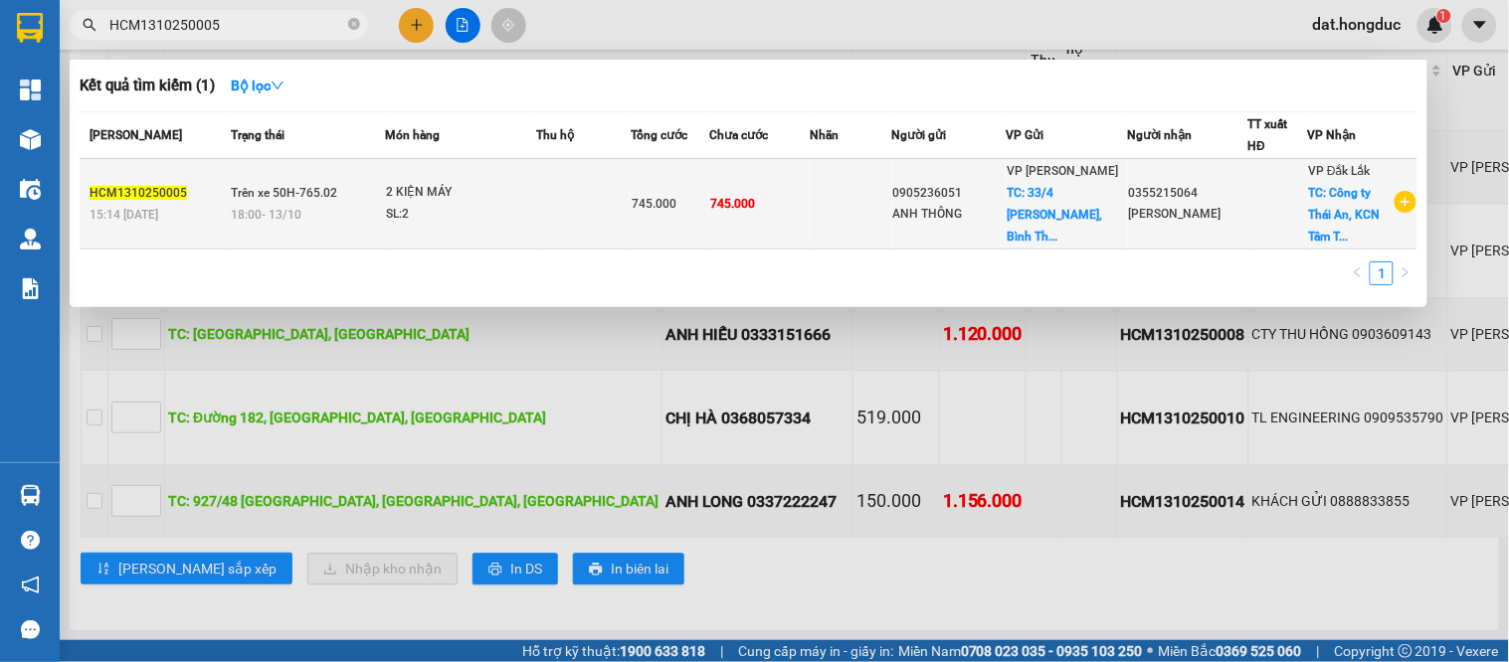
click at [502, 236] on td "2 KIỆN MÁY SL: 2" at bounding box center [460, 204] width 151 height 91
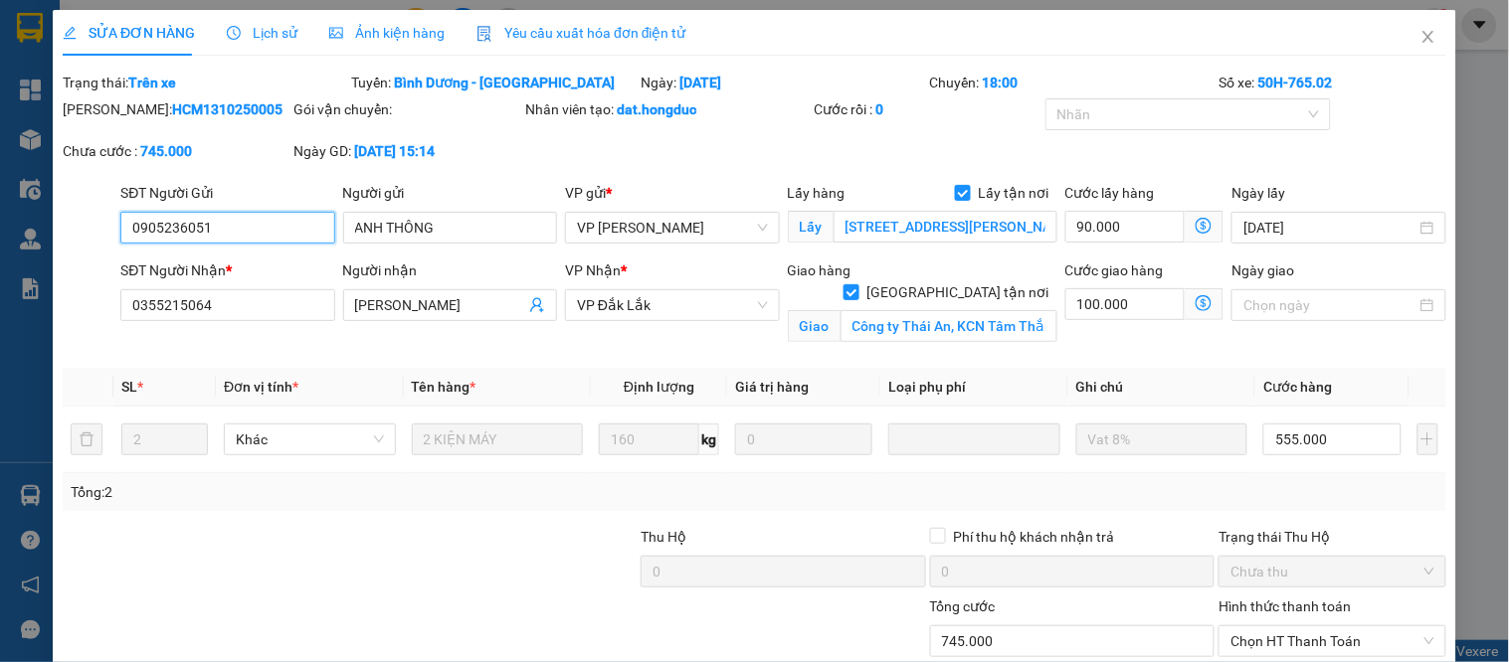
type input "0905236051"
type input "ANH THÔNG"
checkbox input "true"
type input "33/4 Bùi Đình Túy, Bình Thạnh"
type input "0355215064"
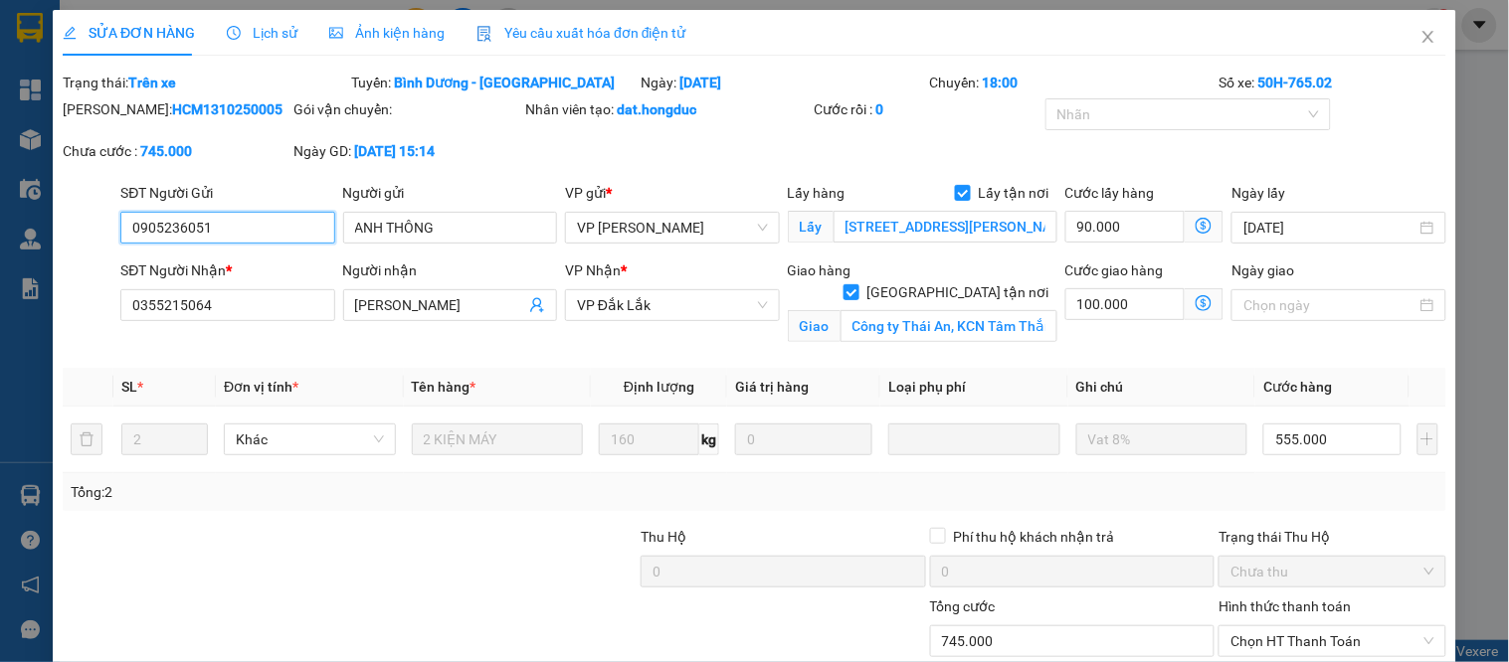
type input "ANH QUANG"
checkbox input "true"
type input "Công ty Thái An, KCN Tâm Thắng,Tâm Thắng, Cư Jut"
type input "0"
type input "745.000"
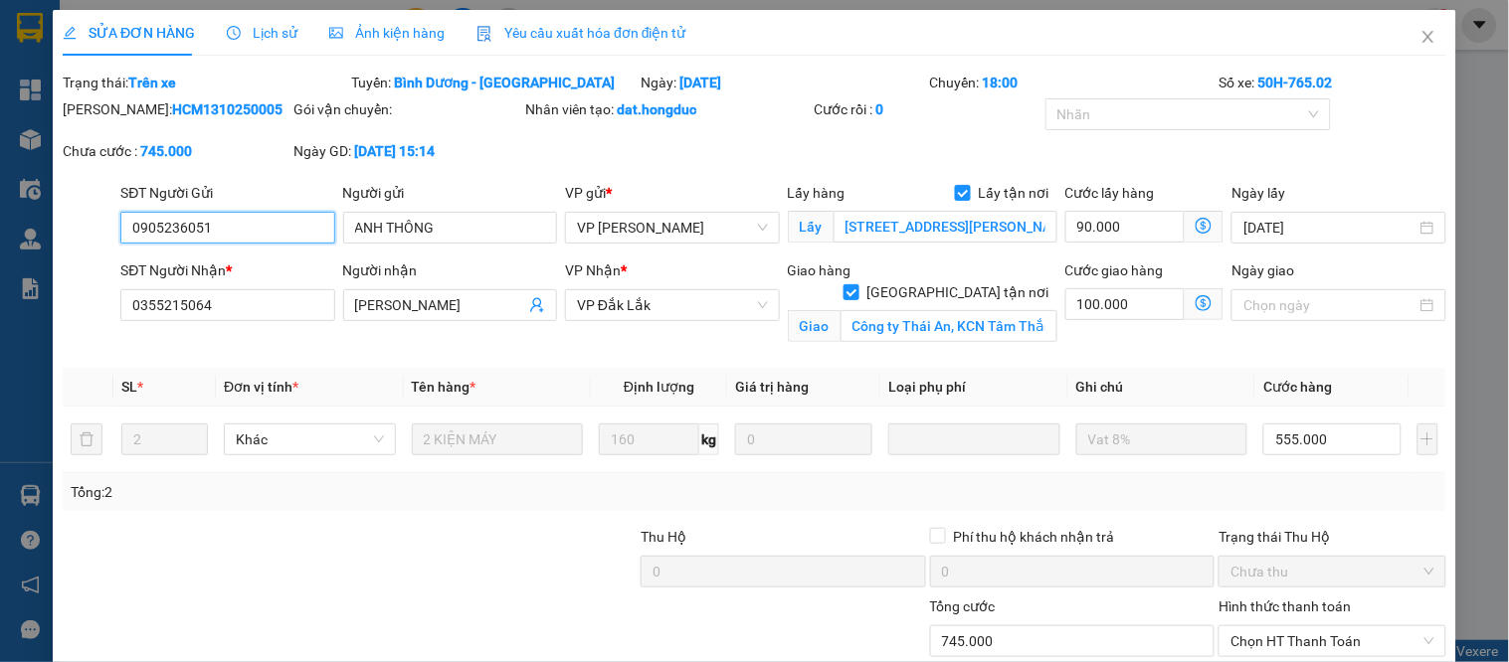
type input "745.000"
click at [1411, 27] on span "Close" at bounding box center [1429, 38] width 56 height 56
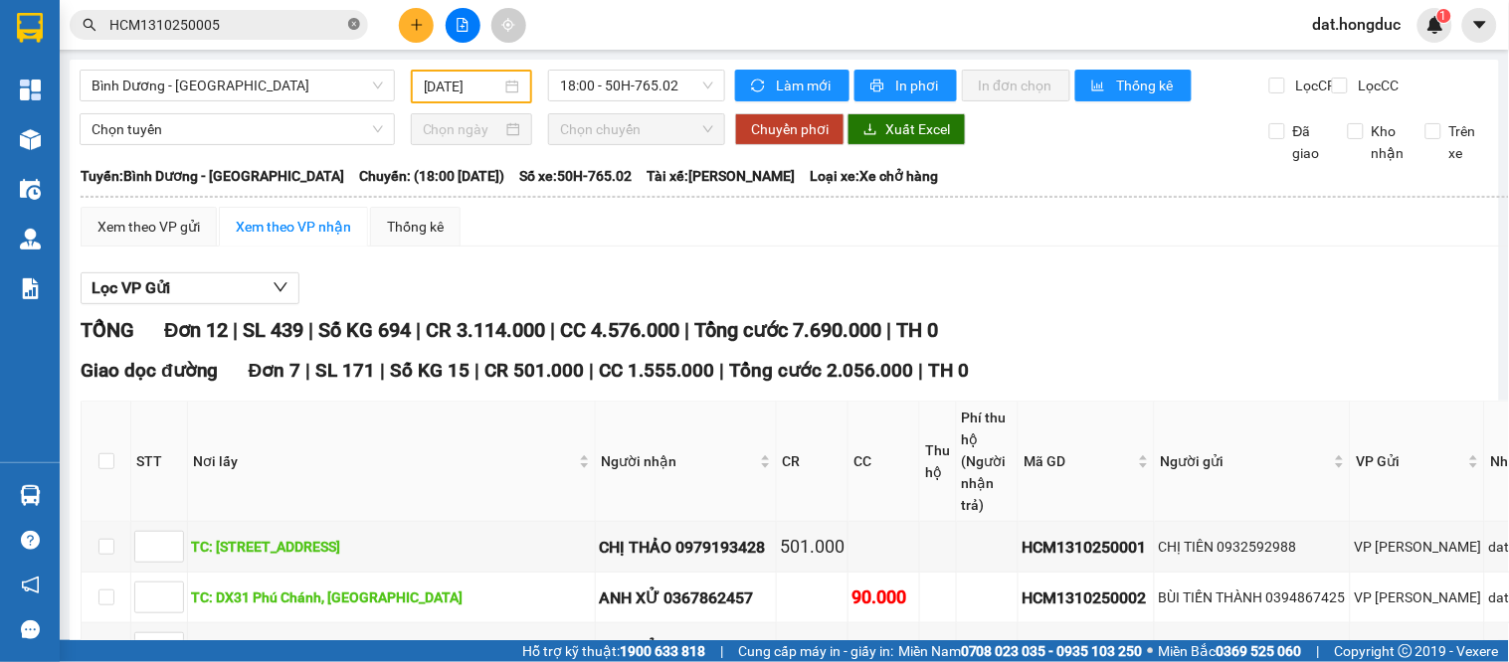
click at [349, 24] on icon "close-circle" at bounding box center [354, 24] width 12 height 12
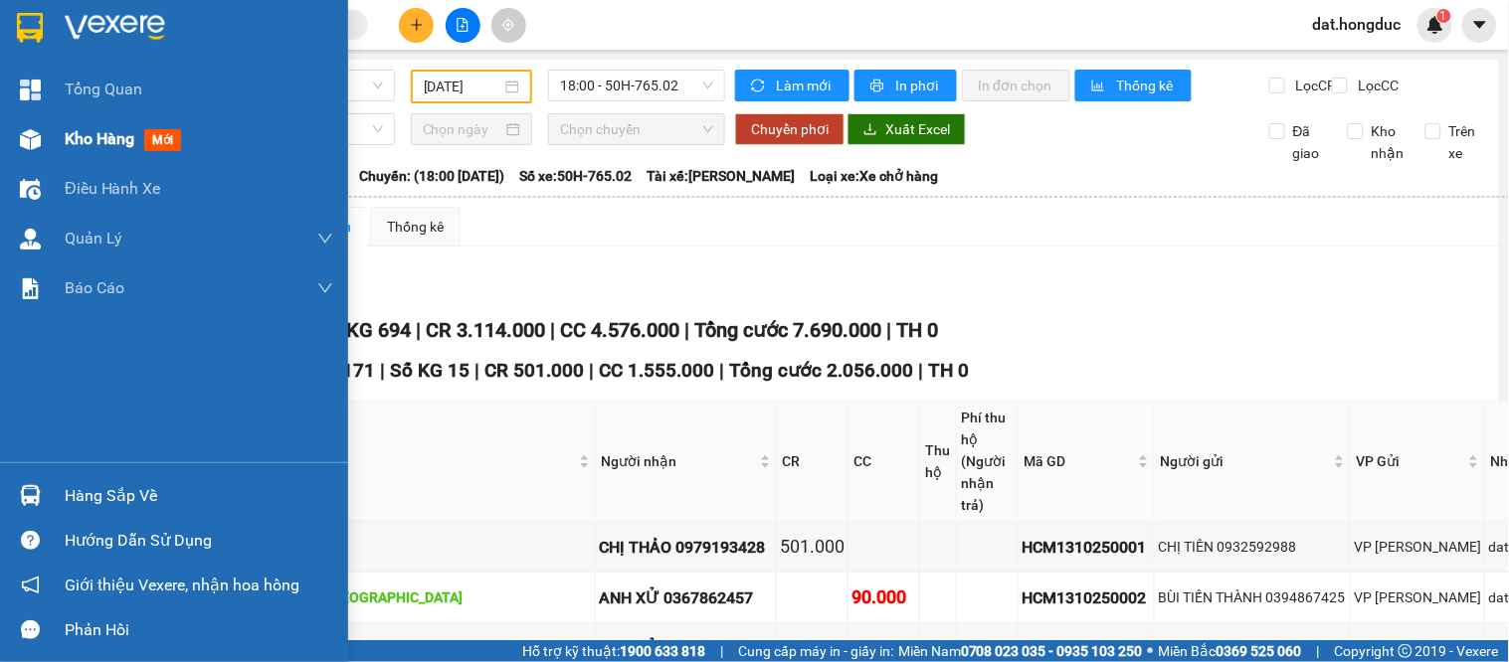
click at [82, 126] on div "Kho hàng mới" at bounding box center [127, 138] width 124 height 25
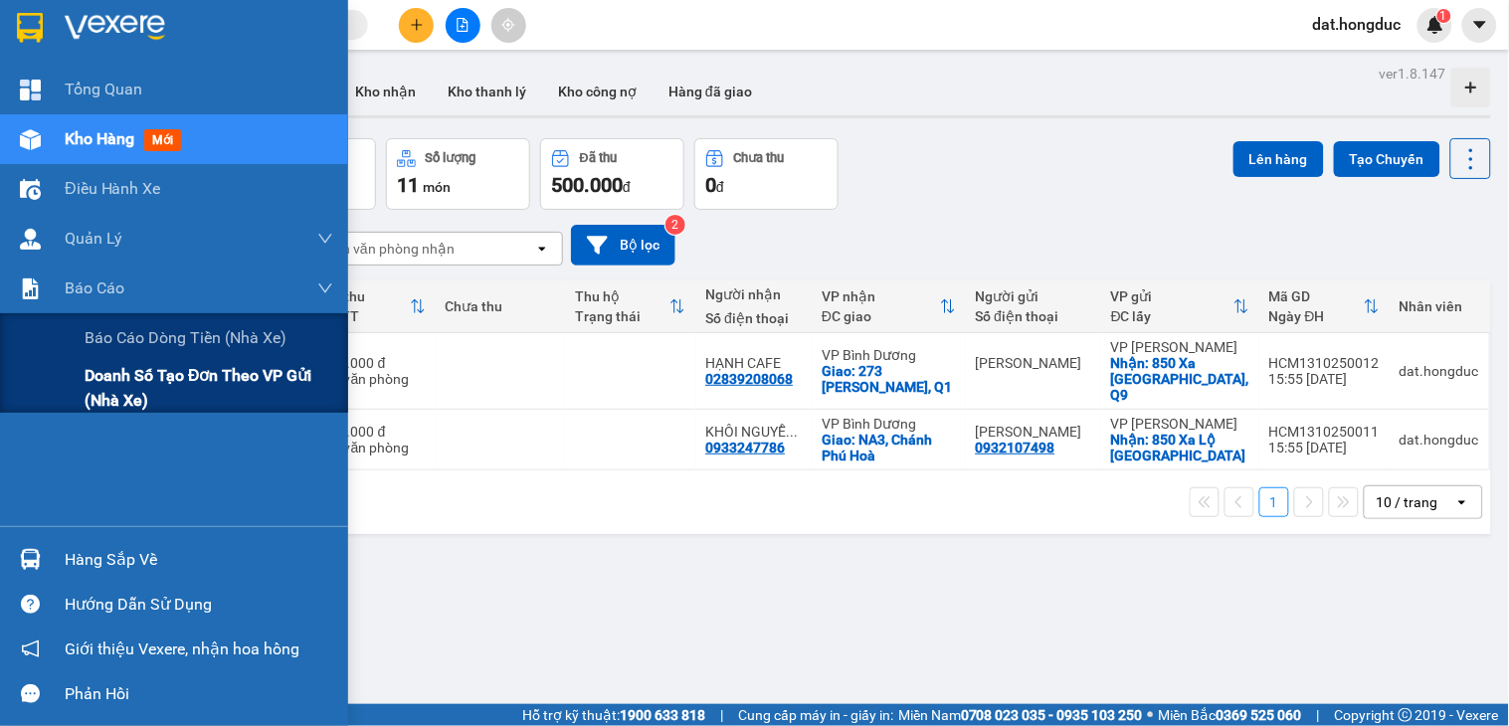
click at [127, 383] on span "Doanh số tạo đơn theo VP gửi (nhà xe)" at bounding box center [209, 388] width 249 height 50
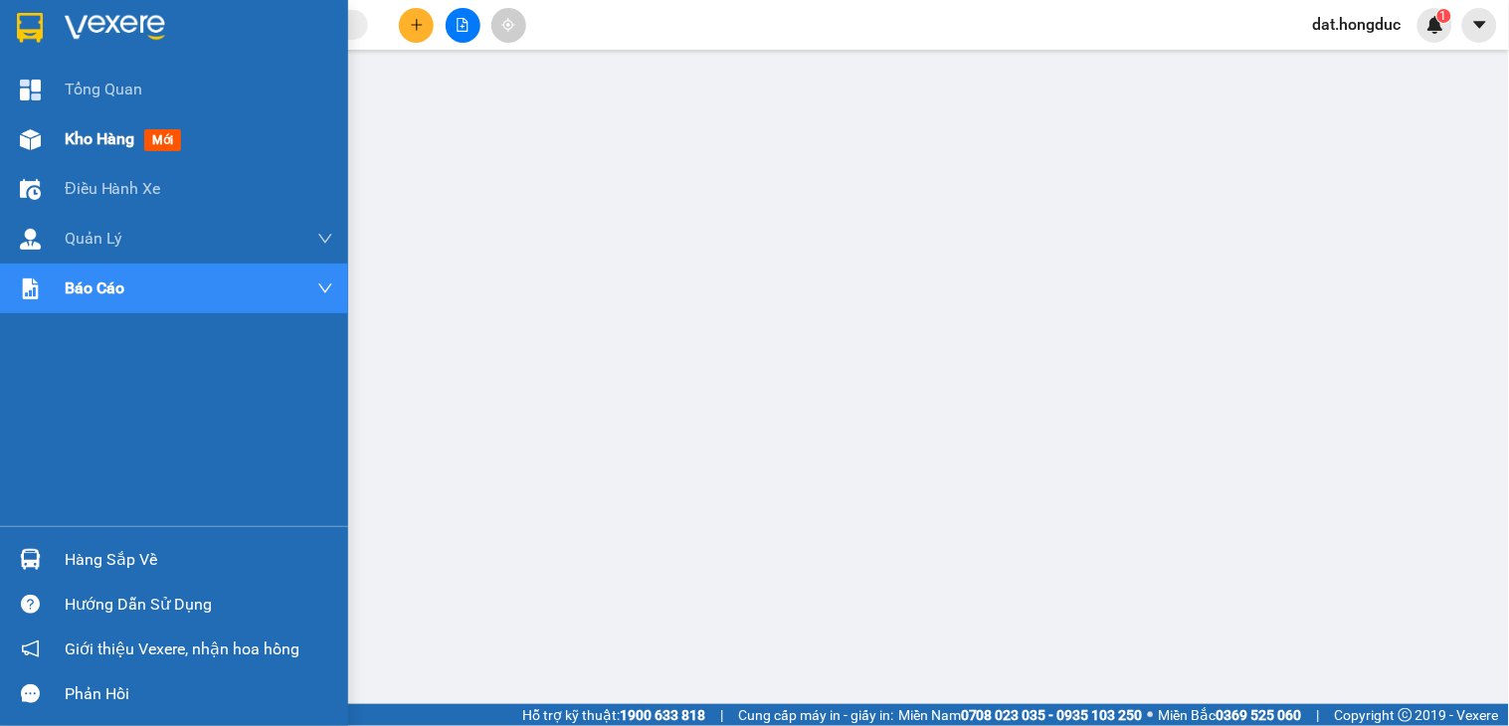
click at [77, 139] on span "Kho hàng" at bounding box center [100, 138] width 70 height 19
